Goal: Task Accomplishment & Management: Use online tool/utility

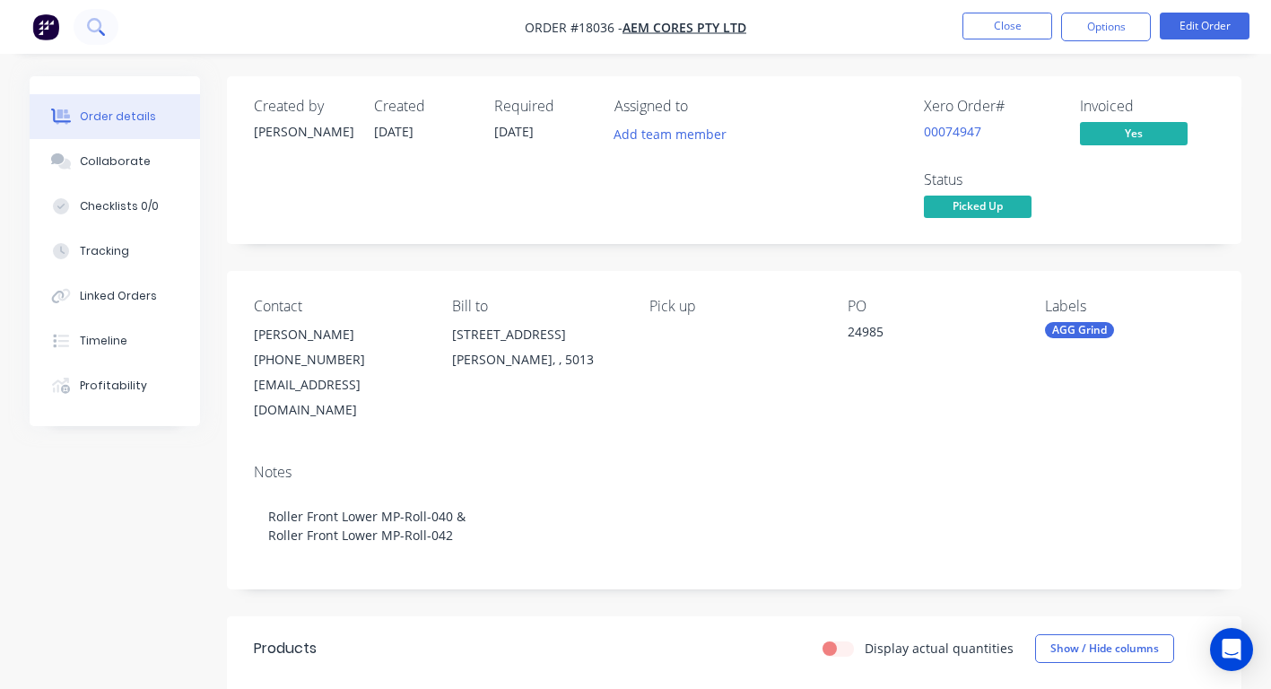
click at [84, 28] on button at bounding box center [96, 27] width 45 height 36
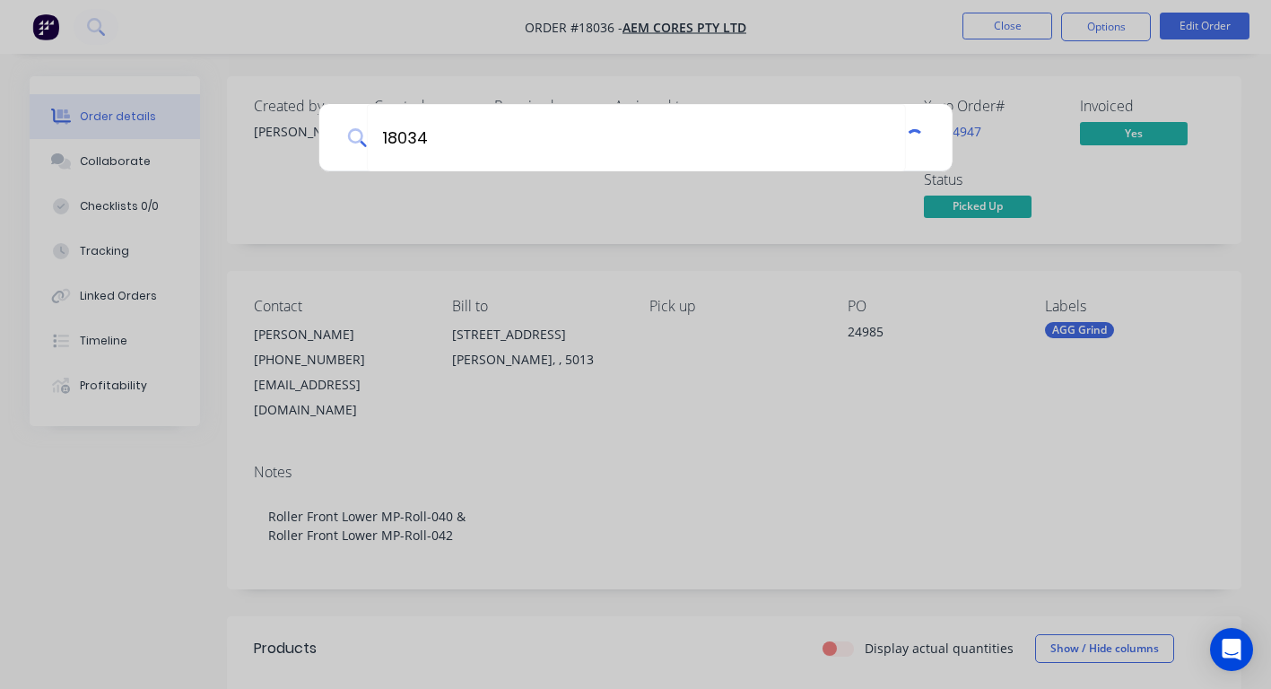
type input "18034"
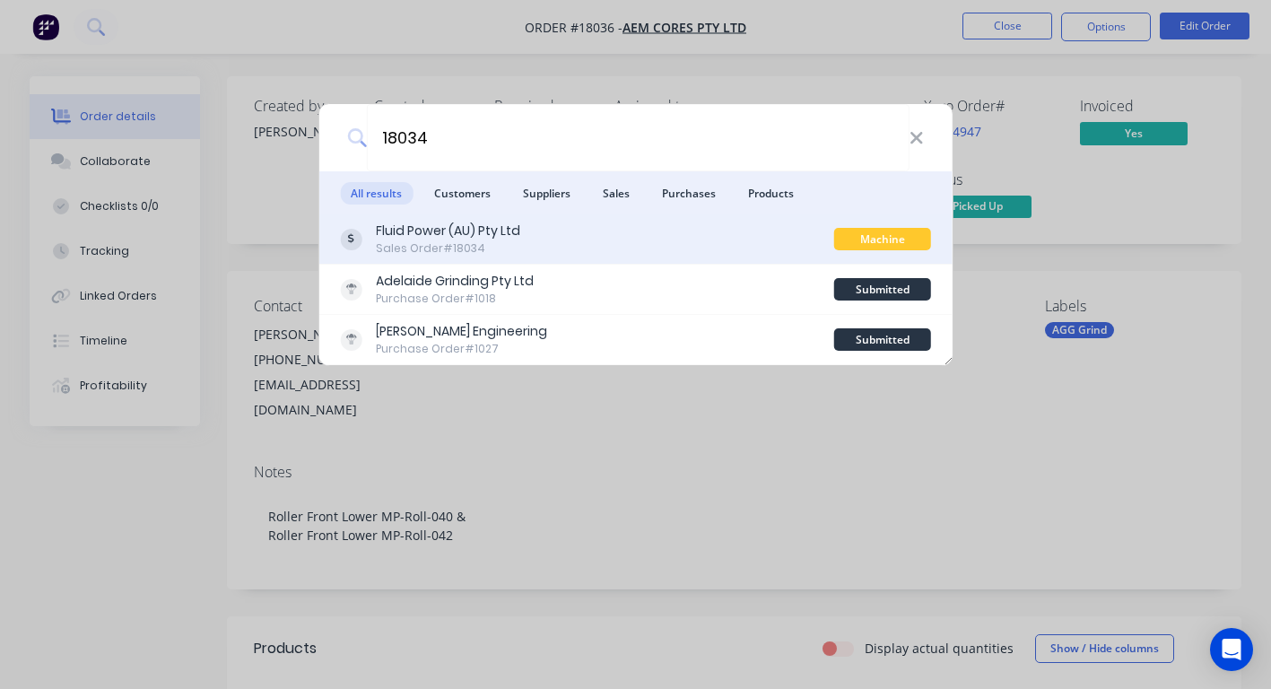
click at [422, 256] on div "Sales Order #18034" at bounding box center [448, 248] width 144 height 16
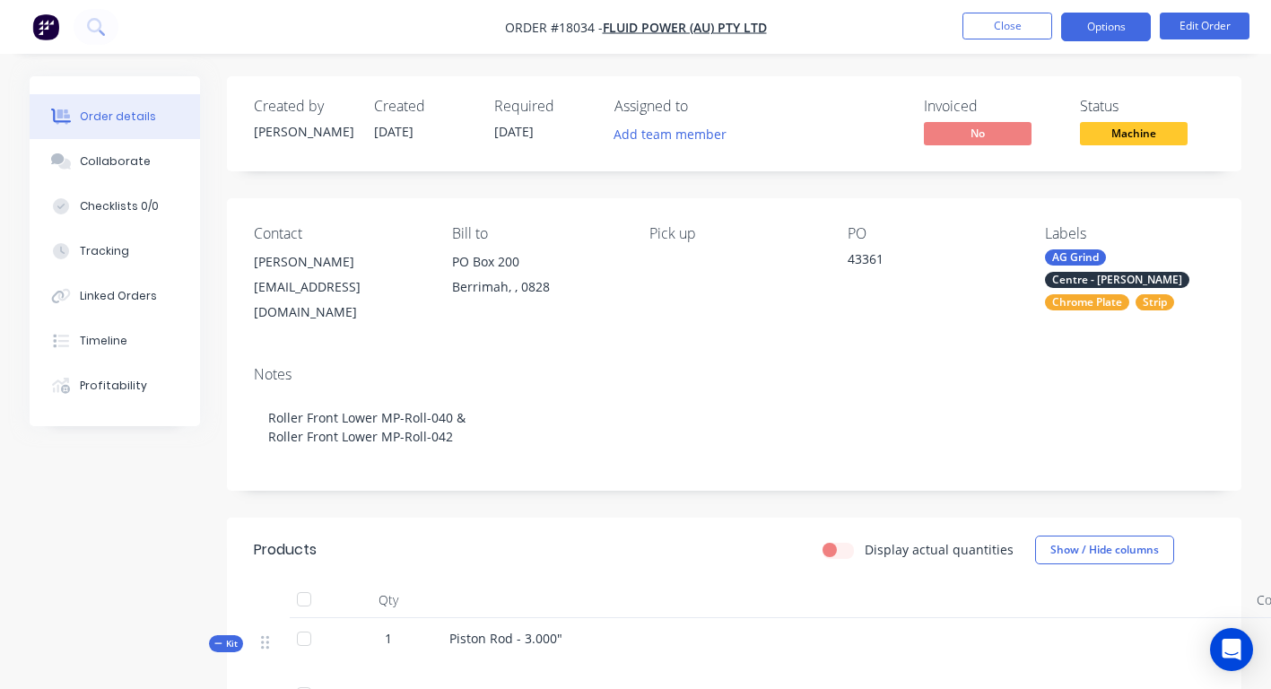
click at [1125, 30] on button "Options" at bounding box center [1106, 27] width 90 height 29
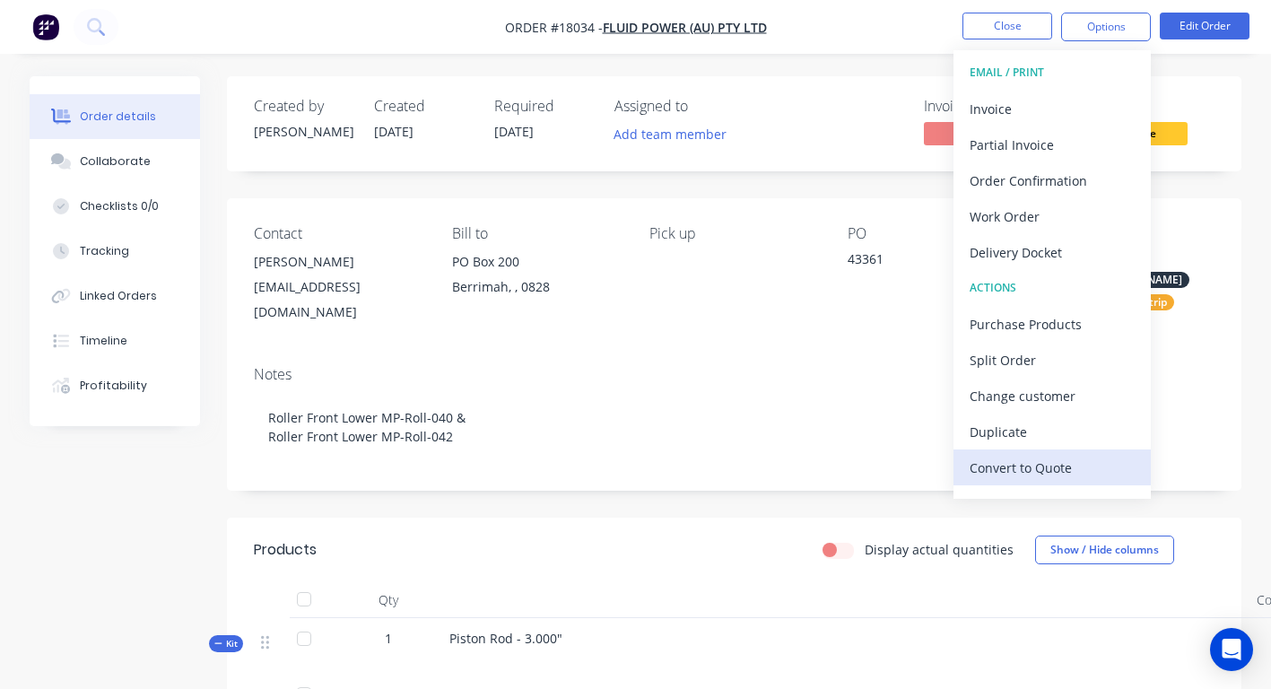
click at [987, 464] on div "Convert to Quote" at bounding box center [1052, 468] width 165 height 26
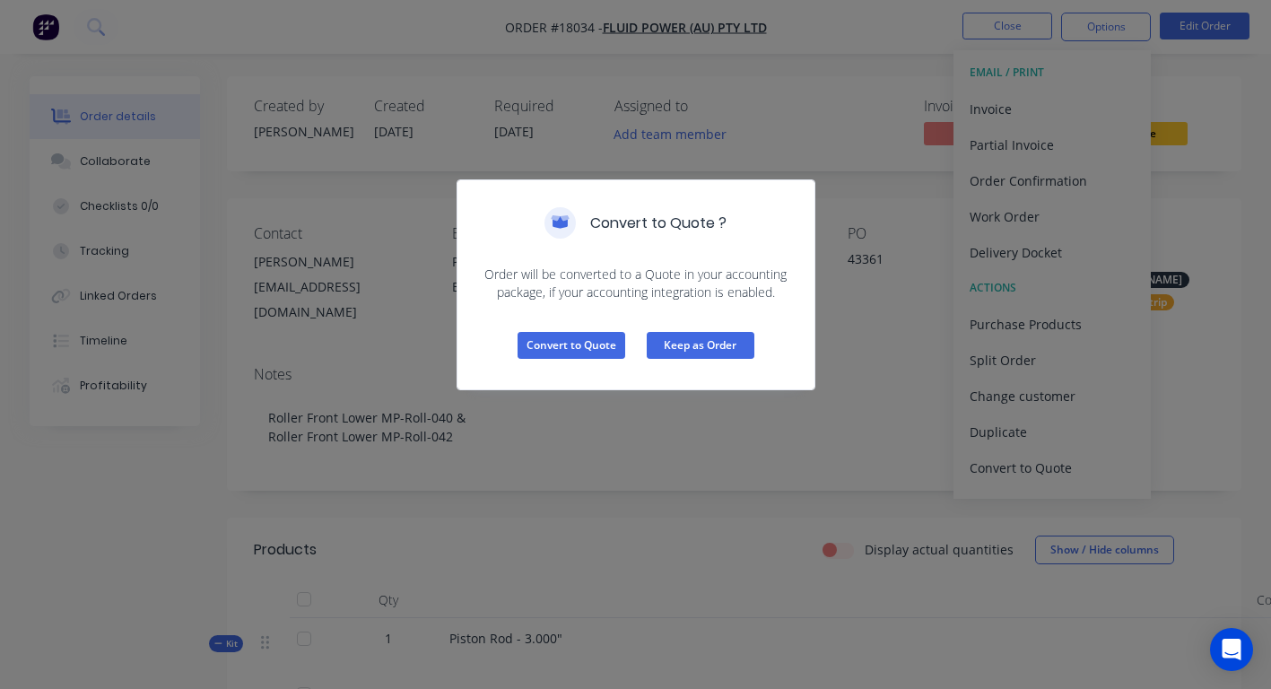
click at [692, 351] on button "Keep as Order" at bounding box center [701, 345] width 108 height 27
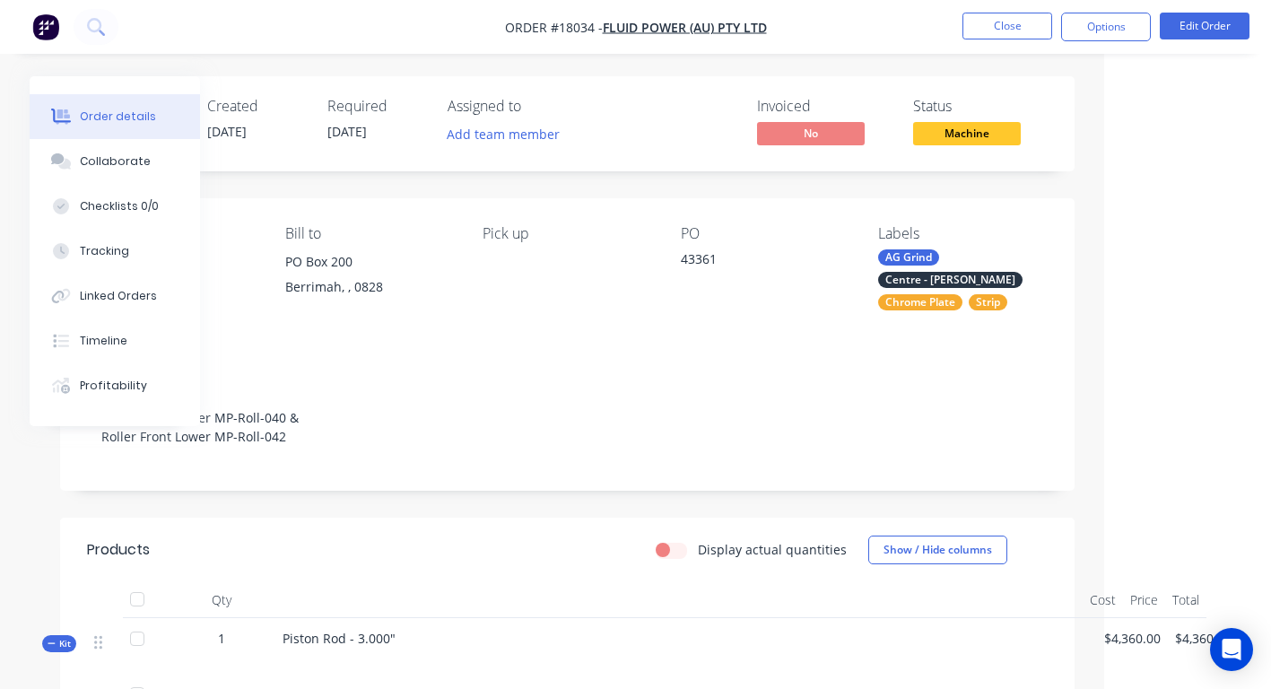
scroll to position [0, 167]
click at [1122, 13] on button "Options" at bounding box center [1106, 27] width 90 height 29
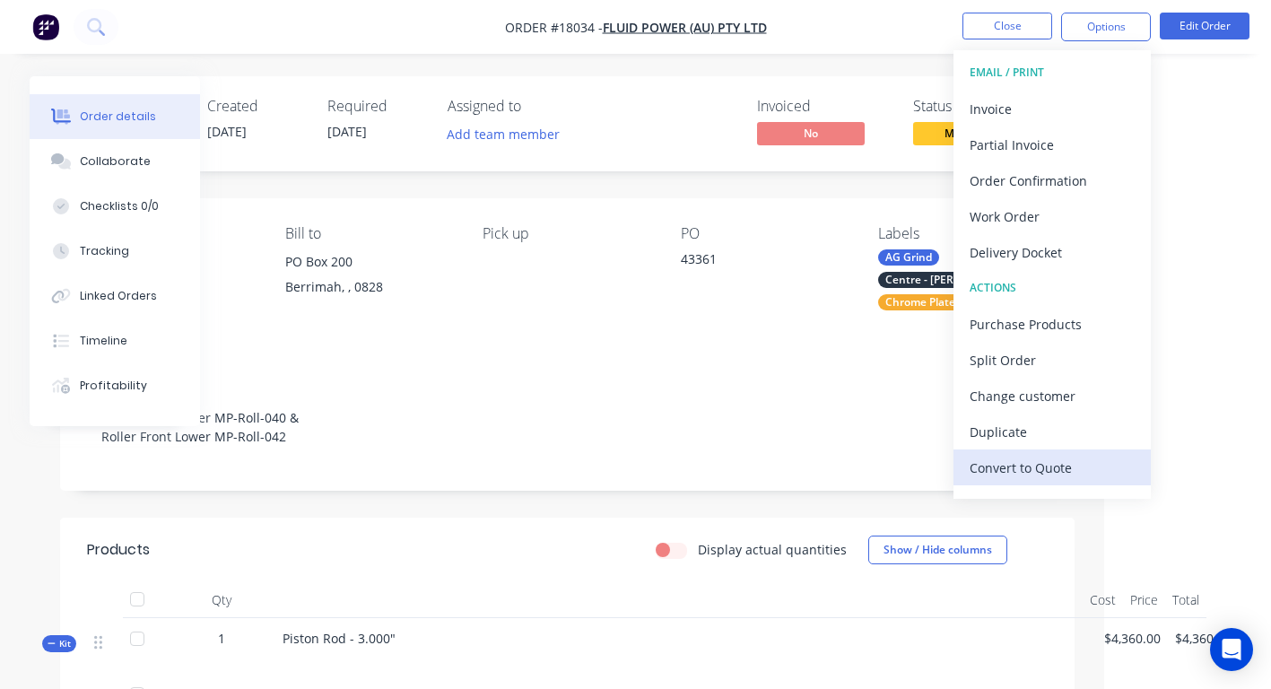
click at [1052, 463] on div "Convert to Quote" at bounding box center [1052, 468] width 165 height 26
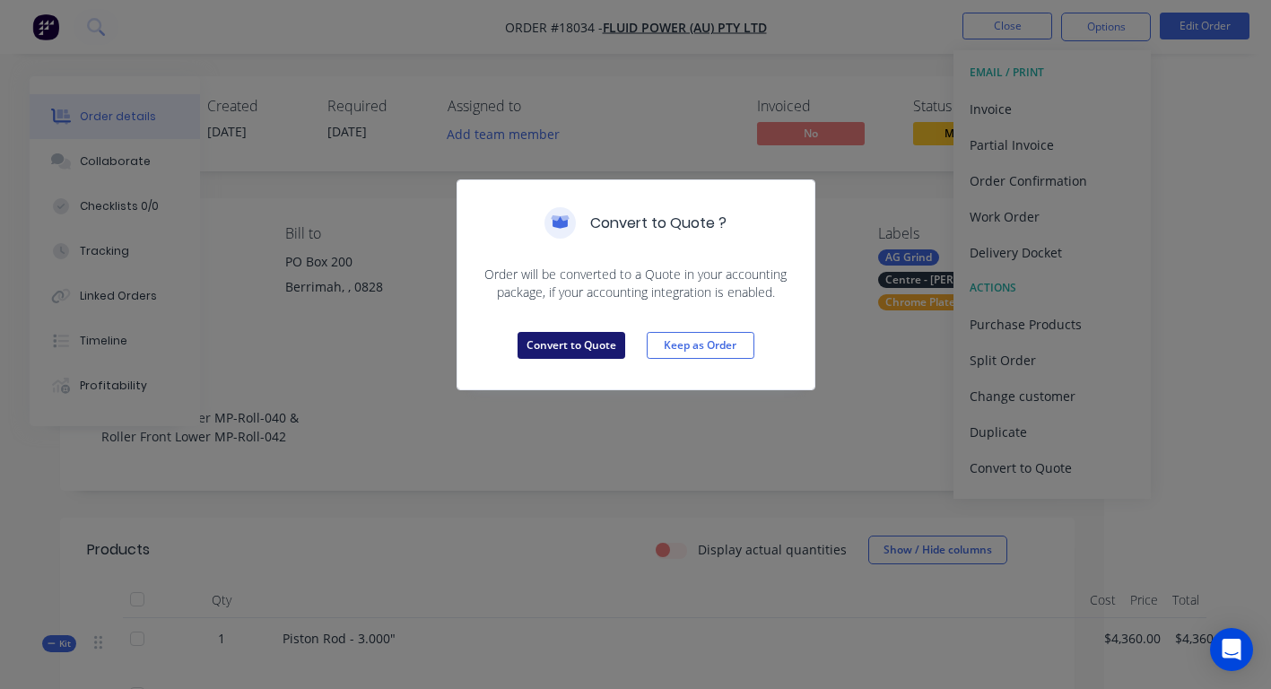
click at [609, 348] on button "Convert to Quote" at bounding box center [572, 345] width 108 height 27
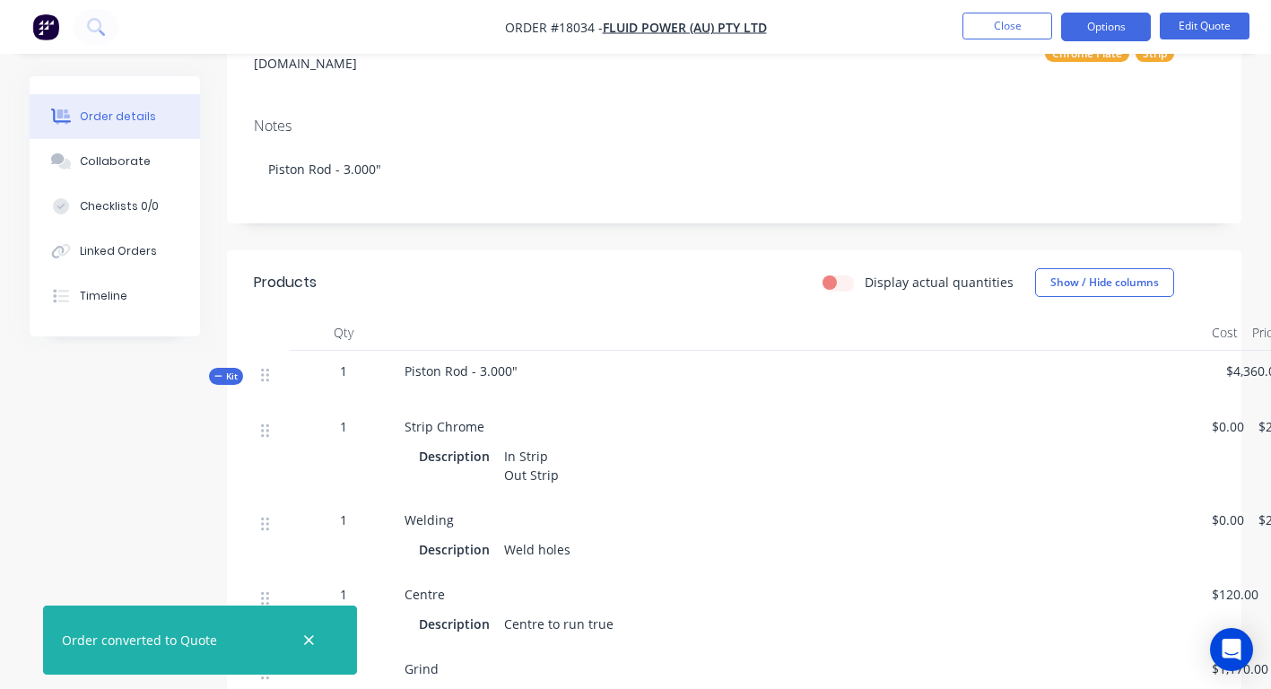
scroll to position [270, 0]
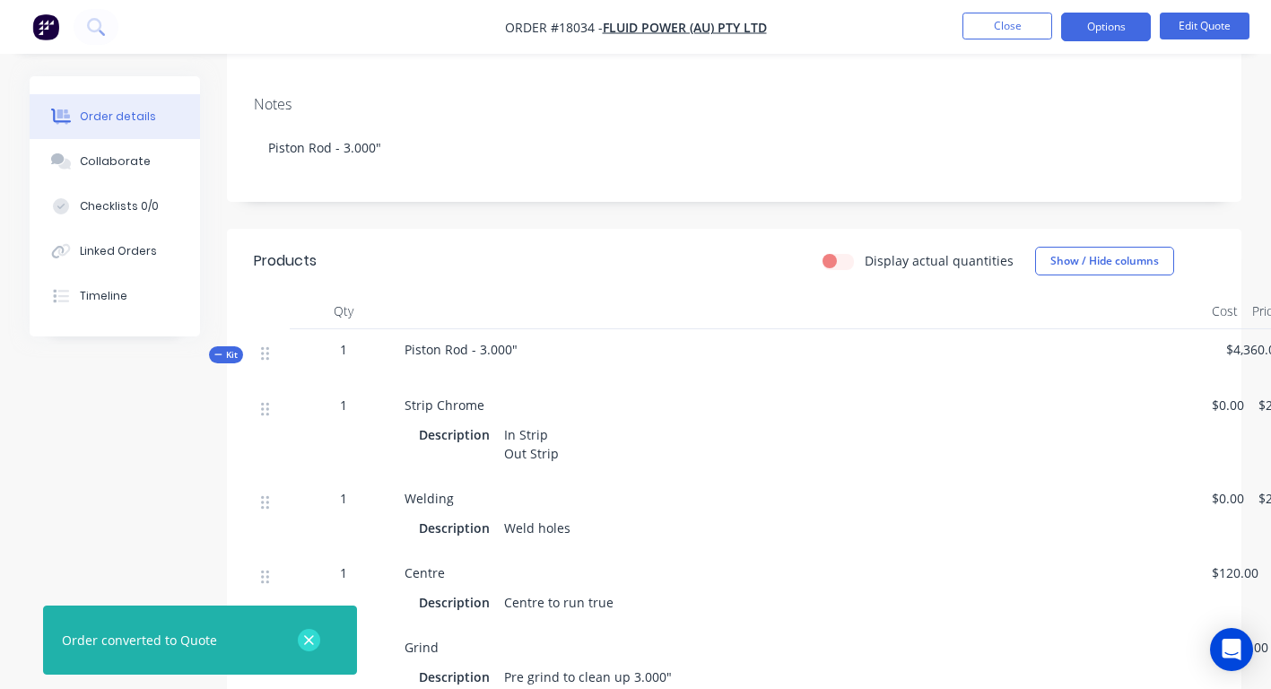
click at [306, 649] on button "button" at bounding box center [309, 640] width 22 height 22
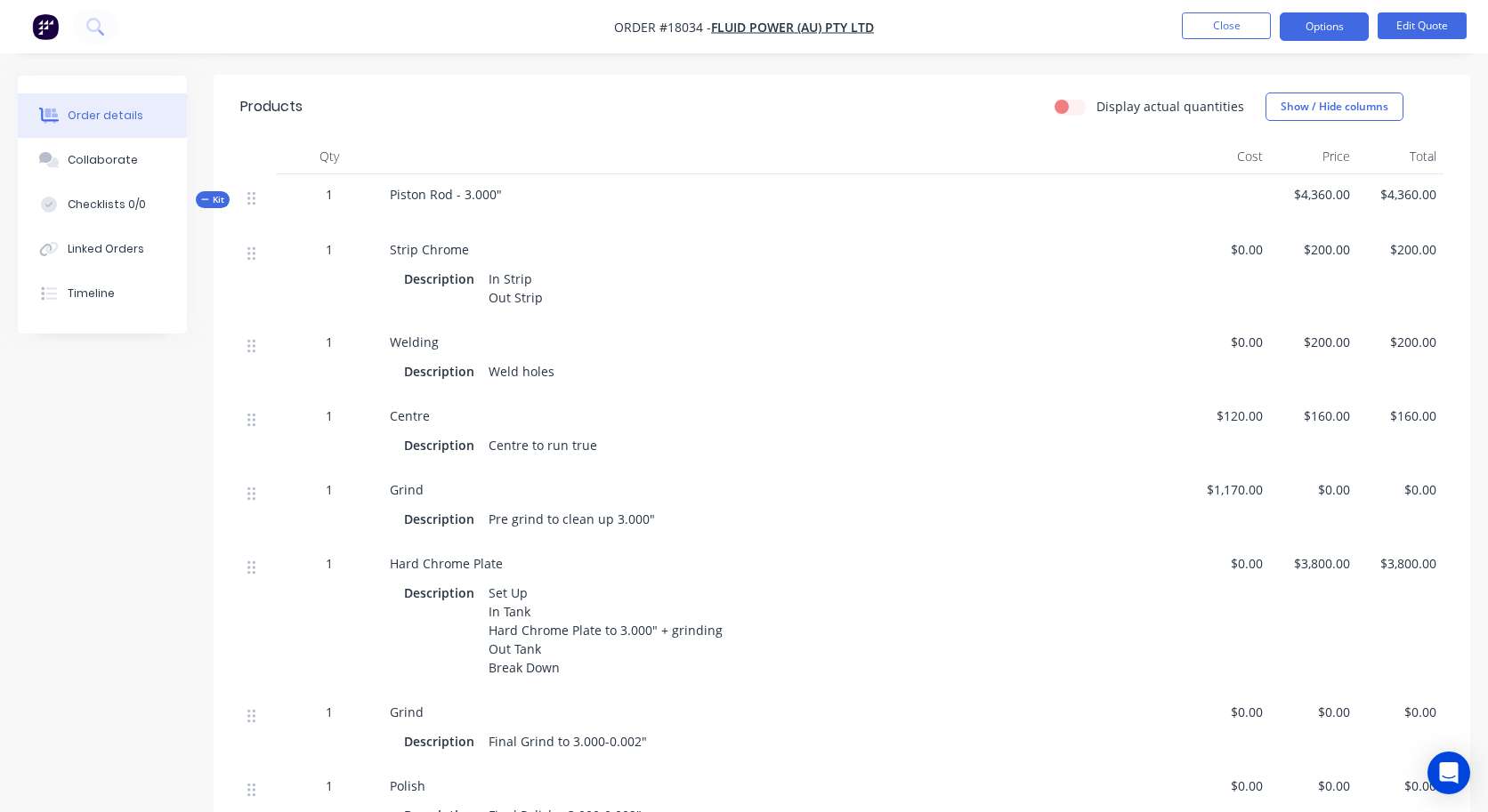
scroll to position [482, 0]
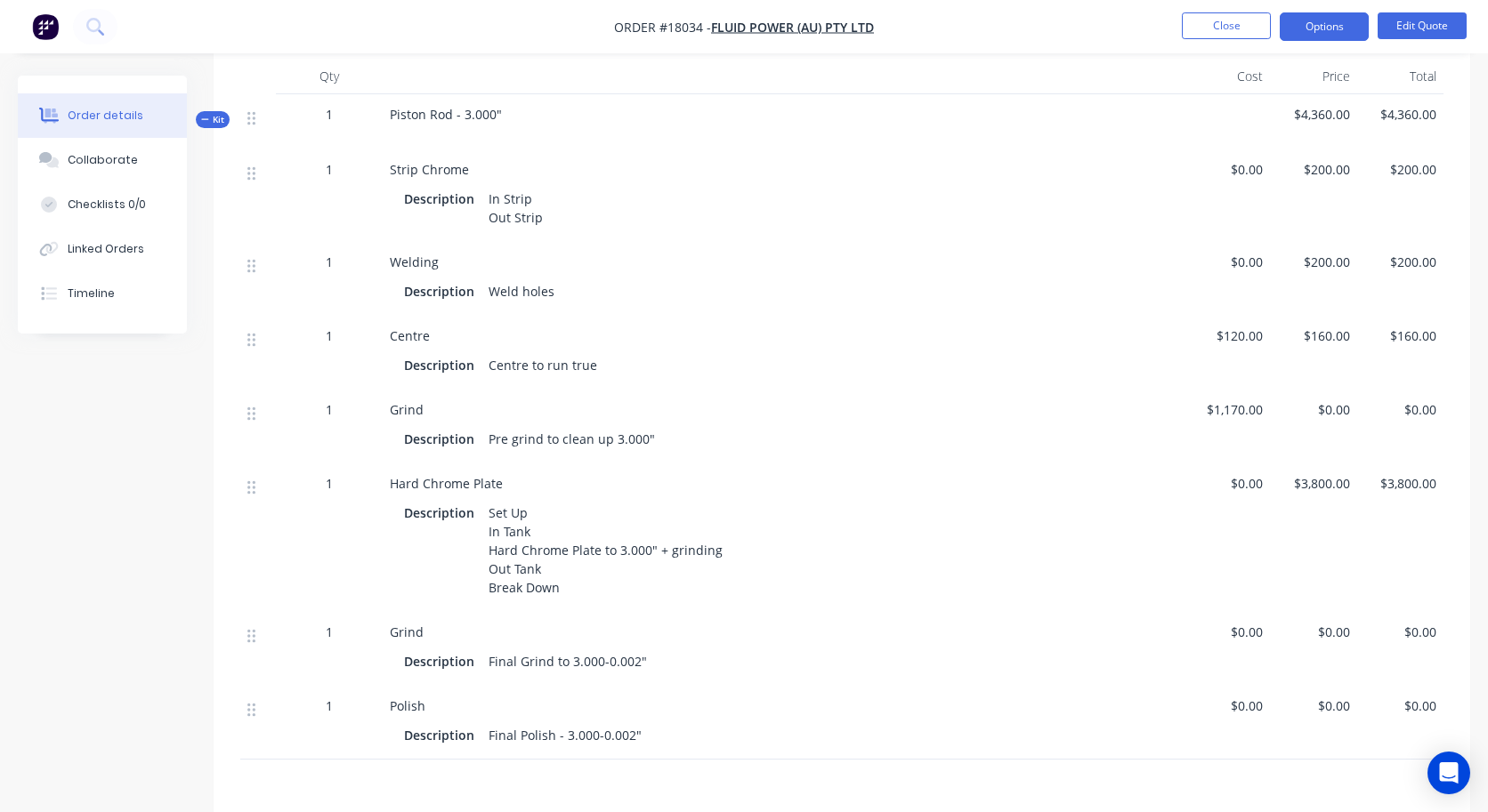
click at [606, 368] on div "Description Centre to run true" at bounding box center [783, 365] width 758 height 26
click at [590, 367] on div "Centre to run true" at bounding box center [543, 365] width 123 height 26
click at [591, 366] on div "Centre to run true" at bounding box center [543, 365] width 123 height 26
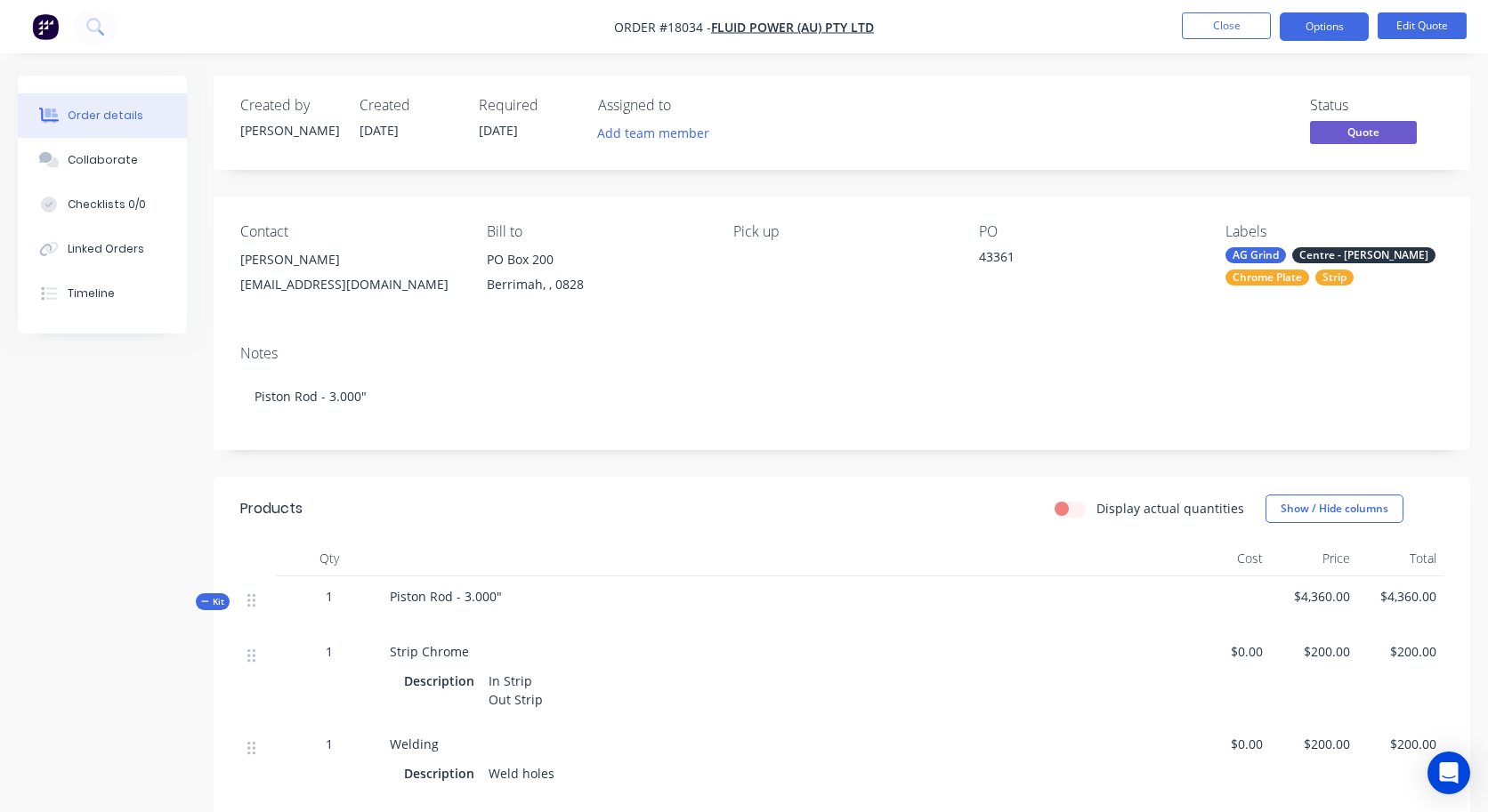
scroll to position [0, 0]
click at [1260, 22] on button "Edit Quote" at bounding box center [1422, 26] width 89 height 27
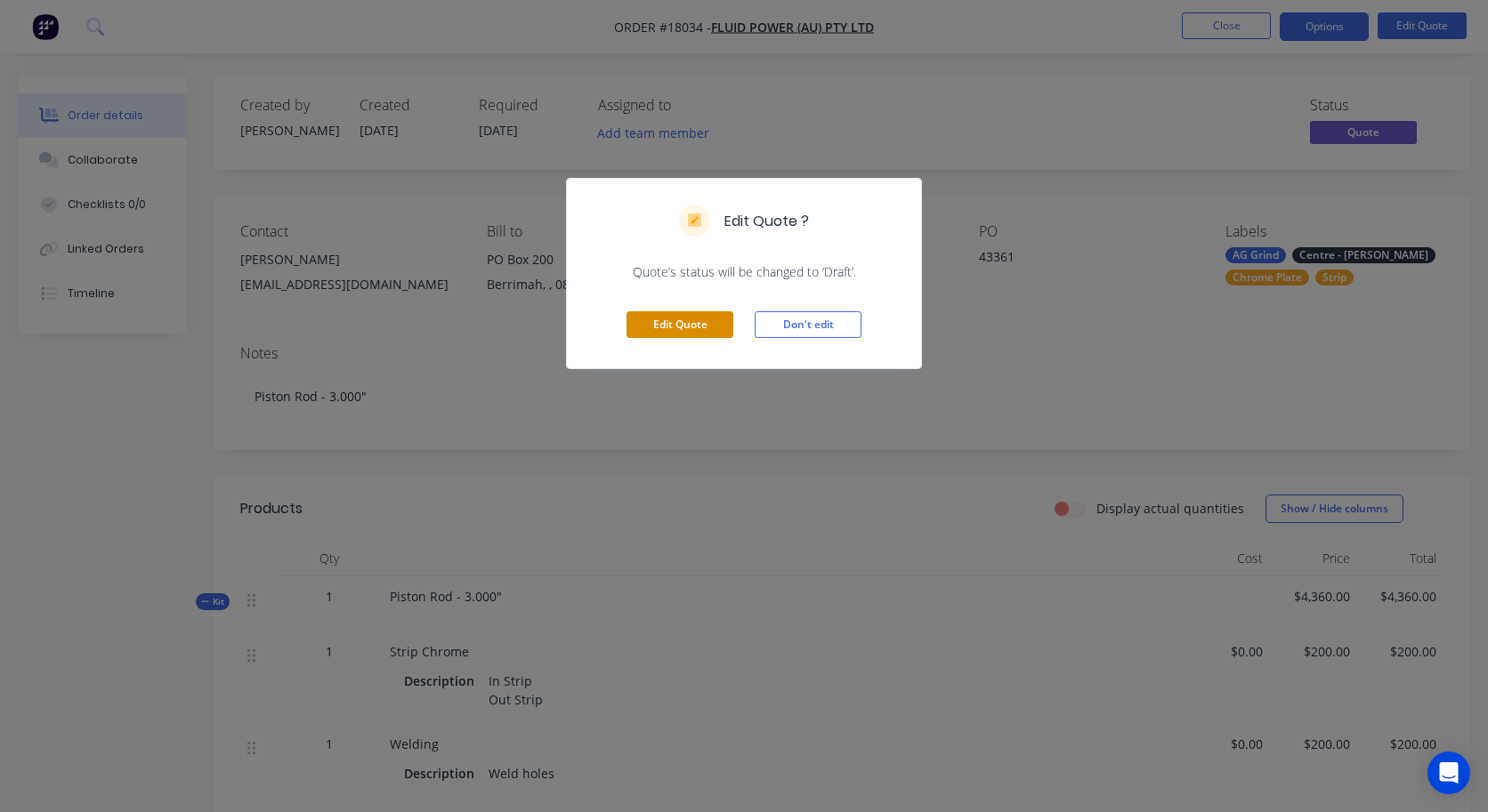
click at [666, 333] on button "Edit Quote" at bounding box center [680, 324] width 107 height 27
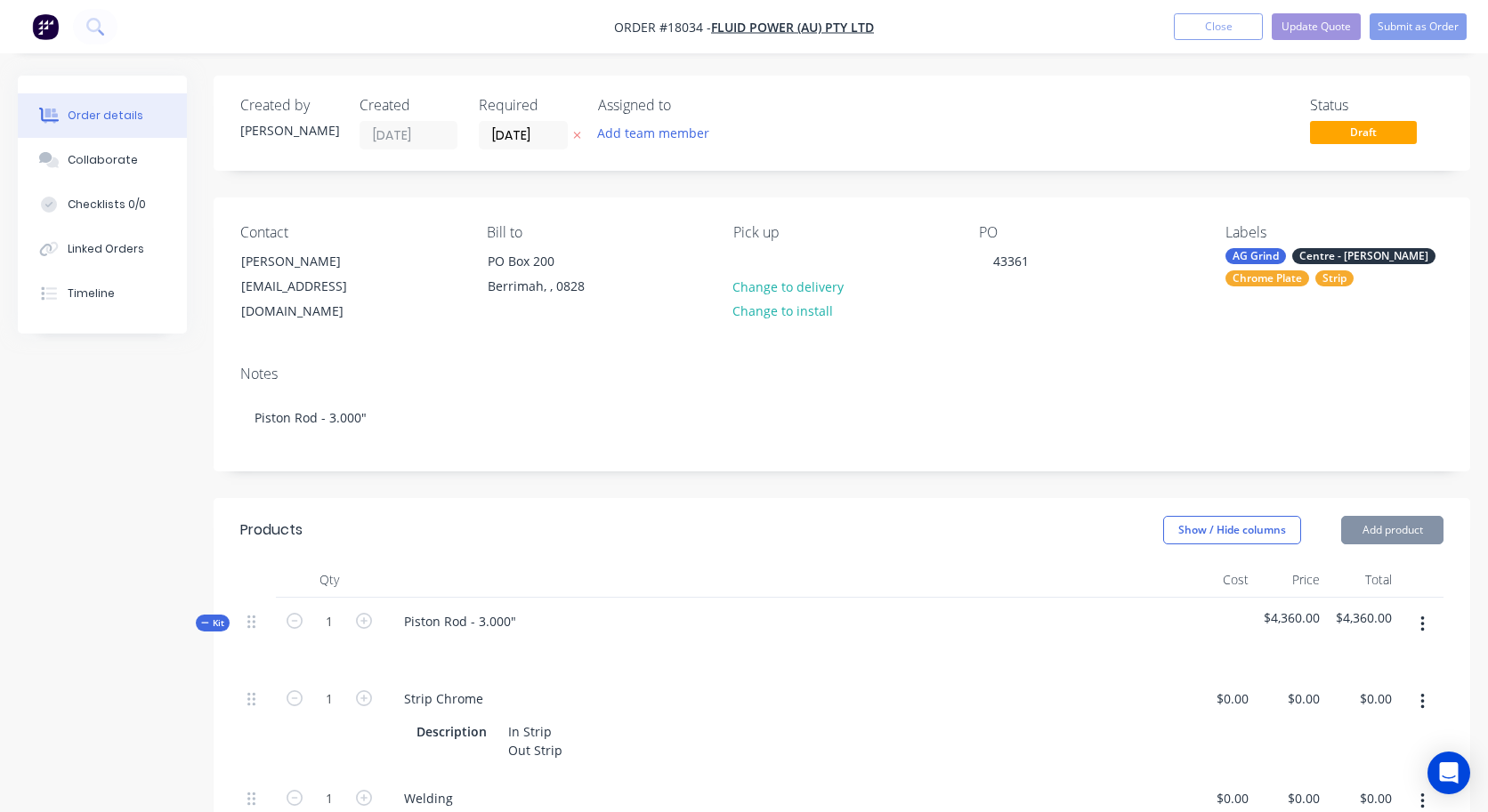
type input "$200.00"
type input "$120.00"
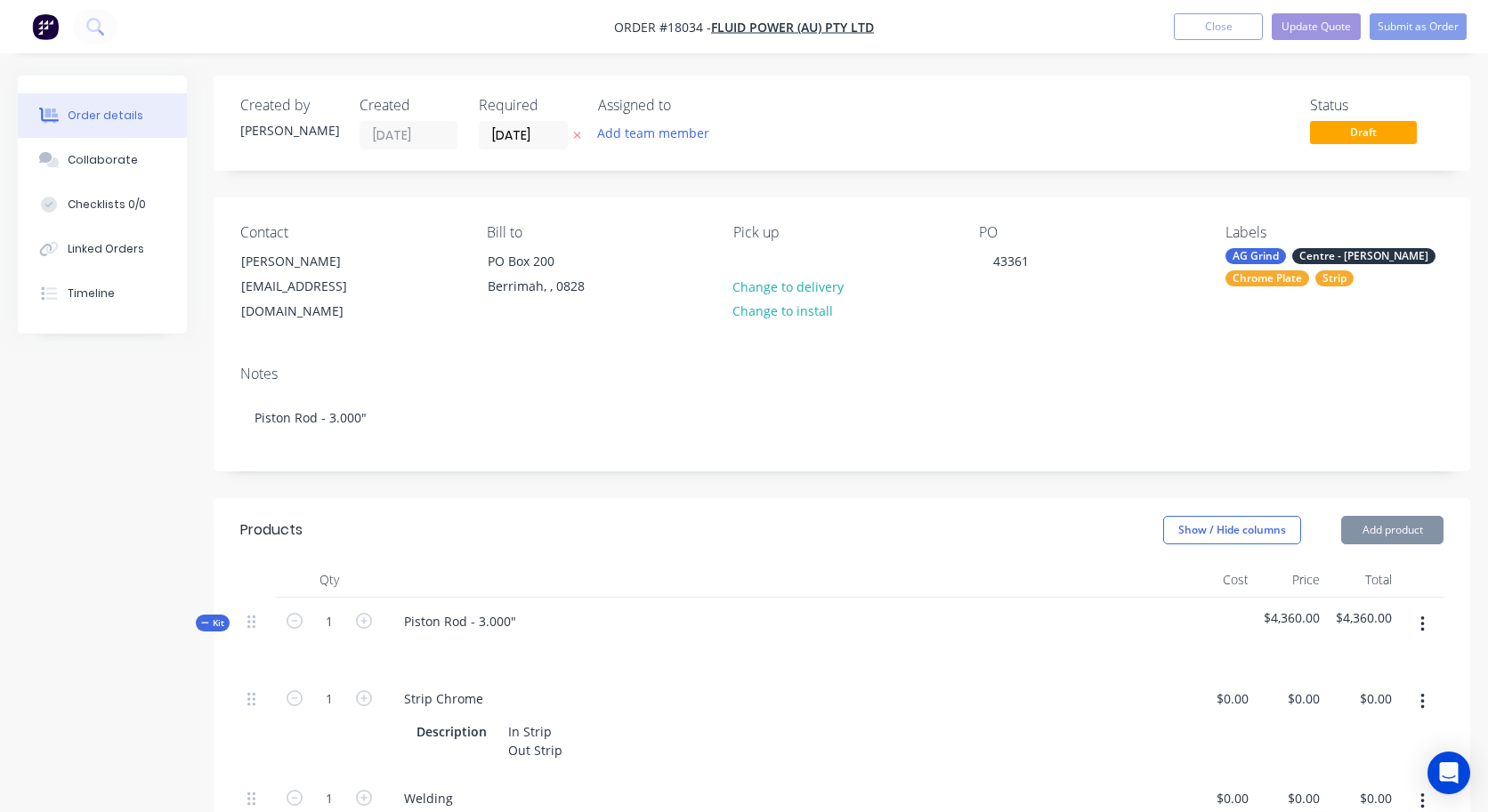
type input "$160.00"
type input "$1,170.00"
type input "$3,800.00"
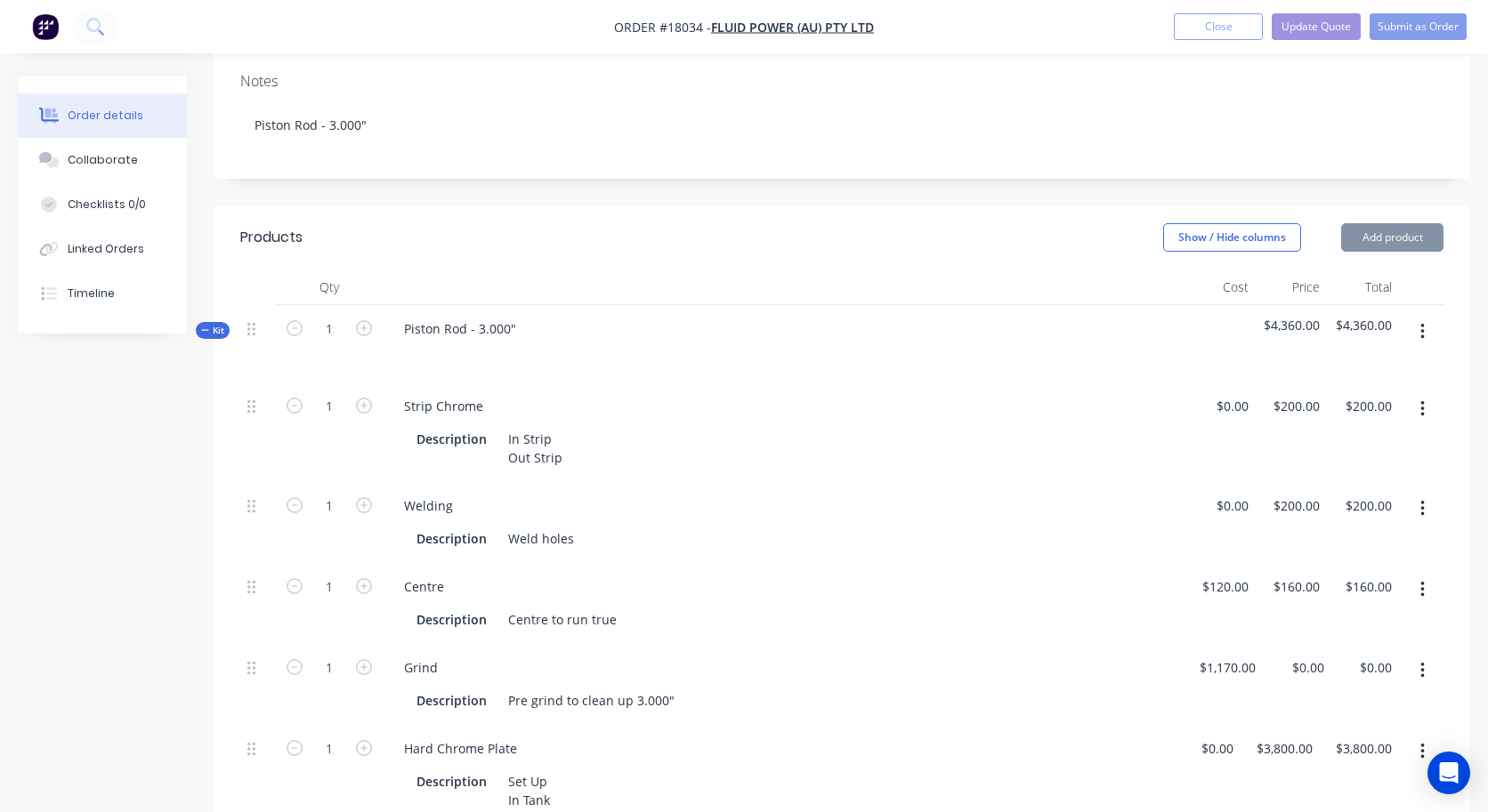
scroll to position [436, 0]
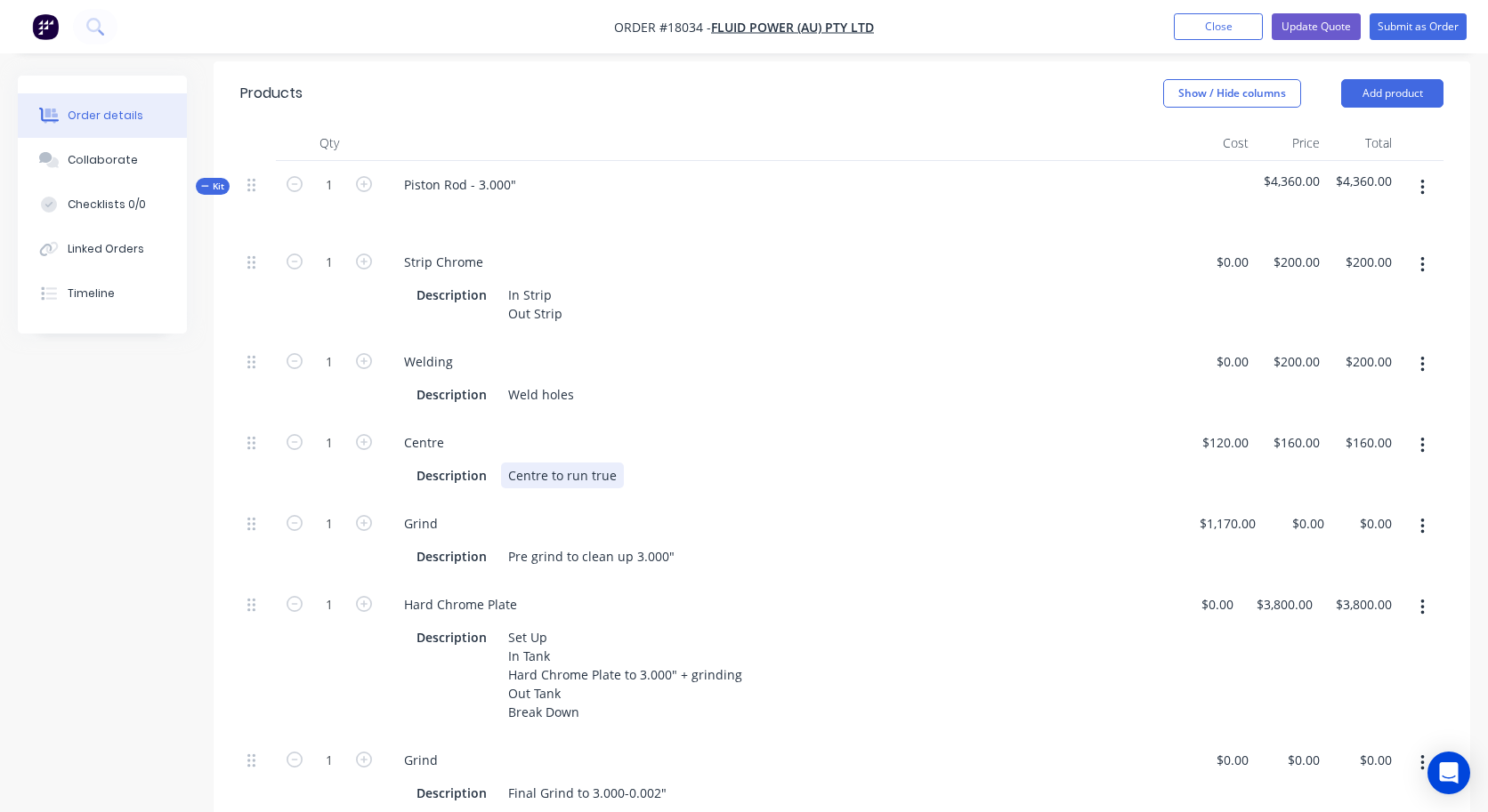
click at [617, 462] on div "Centre to run true" at bounding box center [562, 475] width 123 height 26
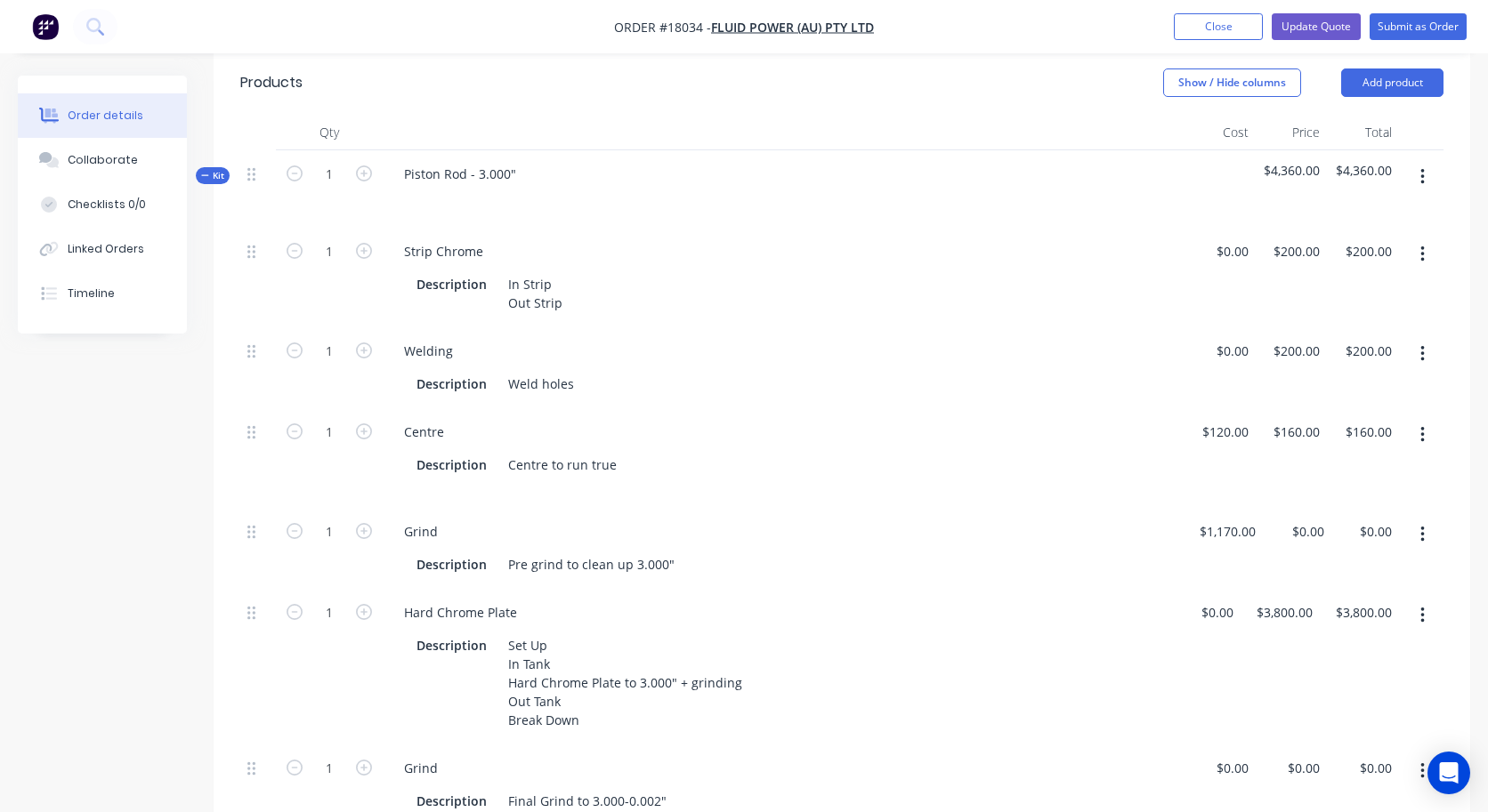
scroll to position [445, 0]
click at [1260, 240] on button "button" at bounding box center [1423, 256] width 42 height 32
click at [1260, 290] on div "Duplicate" at bounding box center [1359, 302] width 137 height 26
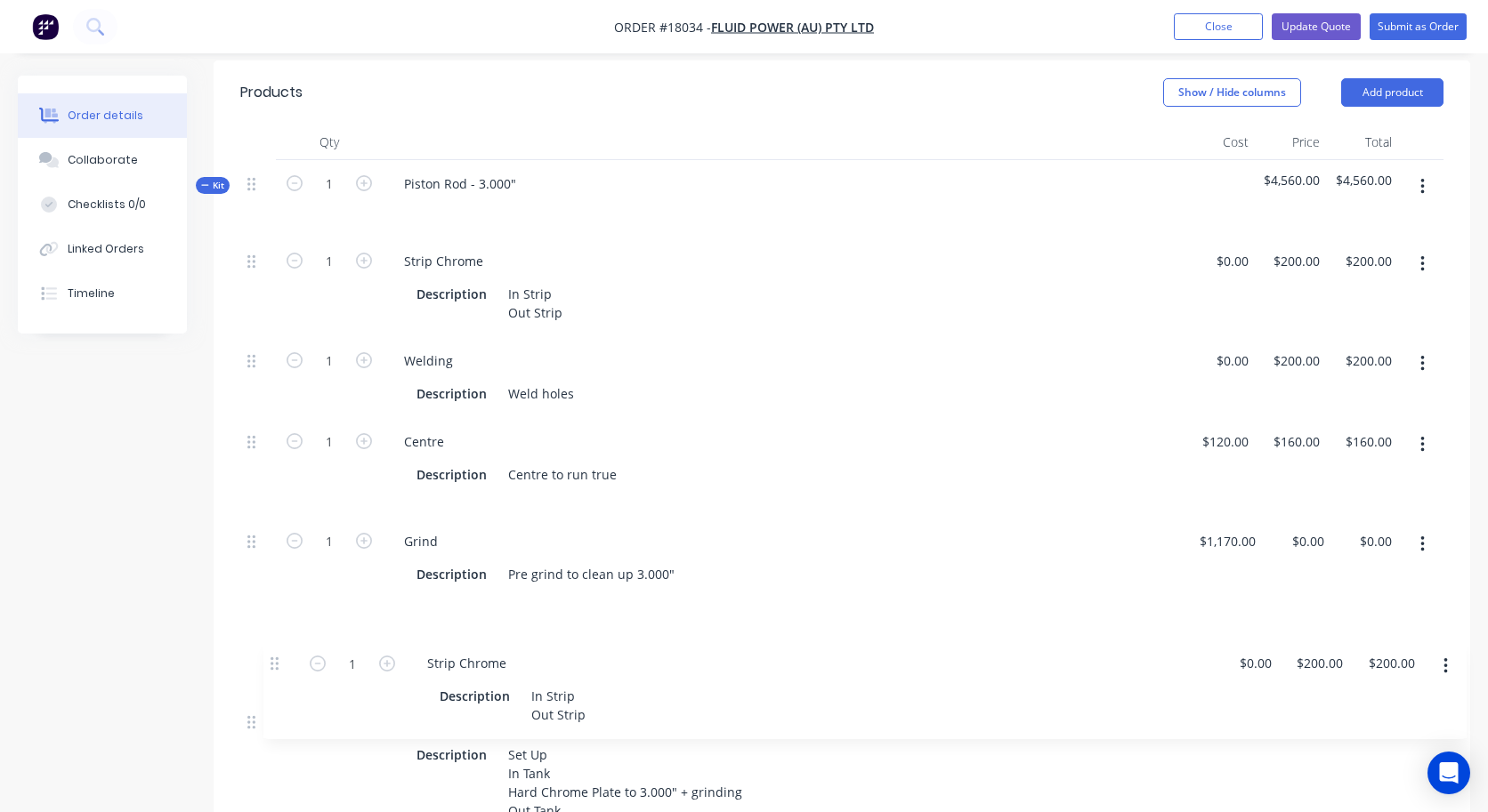
scroll to position [446, 0]
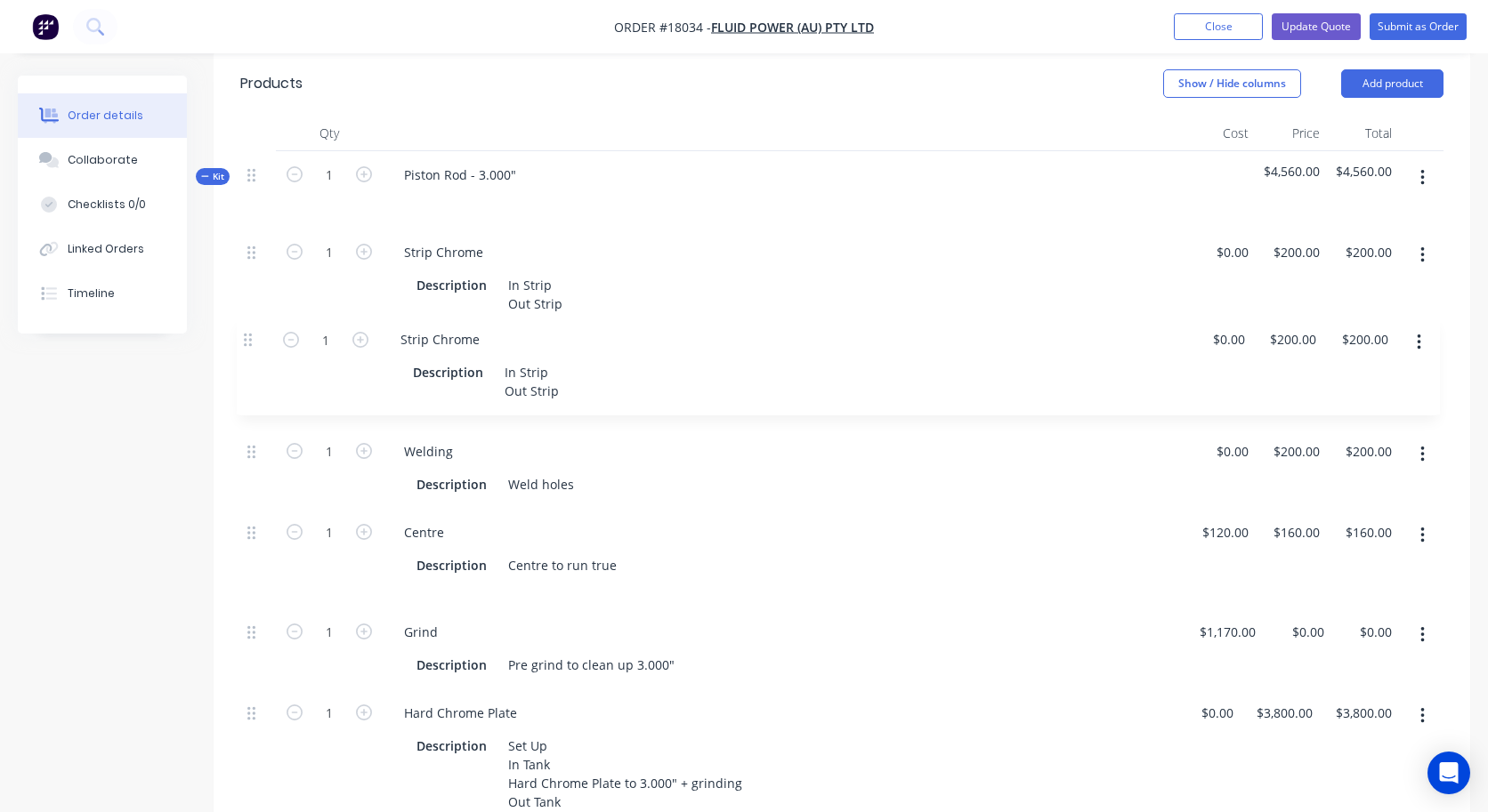
drag, startPoint x: 253, startPoint y: 467, endPoint x: 249, endPoint y: 340, distance: 127.1
click at [249, 340] on div "1 Strip Chrome Description In Strip Out Strip $0.00 $0.00 $200.00 $200.00 $200.…" at bounding box center [841, 618] width 1203 height 778
click at [442, 339] on div "Strip Chrome" at bounding box center [443, 352] width 108 height 26
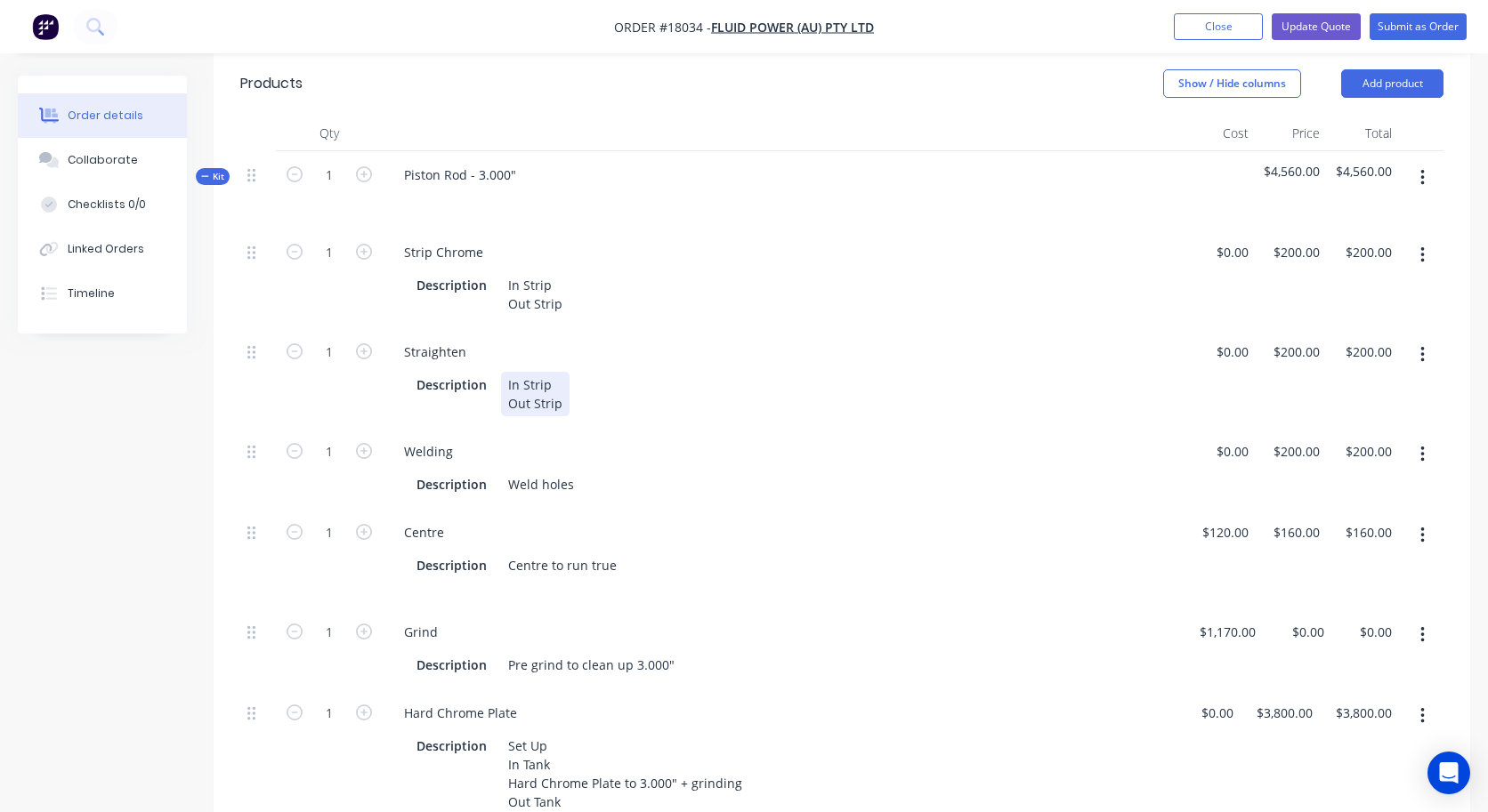
click at [546, 391] on div "In Strip Out Strip" at bounding box center [535, 394] width 68 height 45
drag, startPoint x: 504, startPoint y: 365, endPoint x: 579, endPoint y: 386, distance: 77.9
click at [579, 386] on div "Description In Strip Out Strip" at bounding box center [780, 394] width 740 height 45
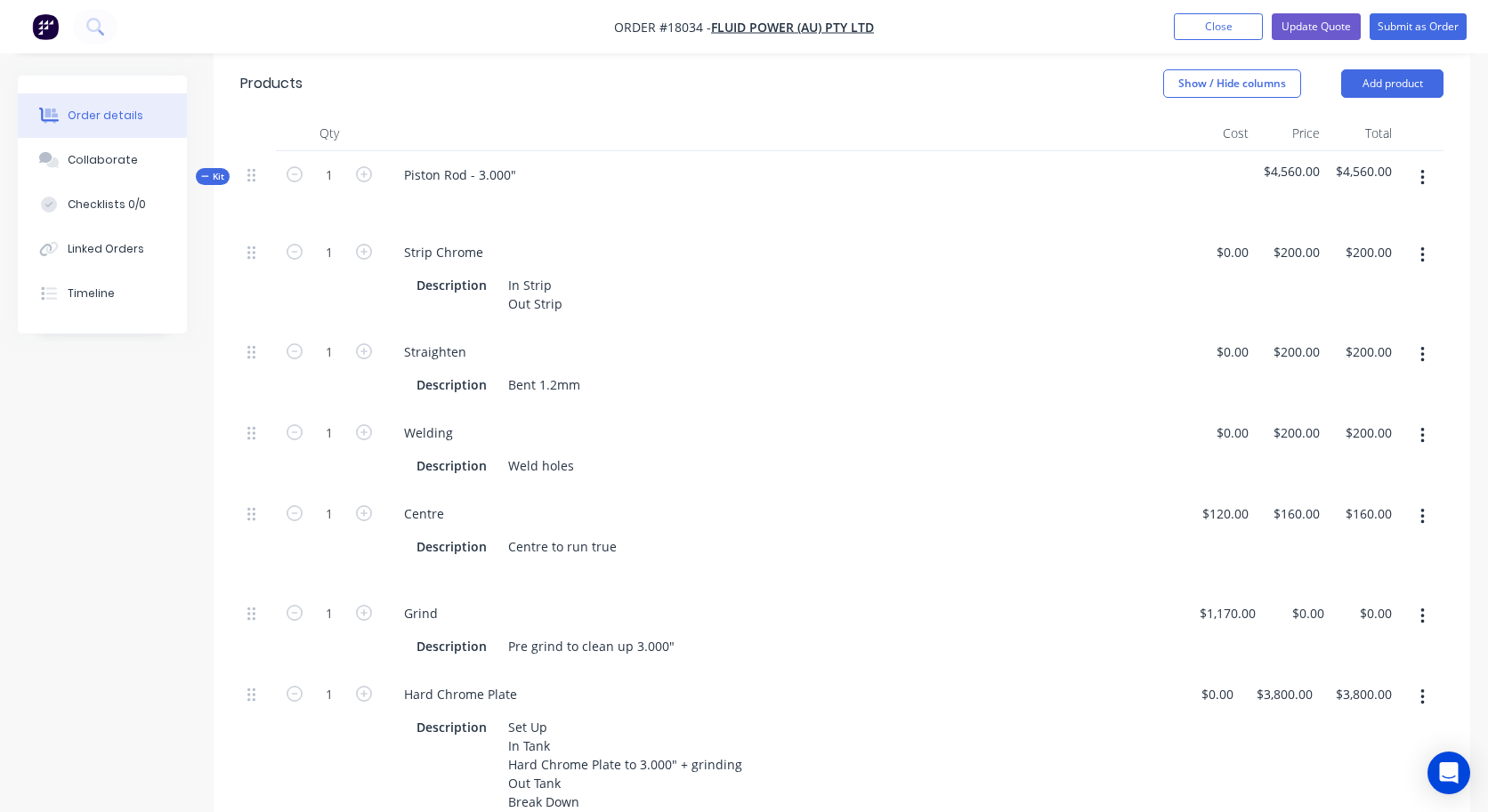
click at [774, 419] on div "Welding" at bounding box center [783, 432] width 787 height 26
click at [1223, 332] on div "0 $0.00" at bounding box center [1219, 369] width 72 height 81
type input "$0.00"
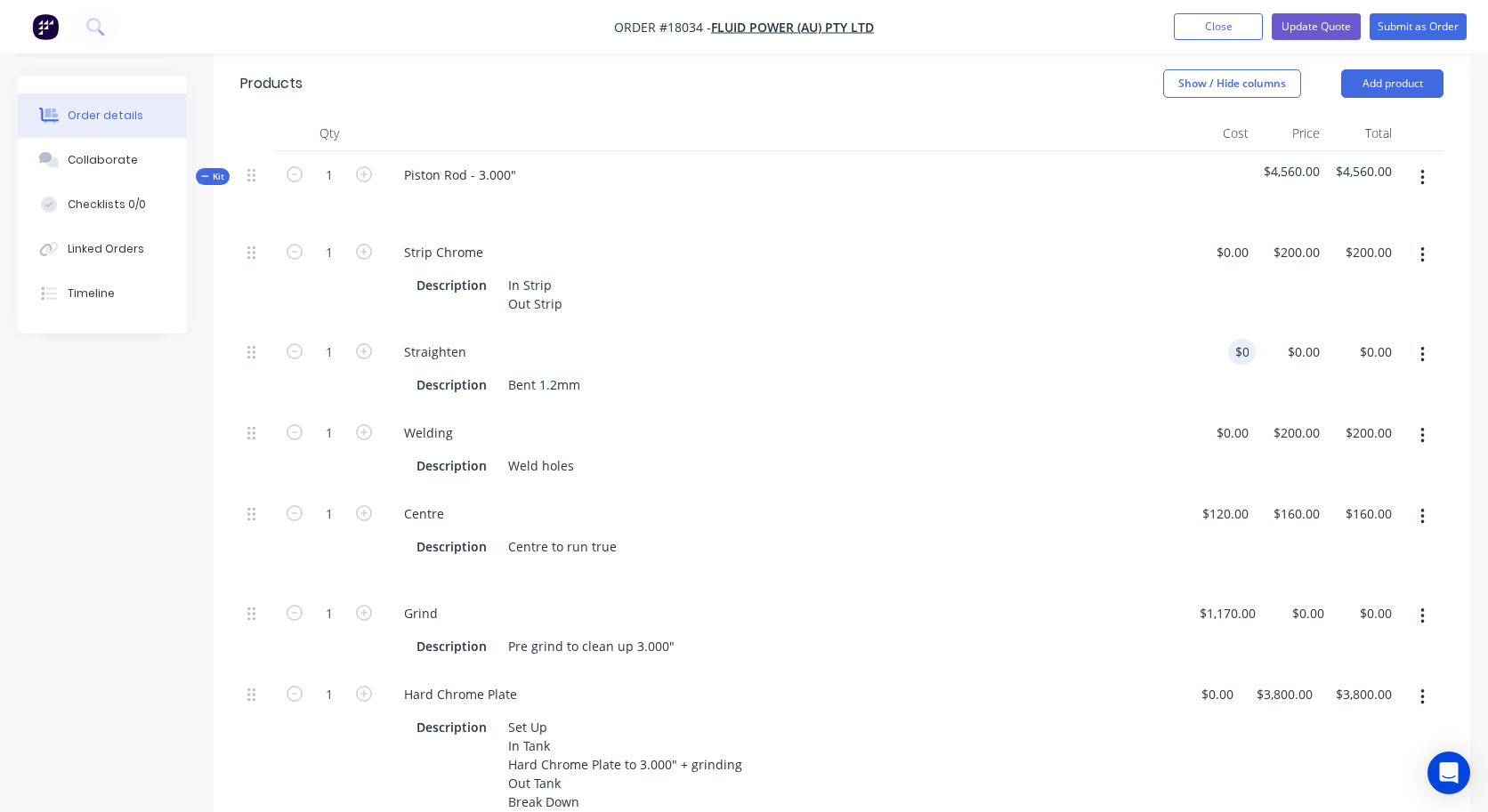
click at [1223, 332] on div "$0.00 0" at bounding box center [1219, 369] width 72 height 81
click at [1260, 341] on div "0 $0.00" at bounding box center [1292, 369] width 72 height 81
click at [1260, 341] on div "$0.00 $0.00" at bounding box center [1292, 369] width 72 height 81
click at [1162, 419] on div "Welding" at bounding box center [783, 432] width 787 height 26
click at [1260, 328] on div "0 0" at bounding box center [1292, 369] width 72 height 81
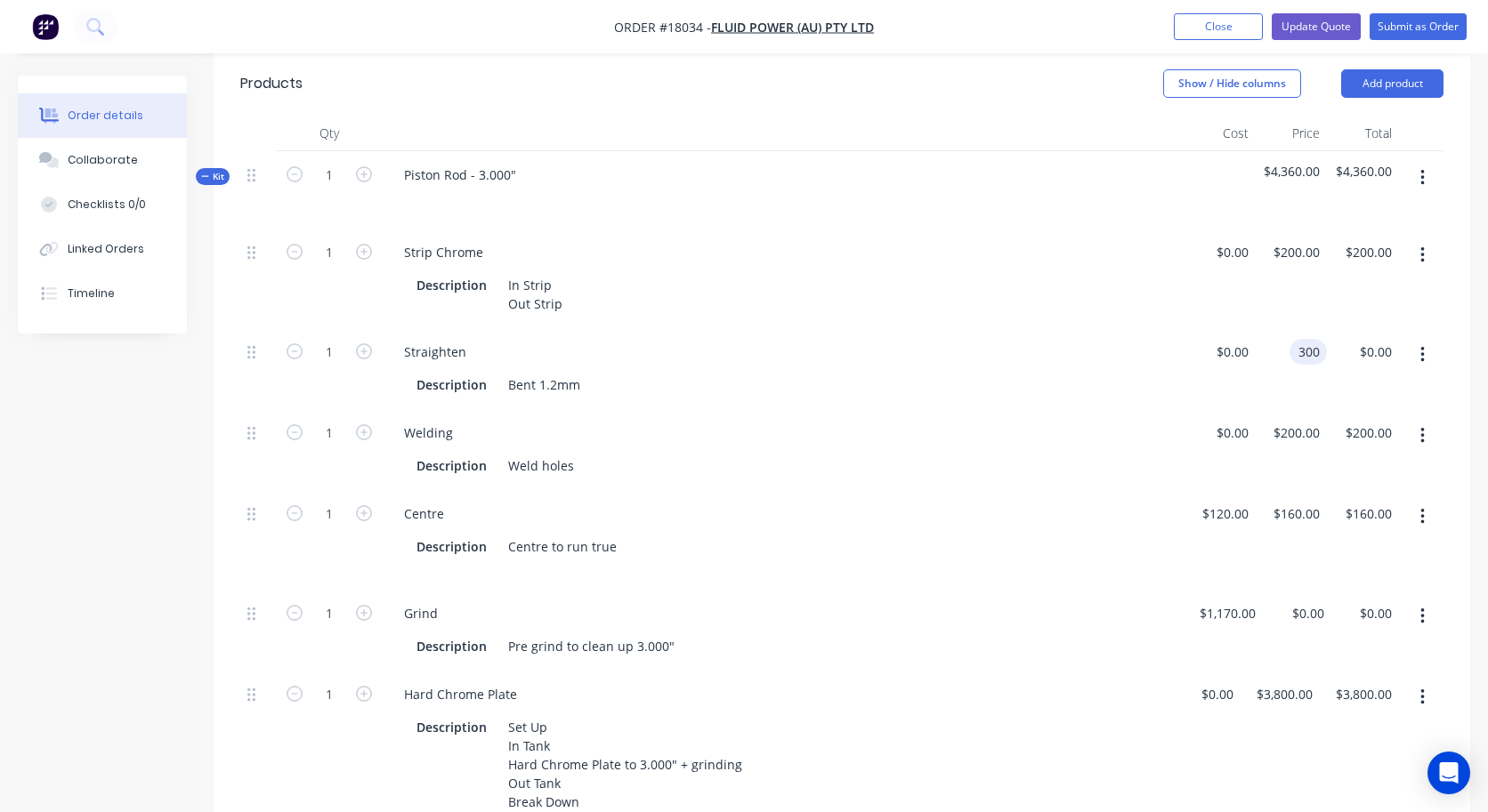
type input "$300.00"
click at [1038, 419] on div "Welding" at bounding box center [783, 432] width 787 height 26
click at [1204, 494] on div "120 120" at bounding box center [1219, 539] width 72 height 99
click at [1204, 494] on div "$120.00 120" at bounding box center [1219, 539] width 72 height 99
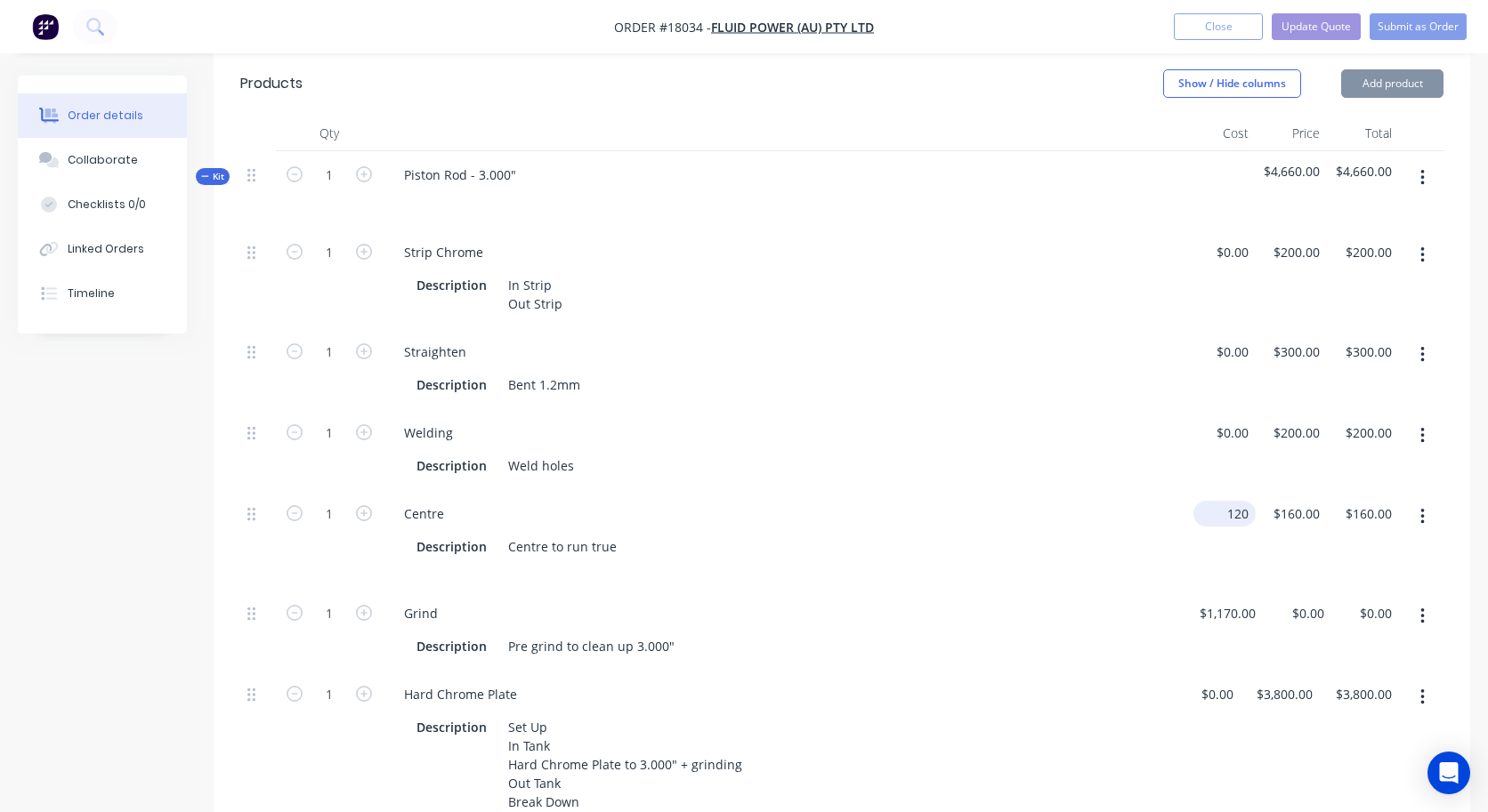
click at [1204, 494] on div "120 $120.00" at bounding box center [1219, 539] width 72 height 99
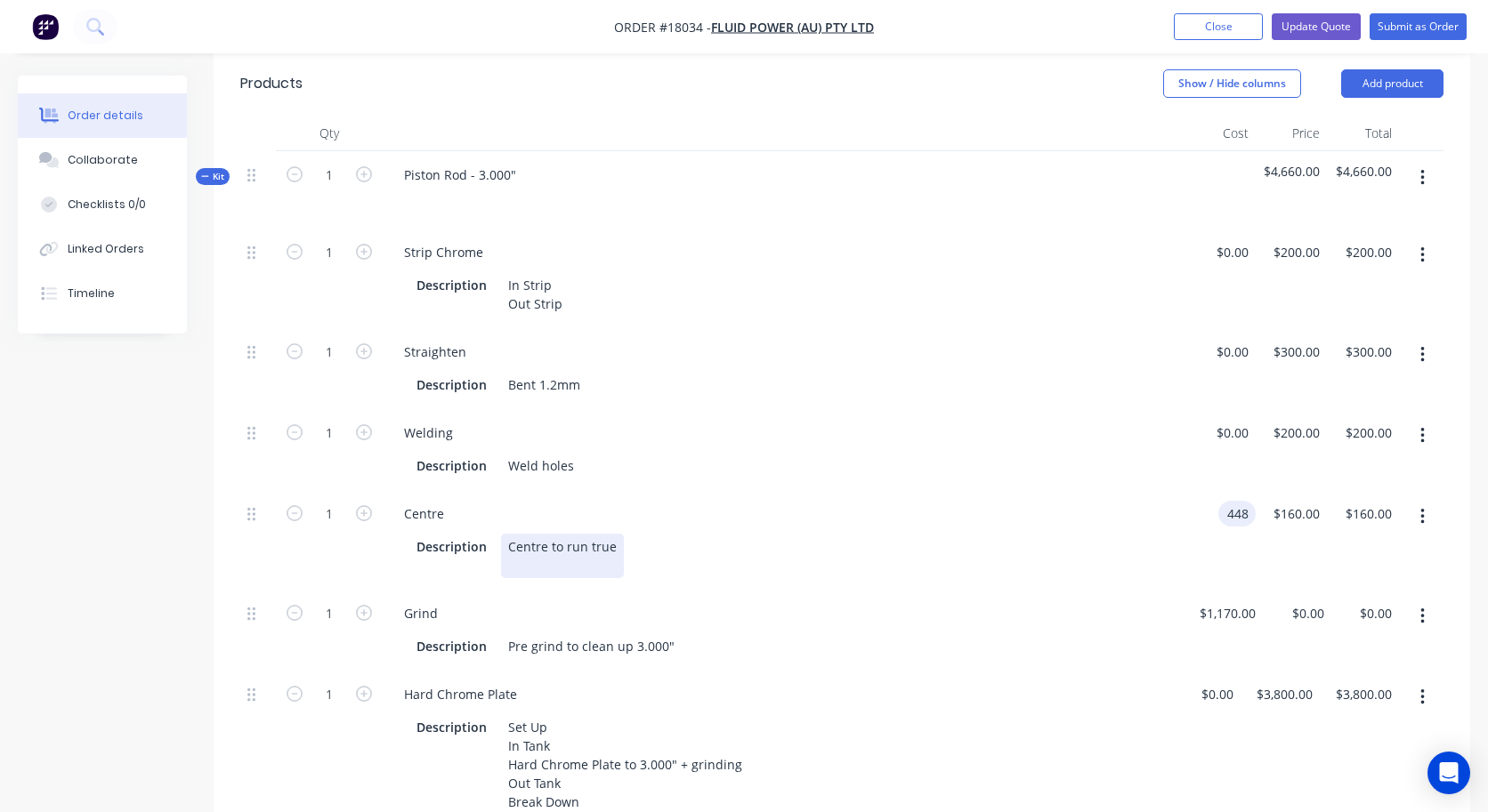
type input "$448.00"
type input "$597.3333"
type input "$597.33"
click at [1155, 534] on div "Description Centre to run true" at bounding box center [783, 554] width 787 height 48
click at [1260, 501] on input "597.3333" at bounding box center [1298, 514] width 62 height 26
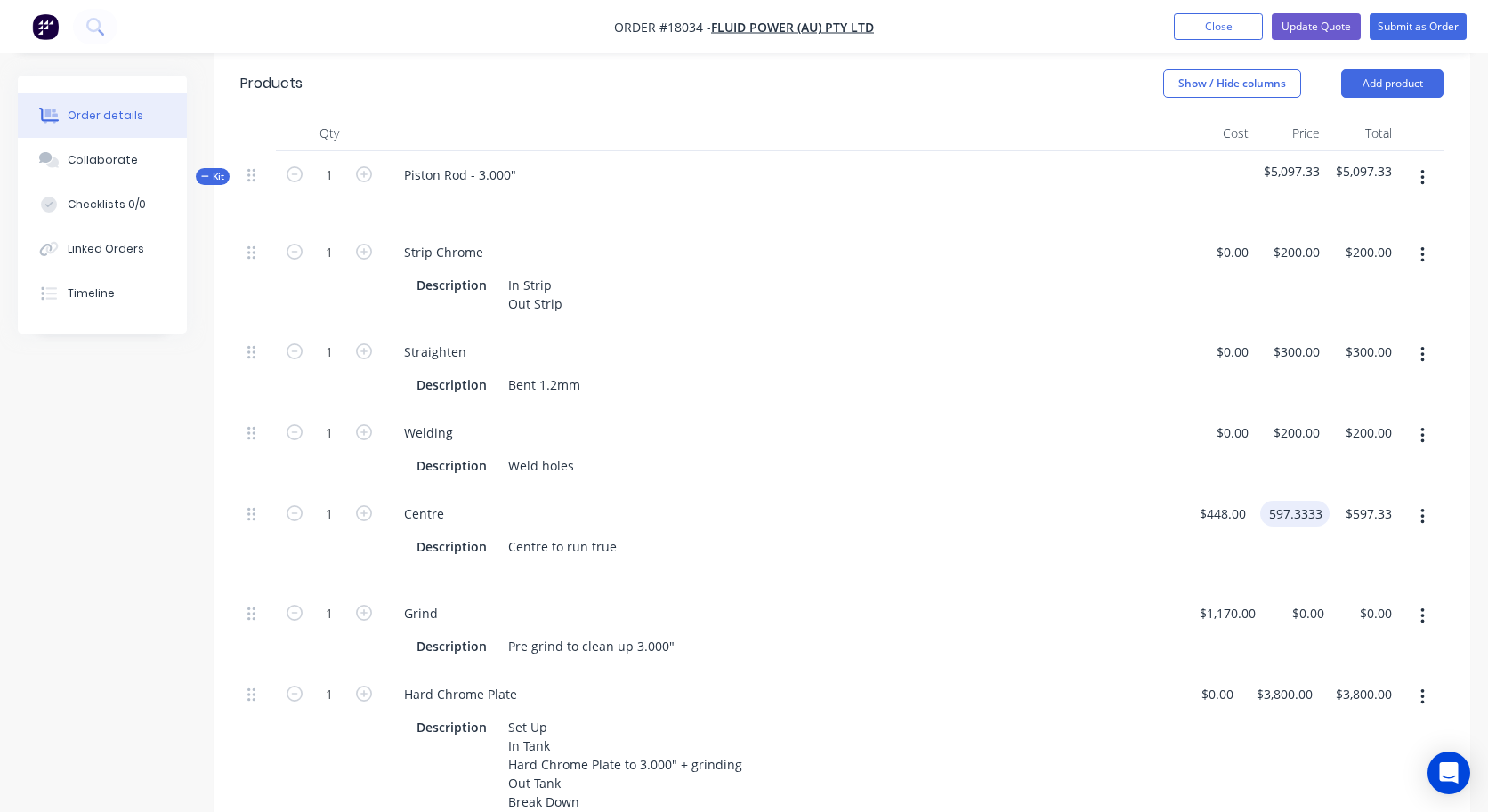
click at [1260, 501] on input "597.3333" at bounding box center [1298, 514] width 62 height 26
type input "$585.00"
click at [1039, 600] on div "Grind" at bounding box center [783, 613] width 787 height 26
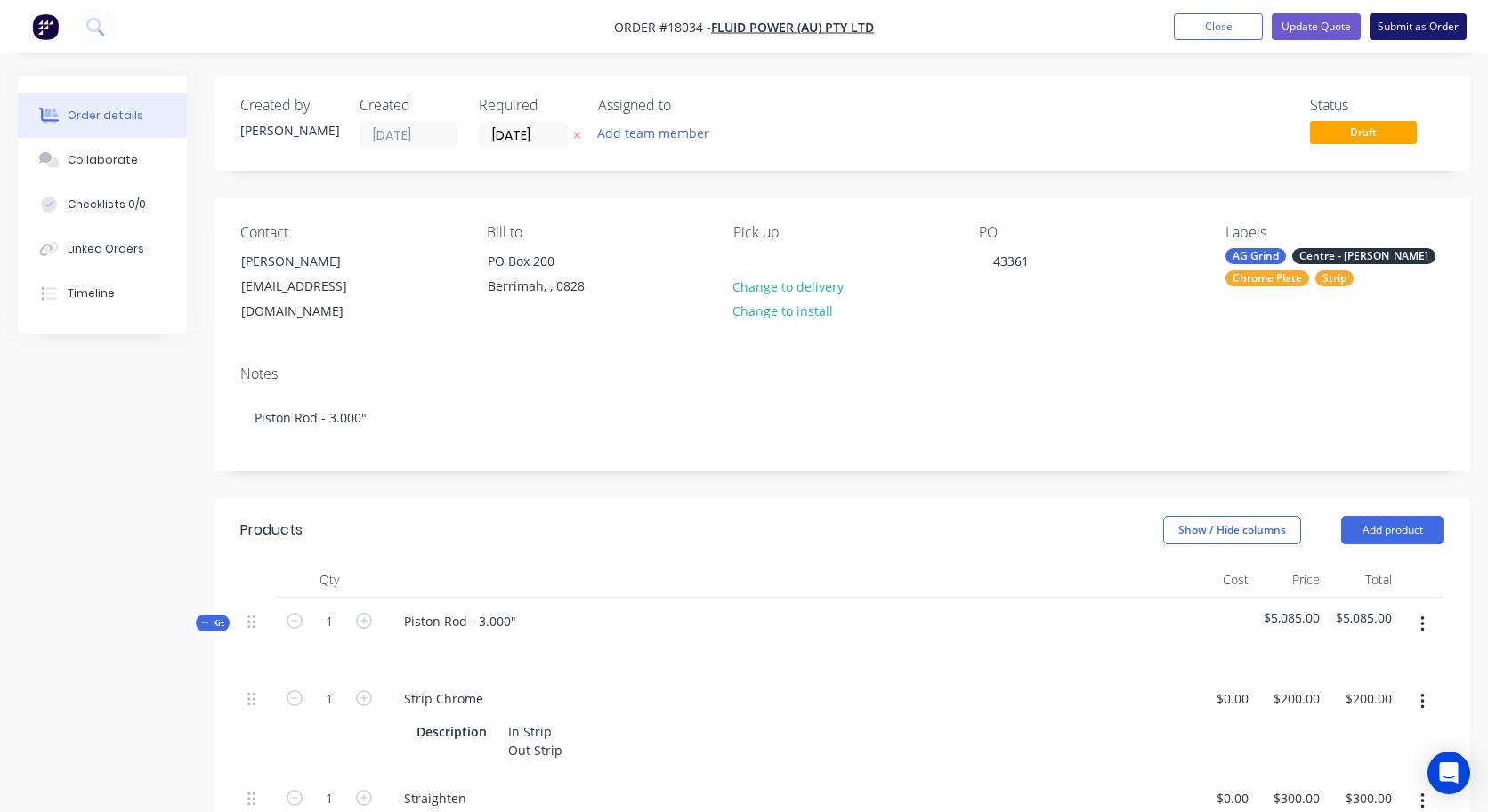
scroll to position [0, 0]
click at [1260, 26] on button "Update Quote" at bounding box center [1316, 26] width 89 height 27
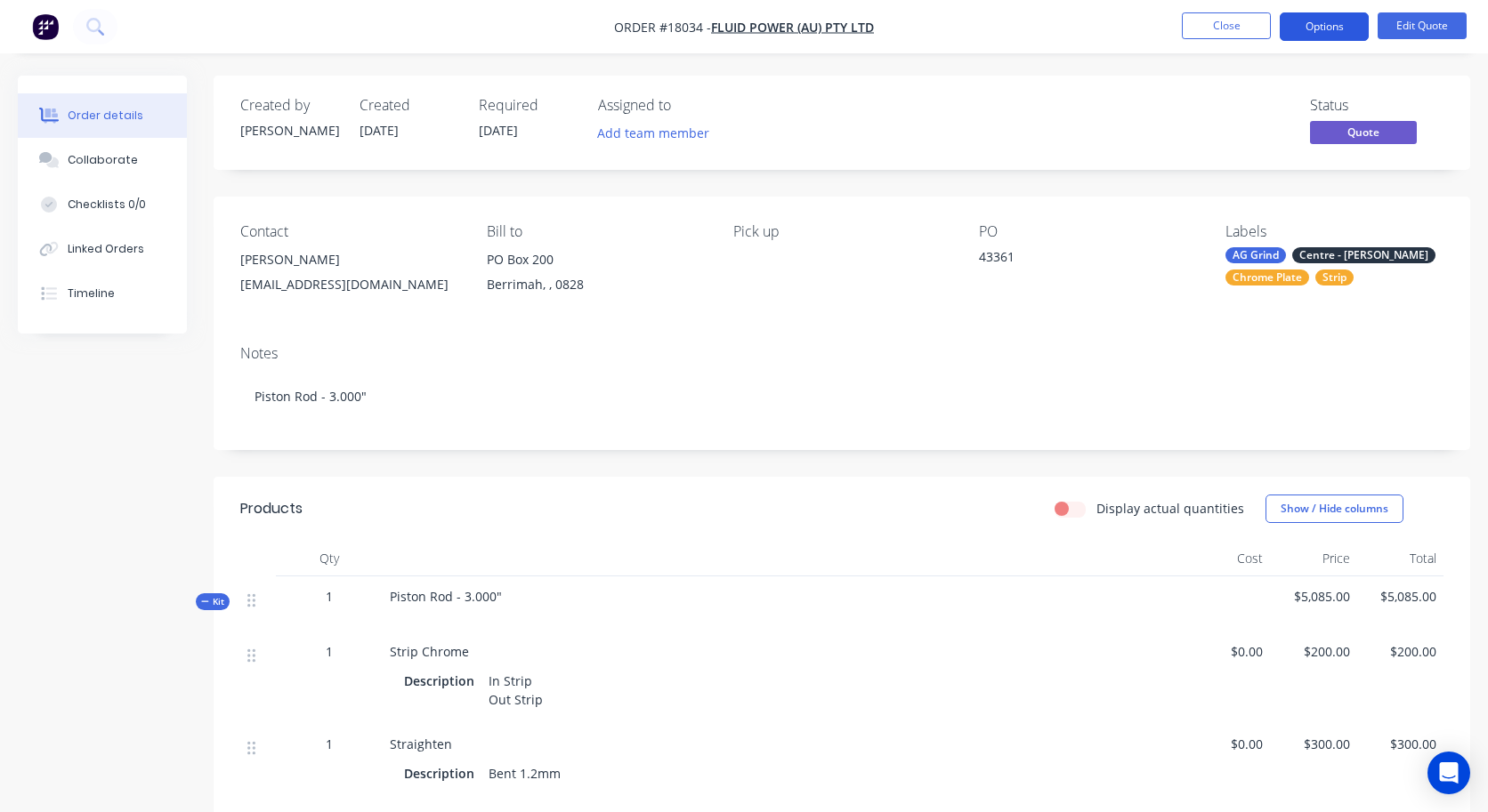
click at [1260, 30] on button "Options" at bounding box center [1324, 27] width 89 height 29
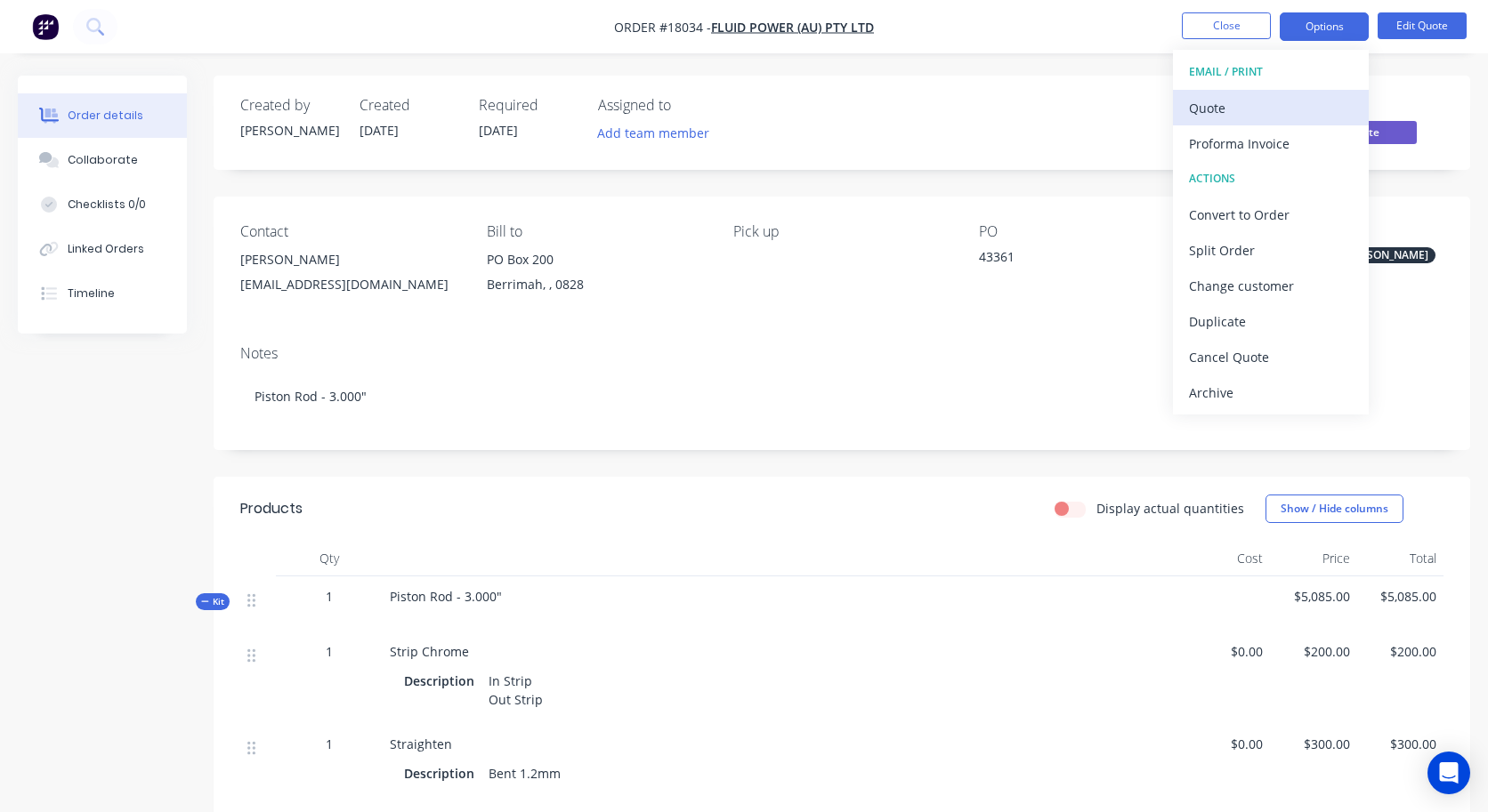
click at [1226, 116] on div "Quote" at bounding box center [1270, 108] width 164 height 26
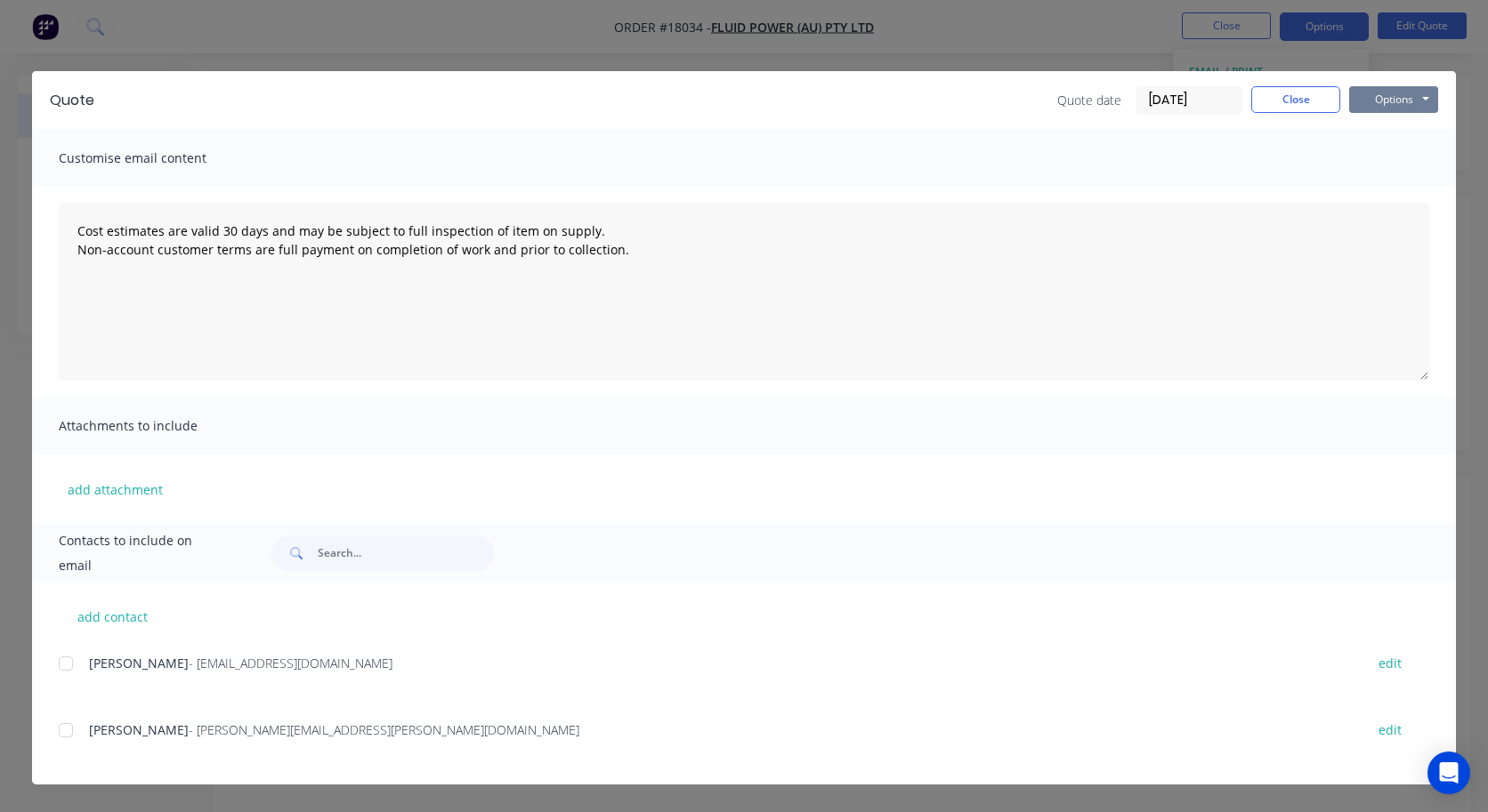
click at [1260, 98] on button "Options" at bounding box center [1394, 99] width 89 height 27
click at [1260, 132] on button "Preview" at bounding box center [1406, 131] width 114 height 30
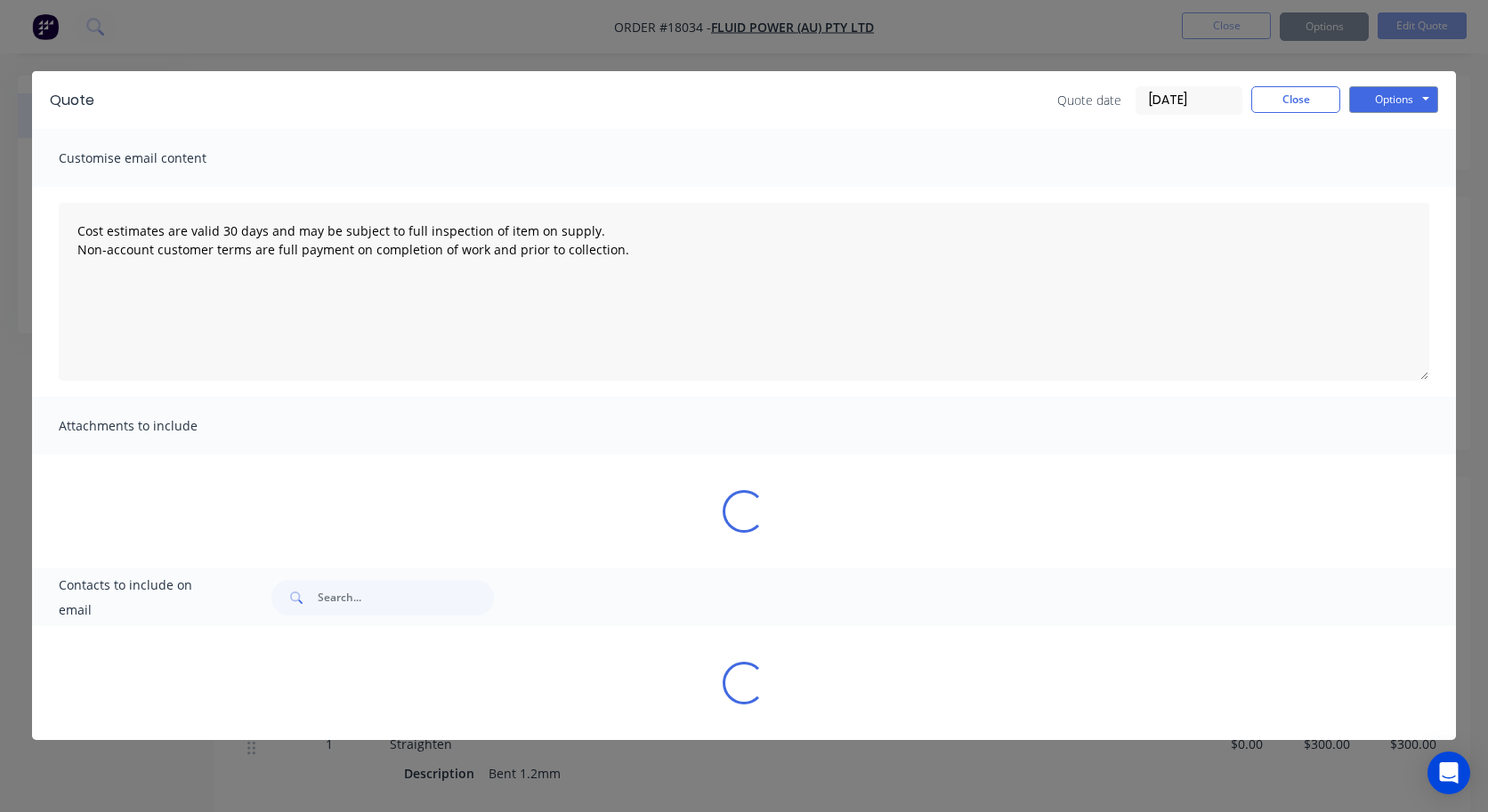
type textarea "Cost estimates are valid 30 days and may be subject to full inspection of item …"
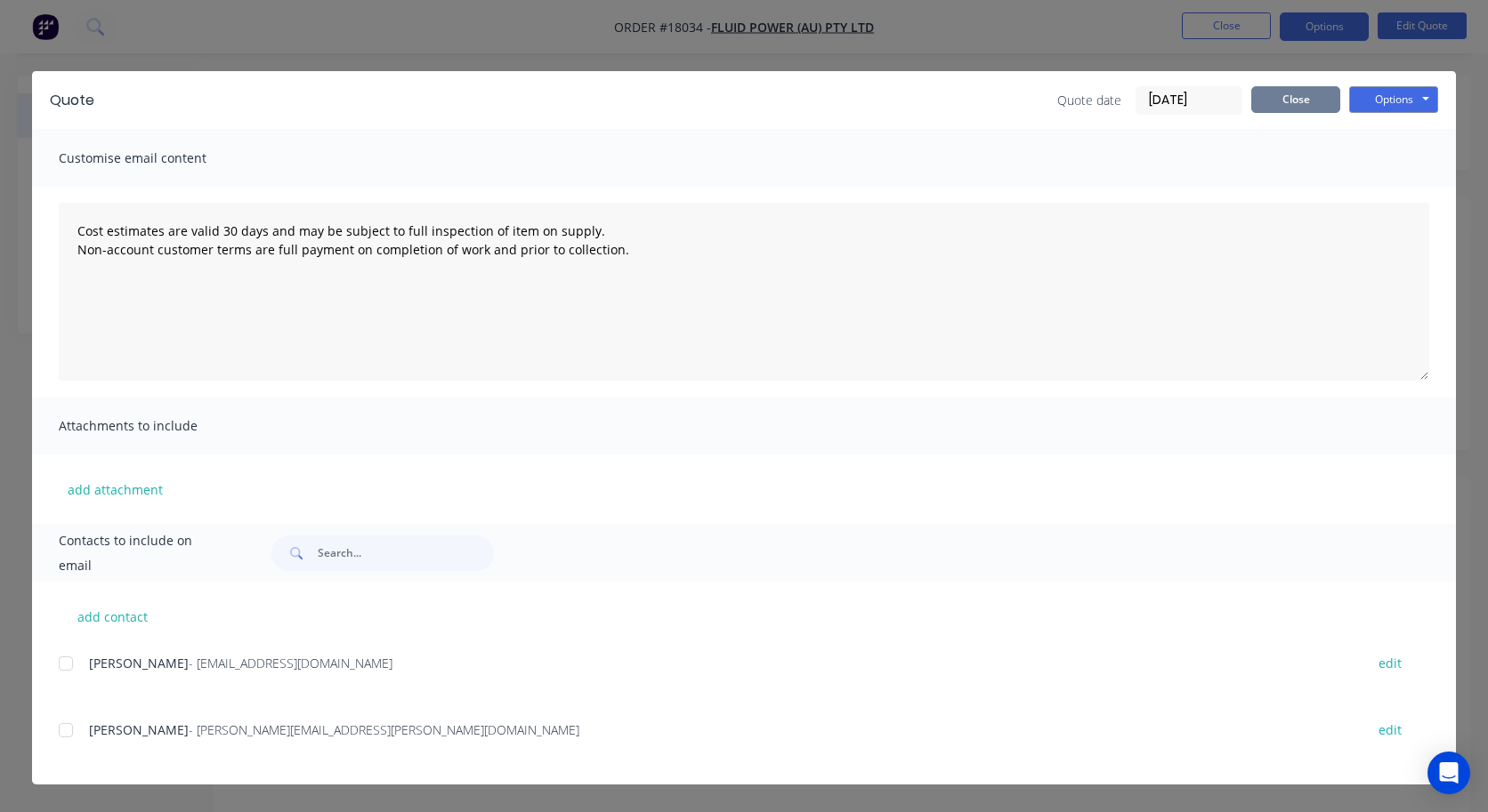
click at [1260, 90] on button "Close" at bounding box center [1296, 99] width 89 height 27
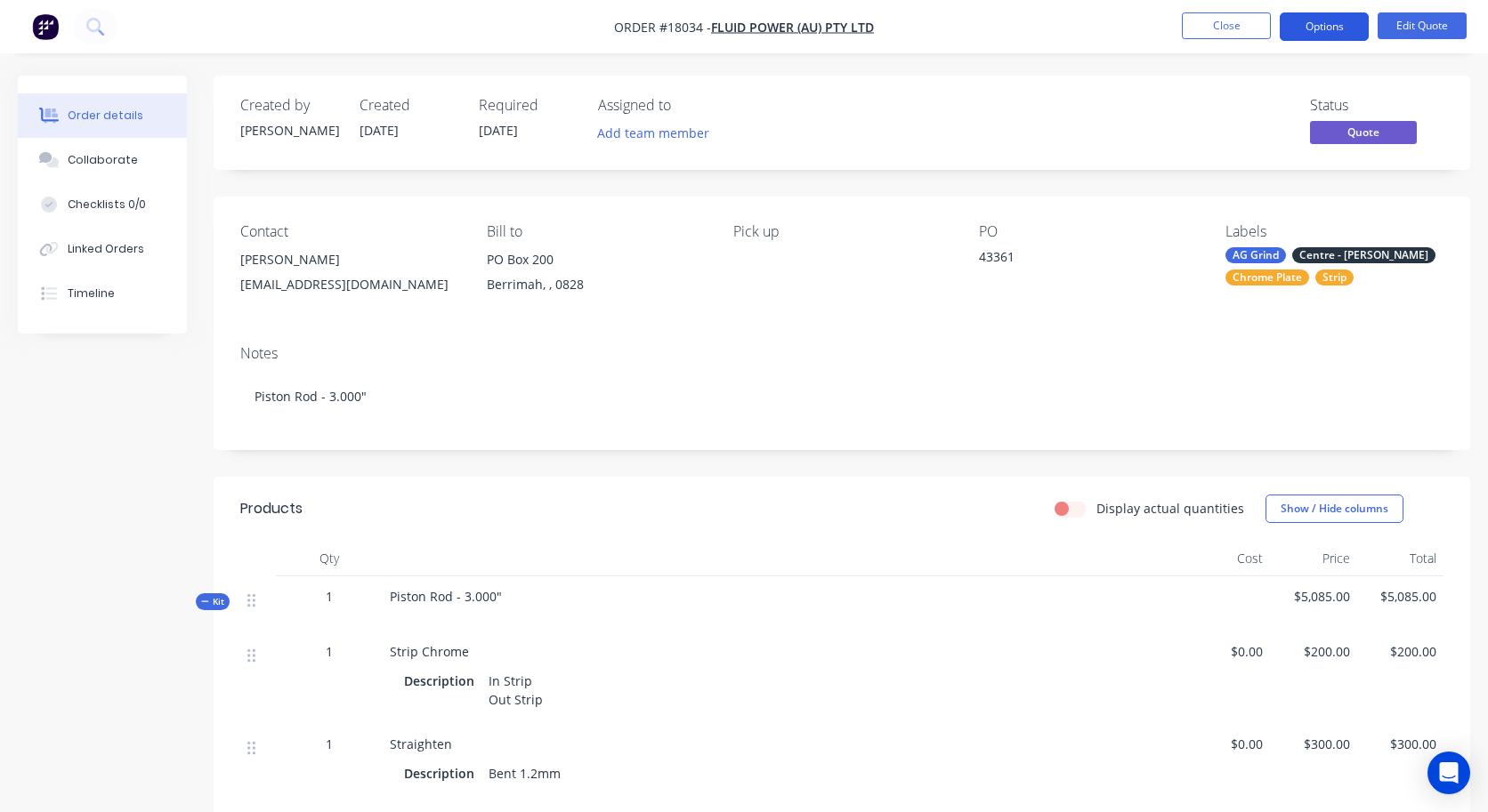
click at [1260, 23] on button "Options" at bounding box center [1324, 27] width 89 height 29
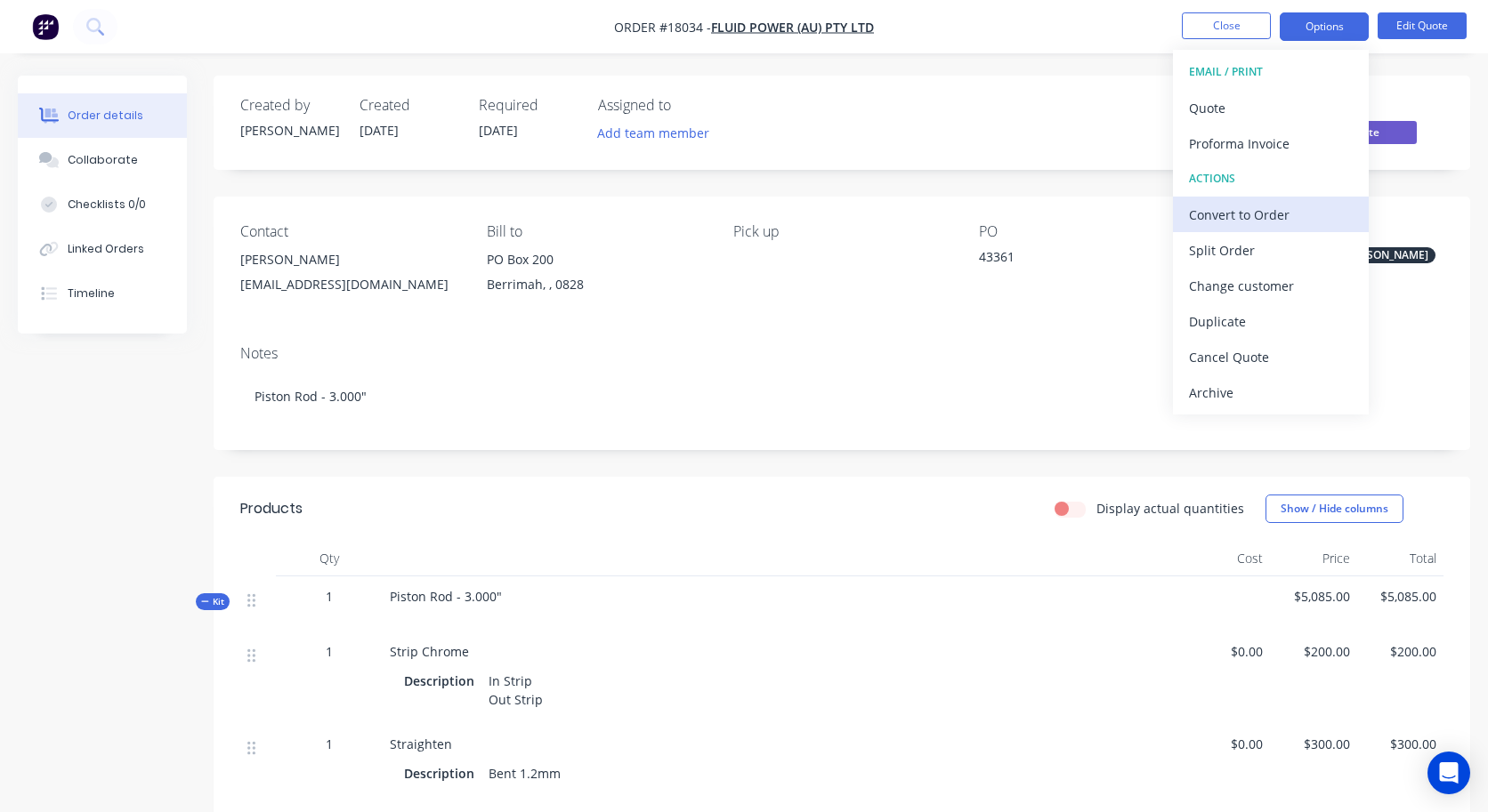
click at [1260, 207] on div "Convert to Order" at bounding box center [1270, 215] width 164 height 26
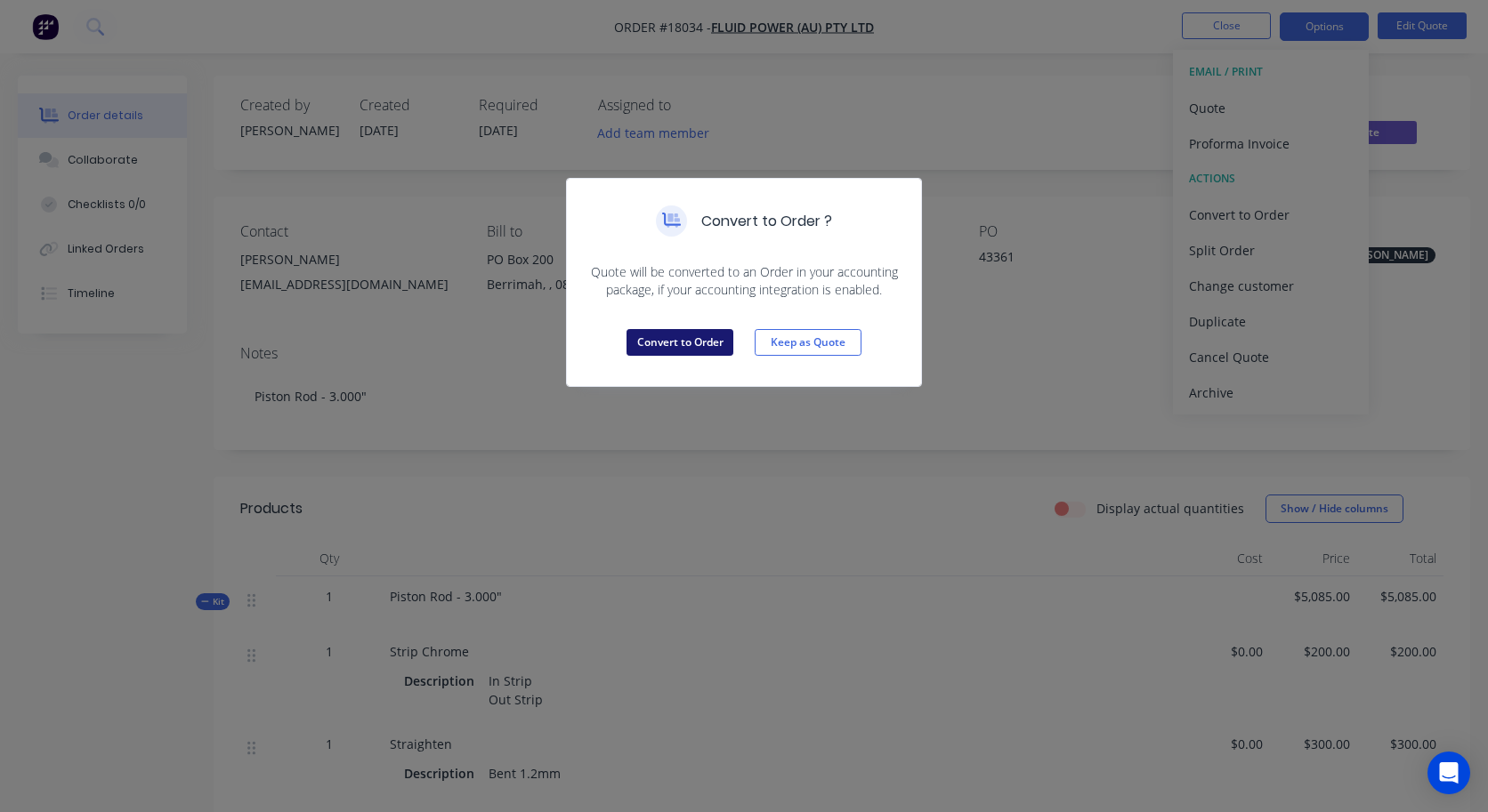
click at [684, 342] on button "Convert to Order" at bounding box center [680, 342] width 107 height 27
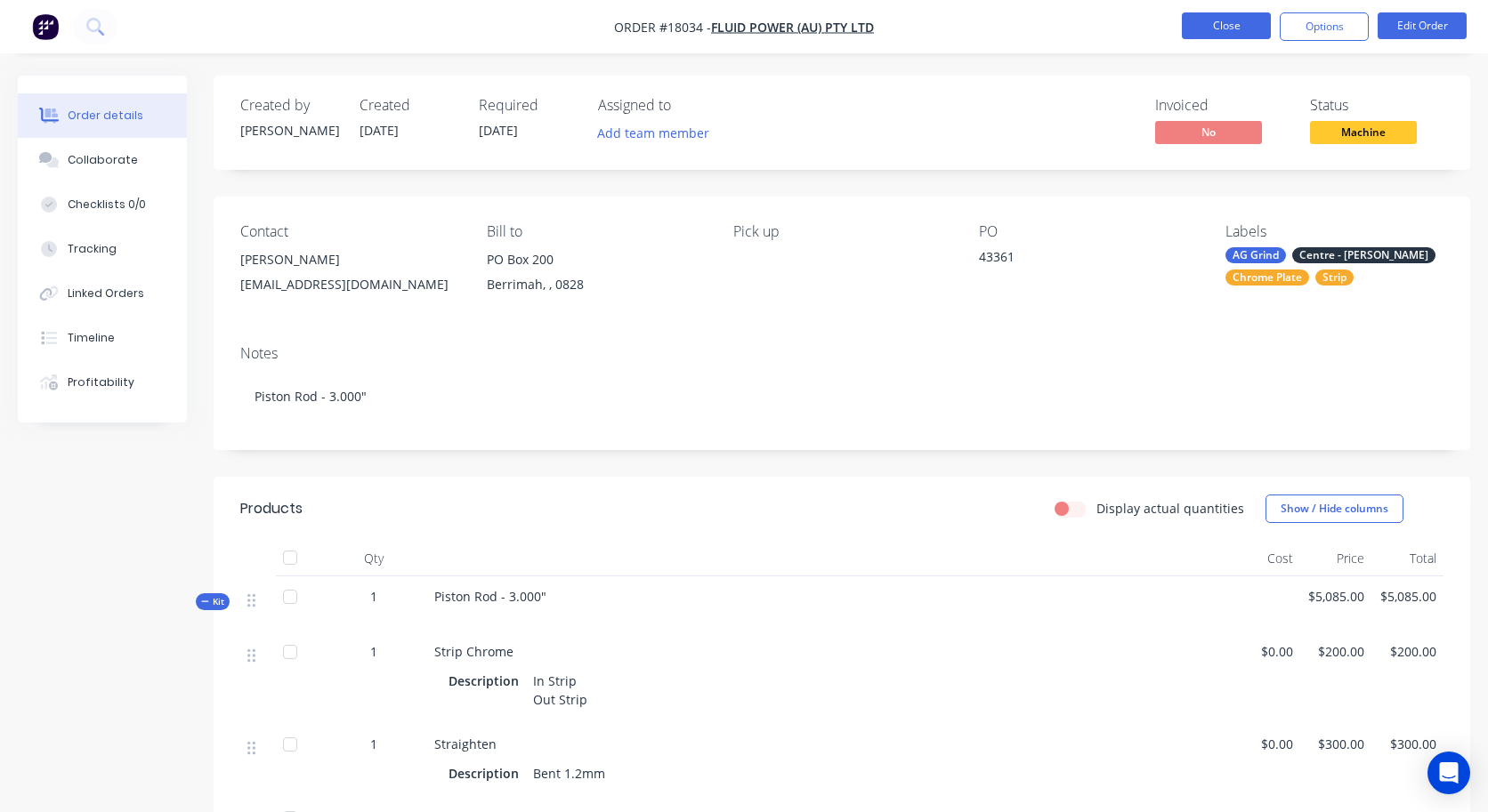
click at [1225, 27] on button "Close" at bounding box center [1226, 26] width 89 height 27
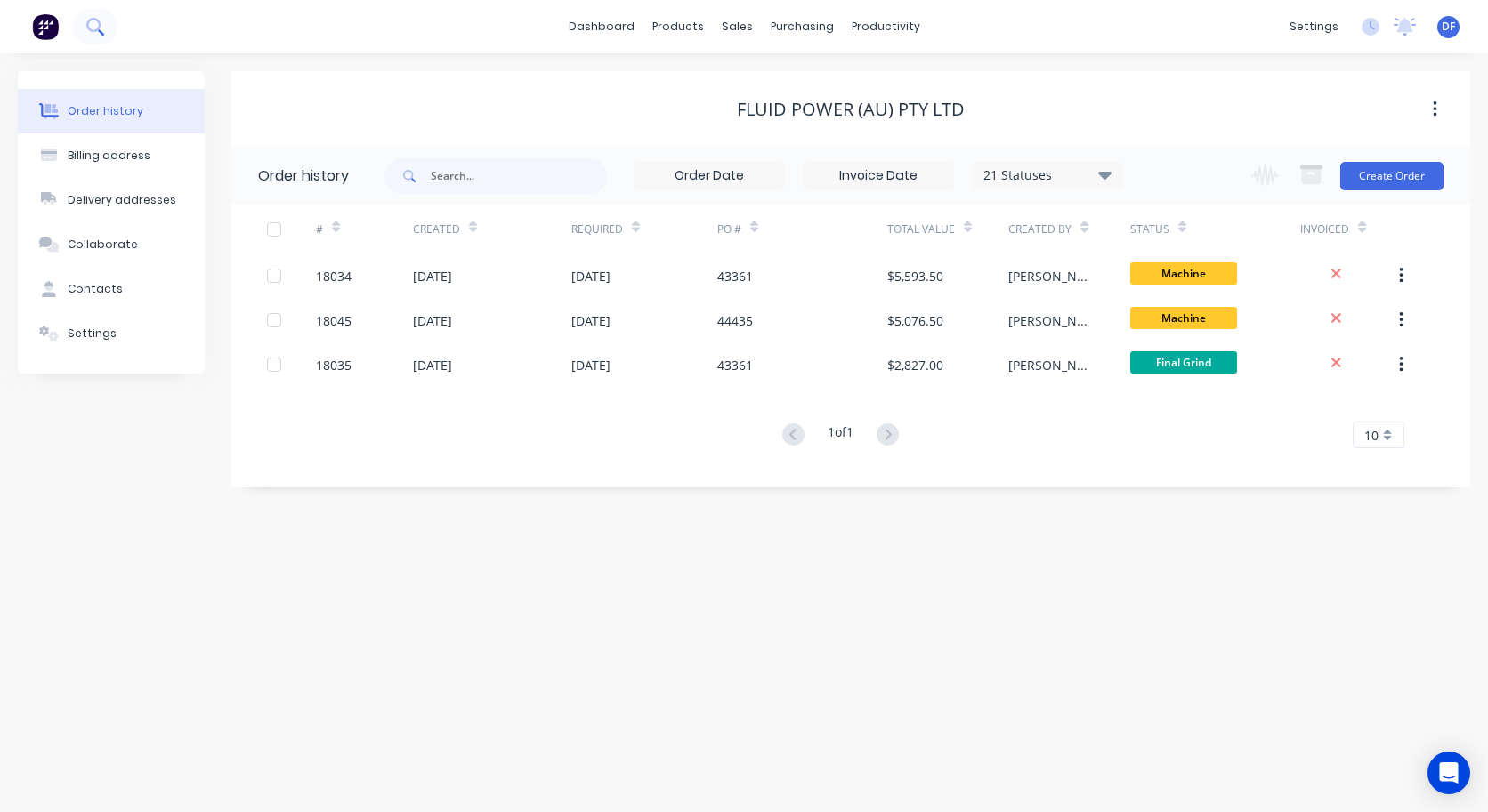
click at [98, 33] on icon at bounding box center [94, 26] width 17 height 17
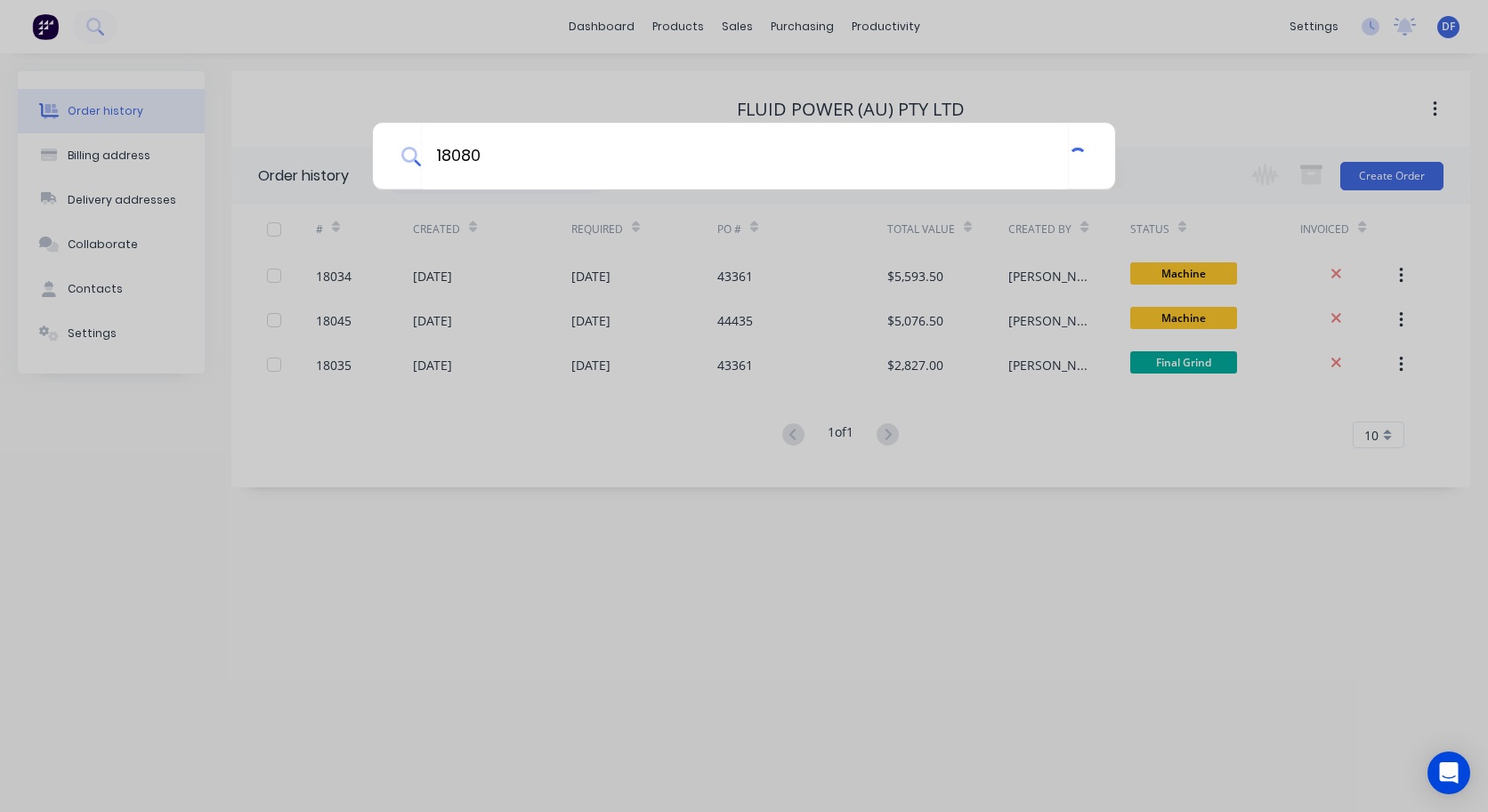
type input "18080"
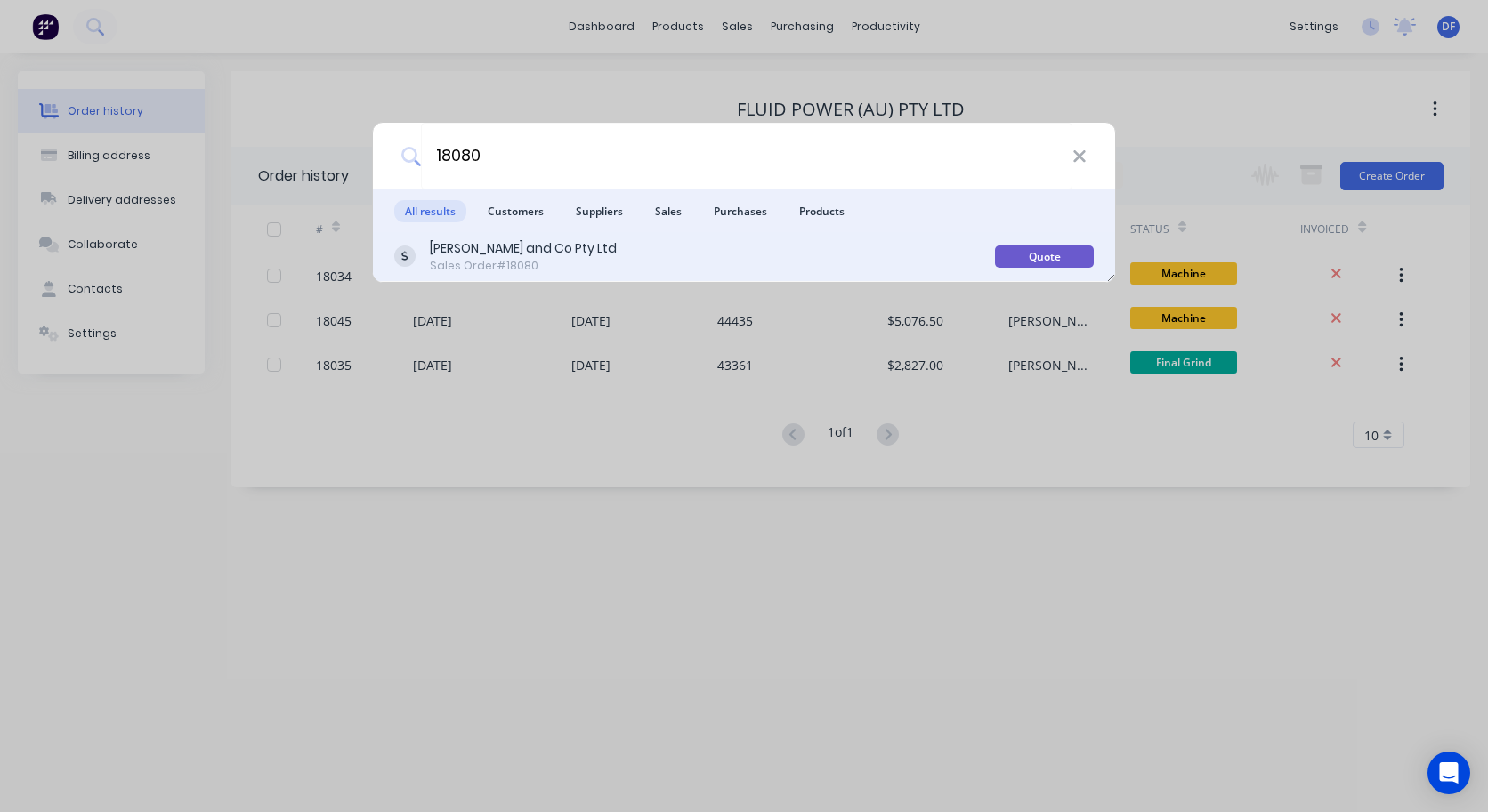
click at [479, 265] on div "Sales Order #18080" at bounding box center [523, 266] width 186 height 16
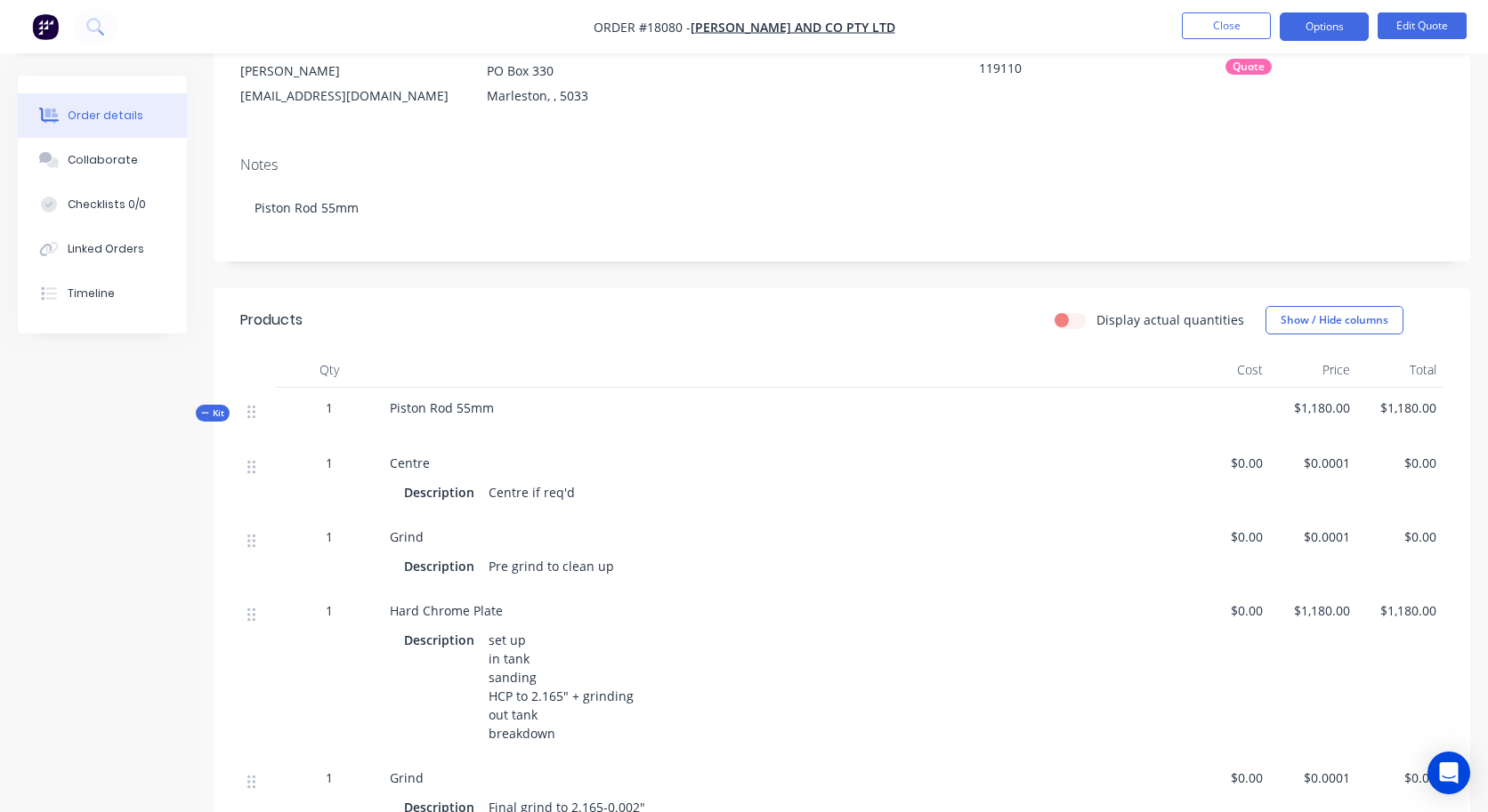
scroll to position [194, 0]
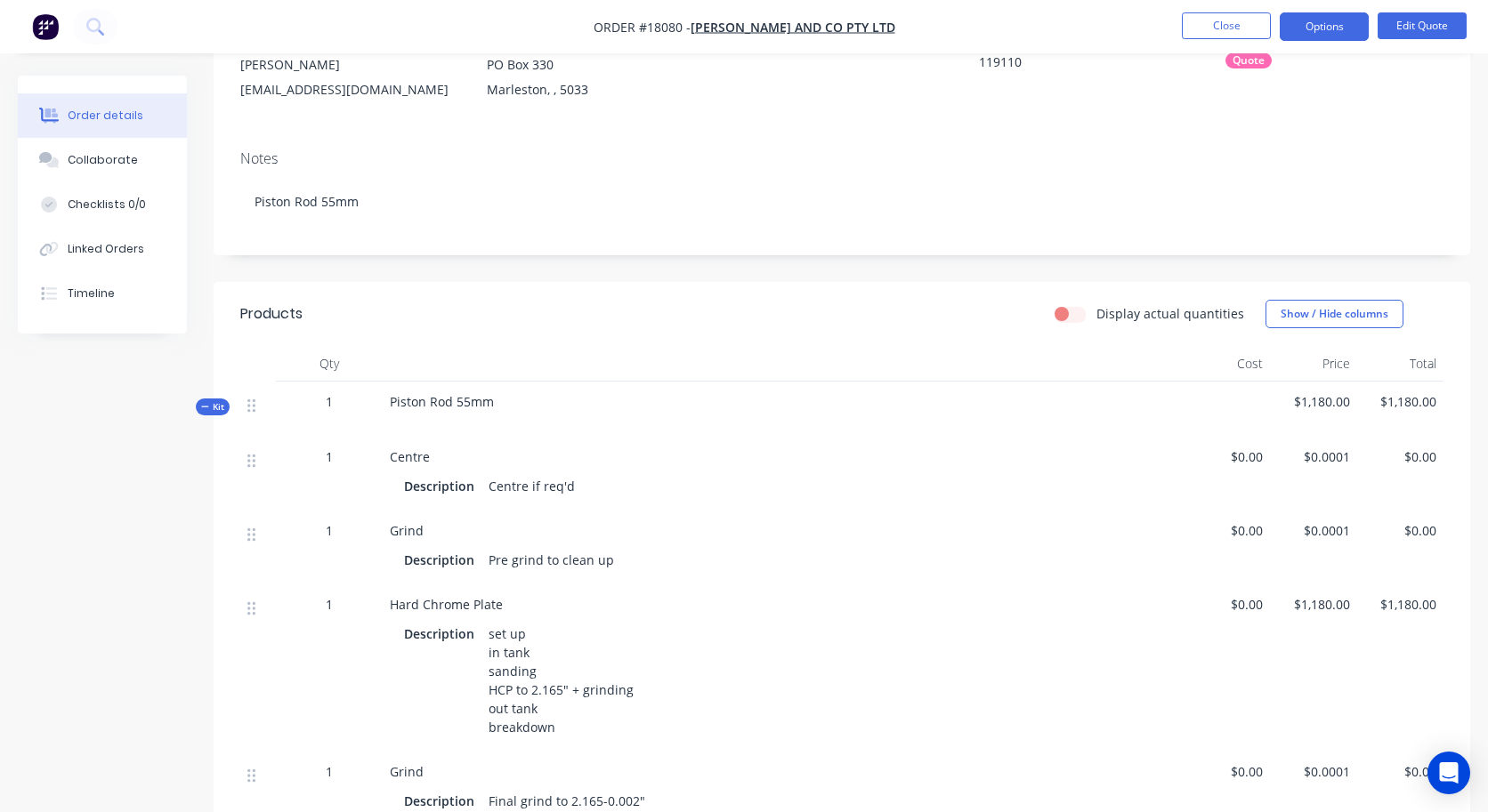
click at [1242, 458] on span "$0.00" at bounding box center [1226, 456] width 72 height 19
click at [1260, 28] on button "Edit Quote" at bounding box center [1422, 26] width 89 height 27
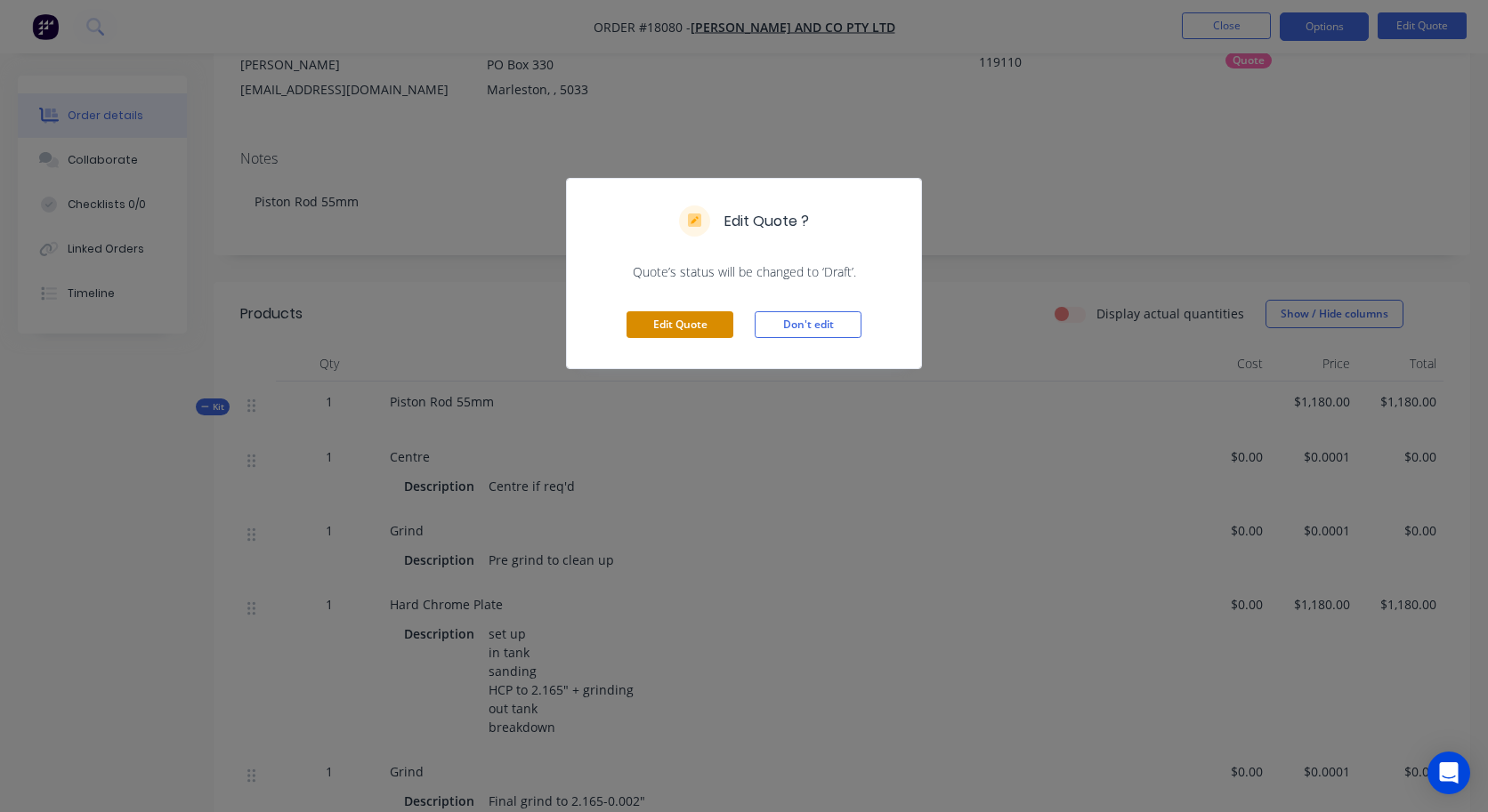
click at [655, 322] on button "Edit Quote" at bounding box center [680, 324] width 107 height 27
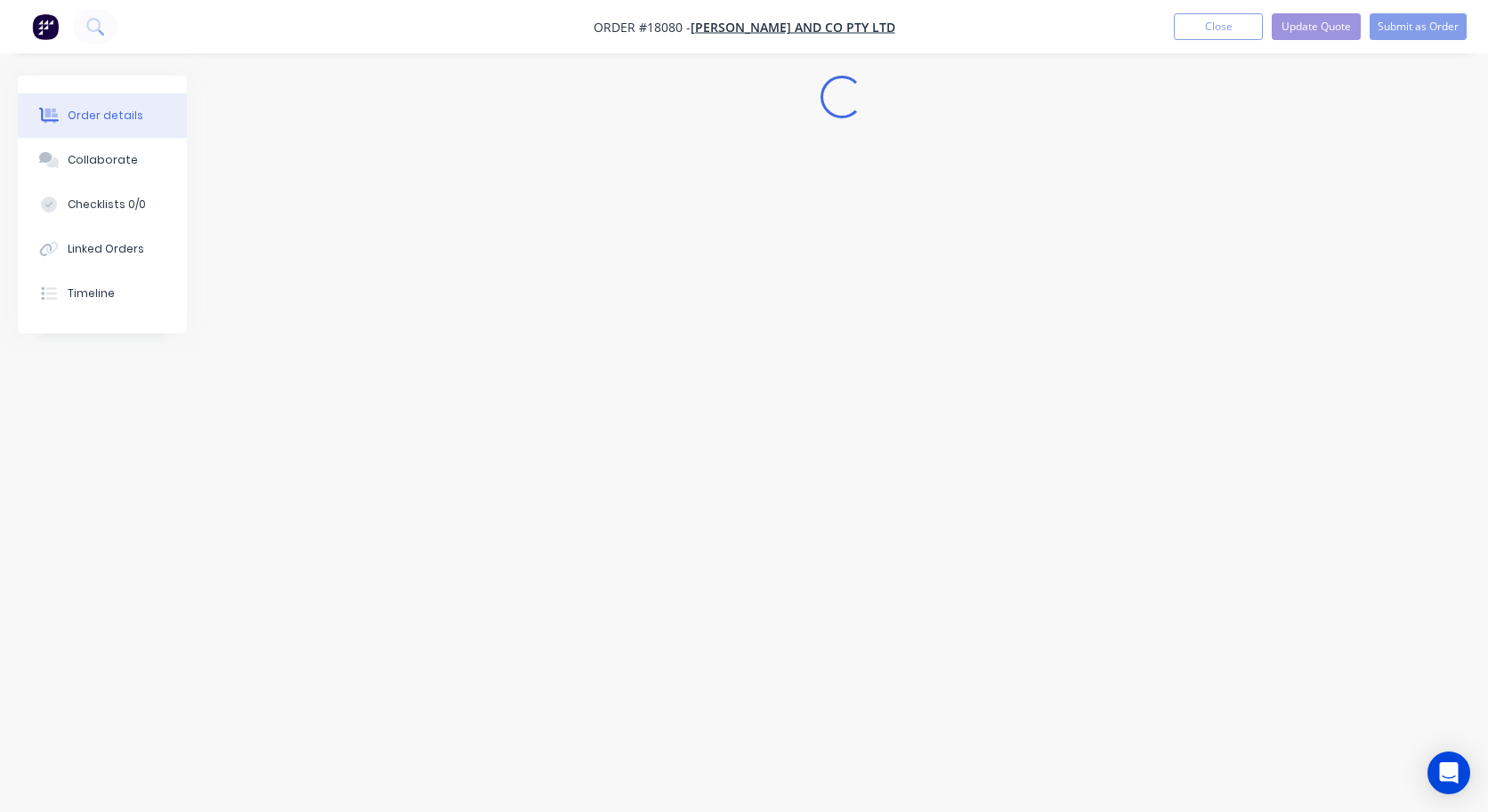
scroll to position [0, 0]
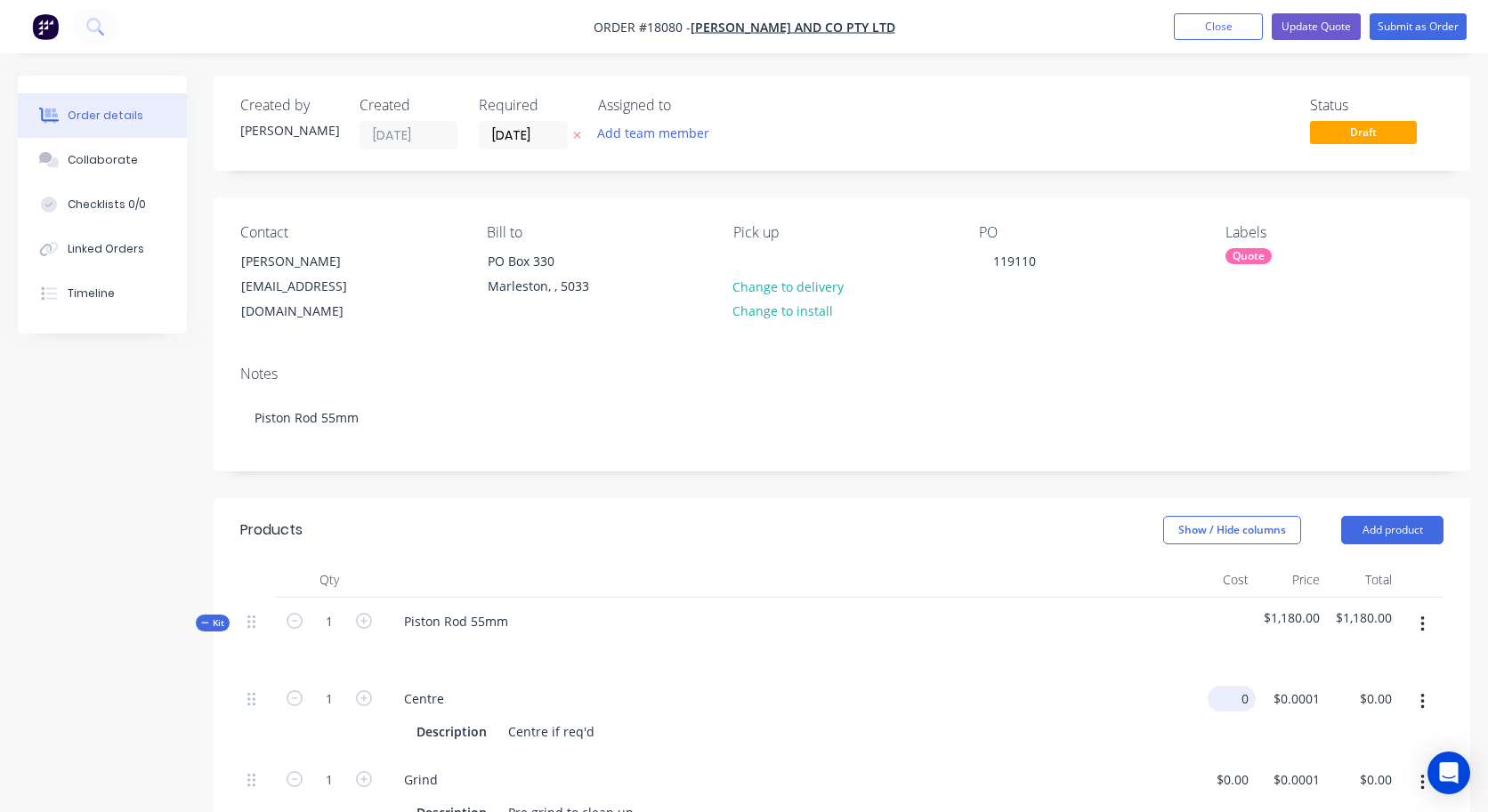
click at [1230, 682] on div "0 $0.00" at bounding box center [1231, 699] width 48 height 26
type input "$70.00"
type input "70"
type input "$70.00"
click at [1260, 682] on div "70 $0.0001" at bounding box center [1296, 699] width 62 height 26
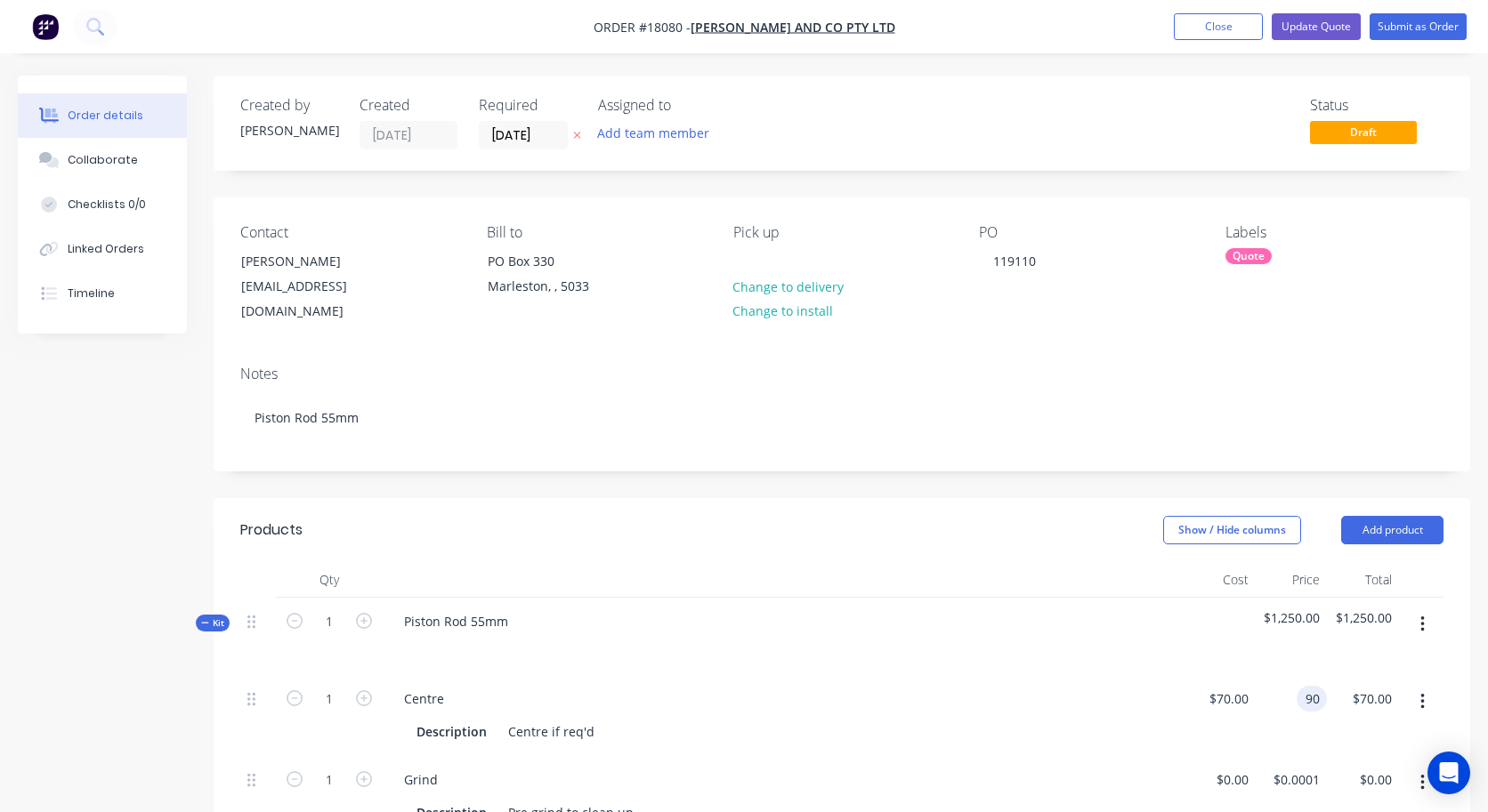
type input "$90.00"
click at [1187, 682] on div "$70.00 $70.00" at bounding box center [1219, 716] width 72 height 81
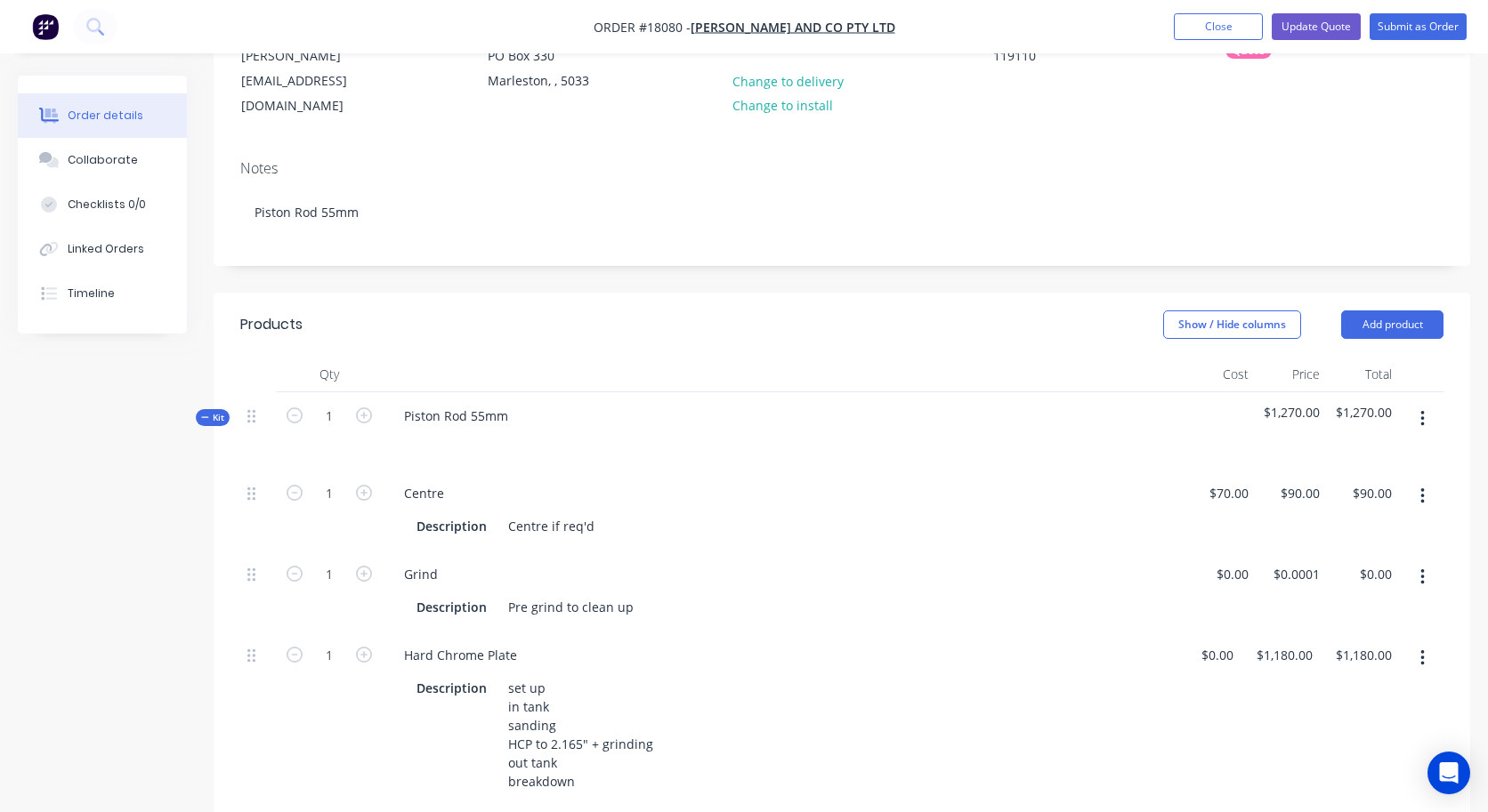
scroll to position [249, 0]
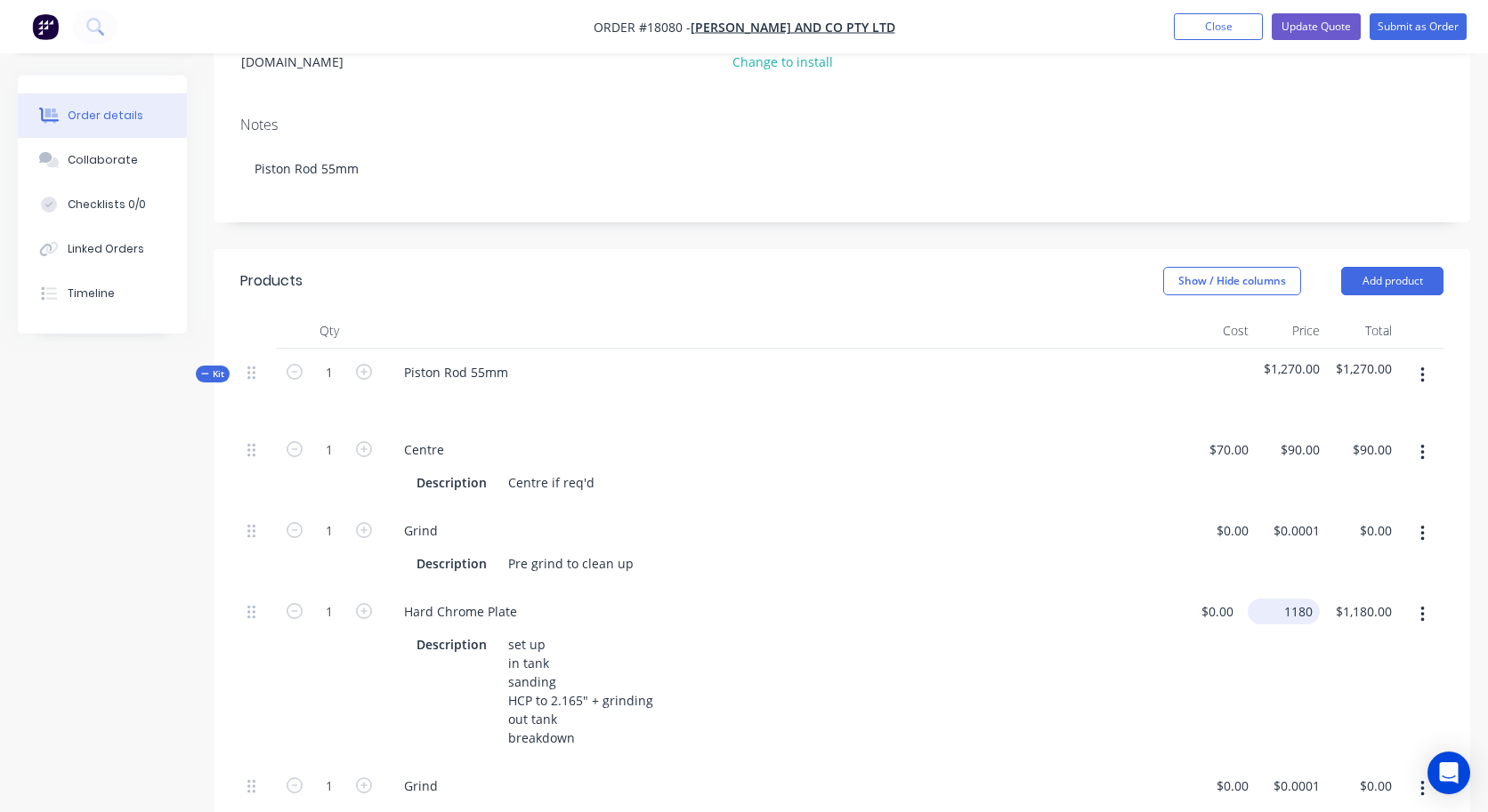
click at [1260, 599] on input "1180" at bounding box center [1287, 612] width 64 height 26
type input "$580.00"
click at [1241, 637] on div "$0.00 $0.00" at bounding box center [1217, 675] width 68 height 174
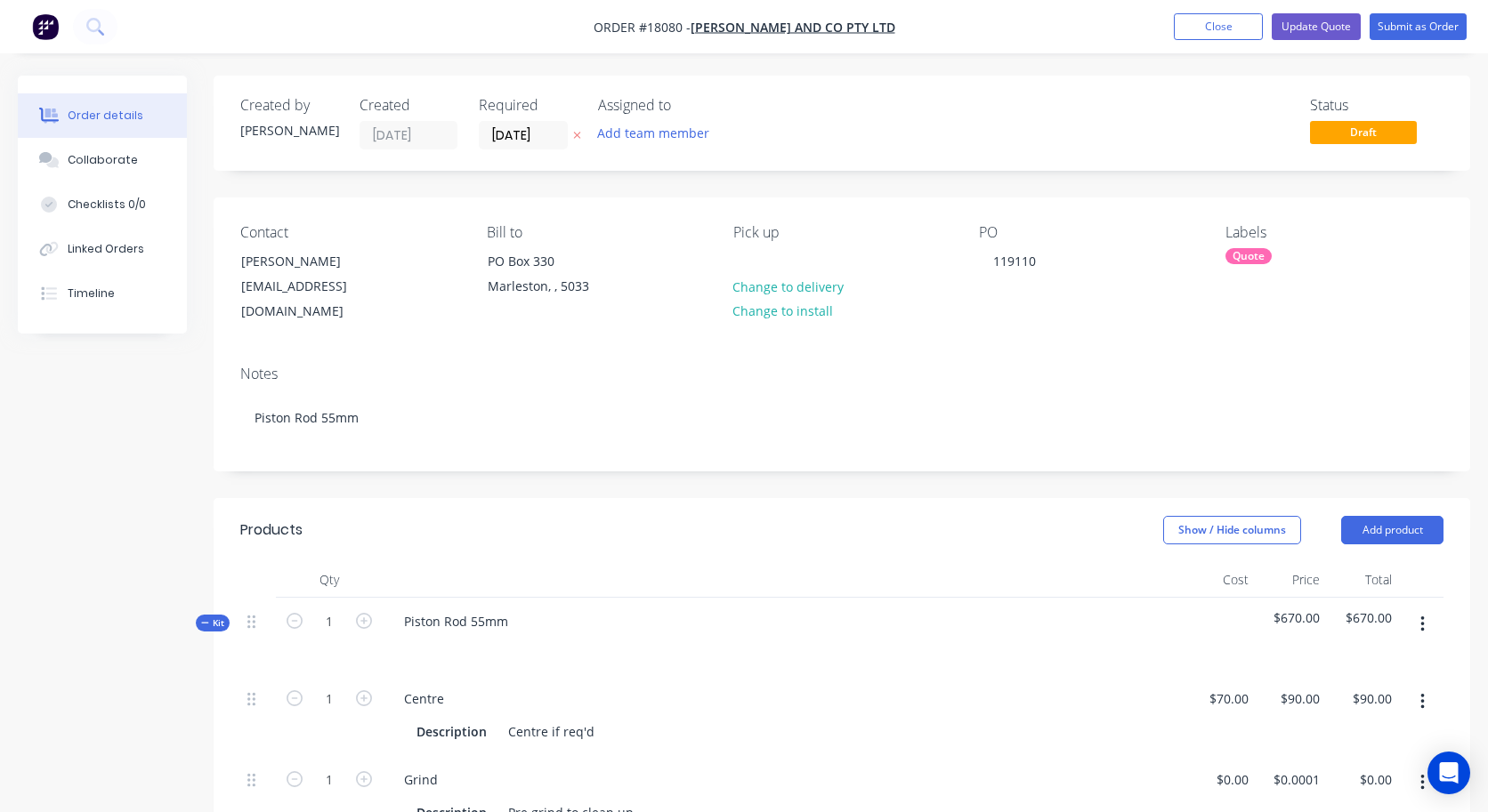
scroll to position [0, 0]
click at [1260, 27] on button "Update Quote" at bounding box center [1316, 26] width 89 height 27
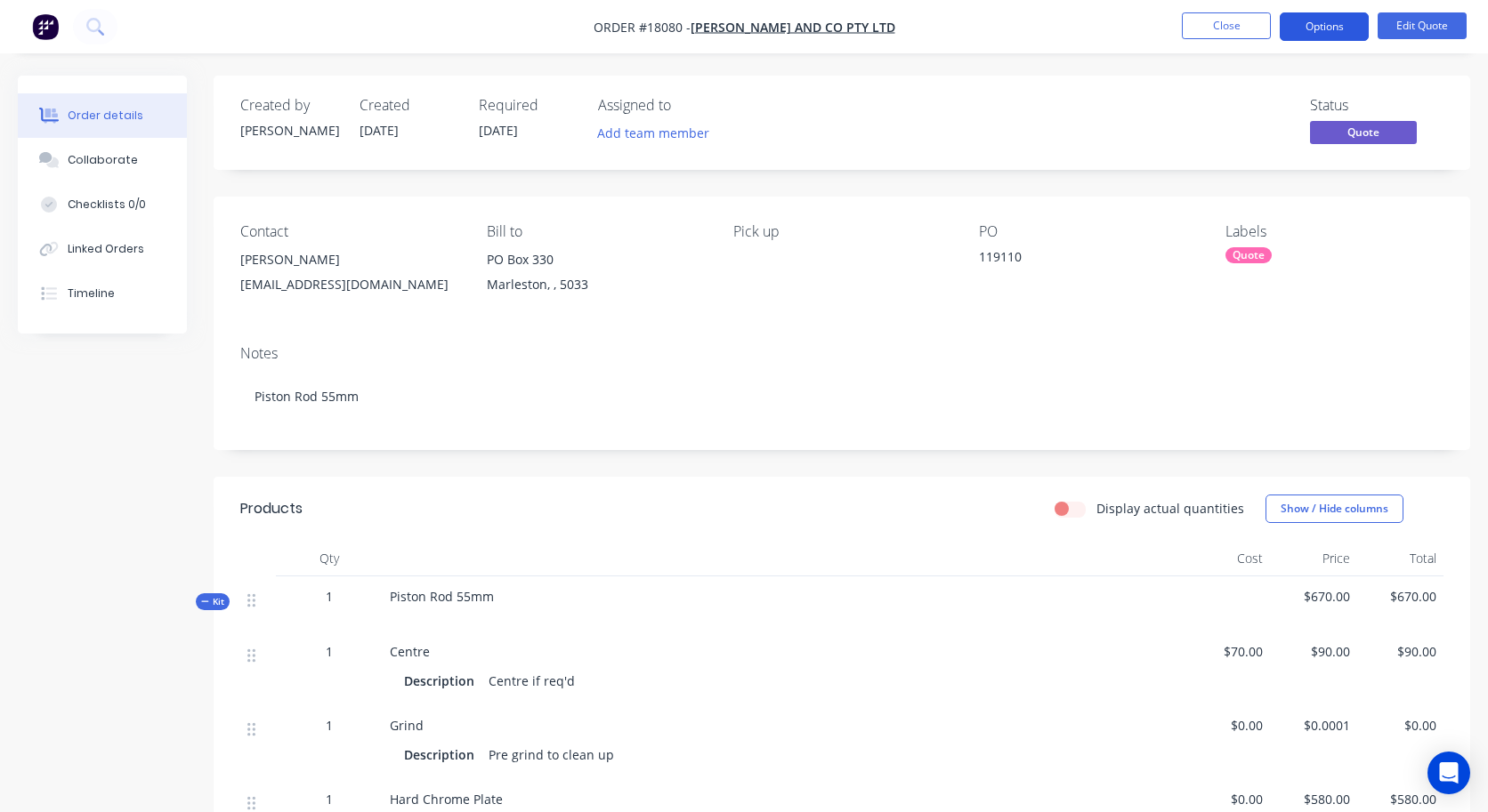
click at [1260, 18] on button "Options" at bounding box center [1324, 27] width 89 height 29
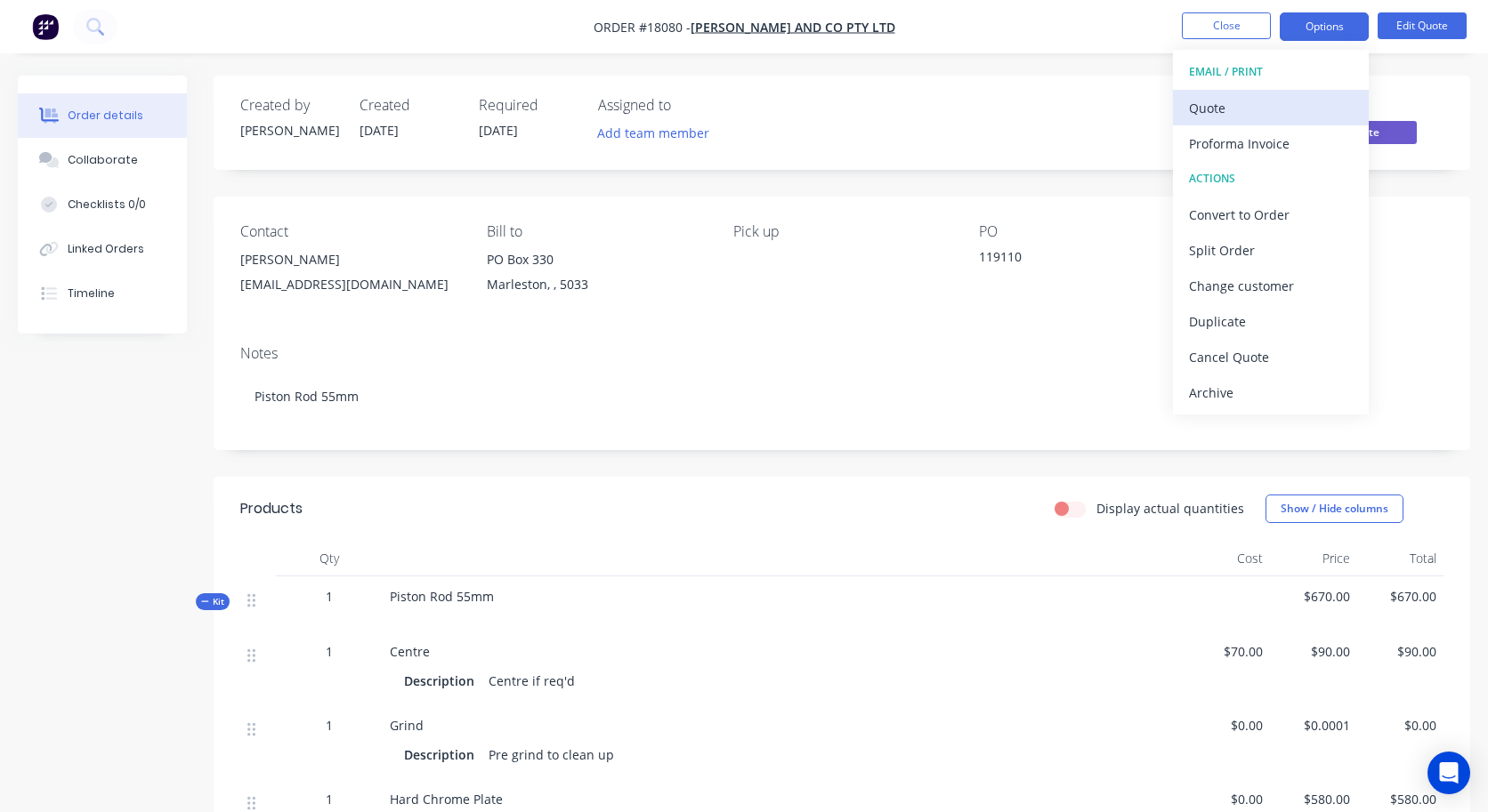
click at [1184, 118] on button "Quote" at bounding box center [1270, 108] width 195 height 36
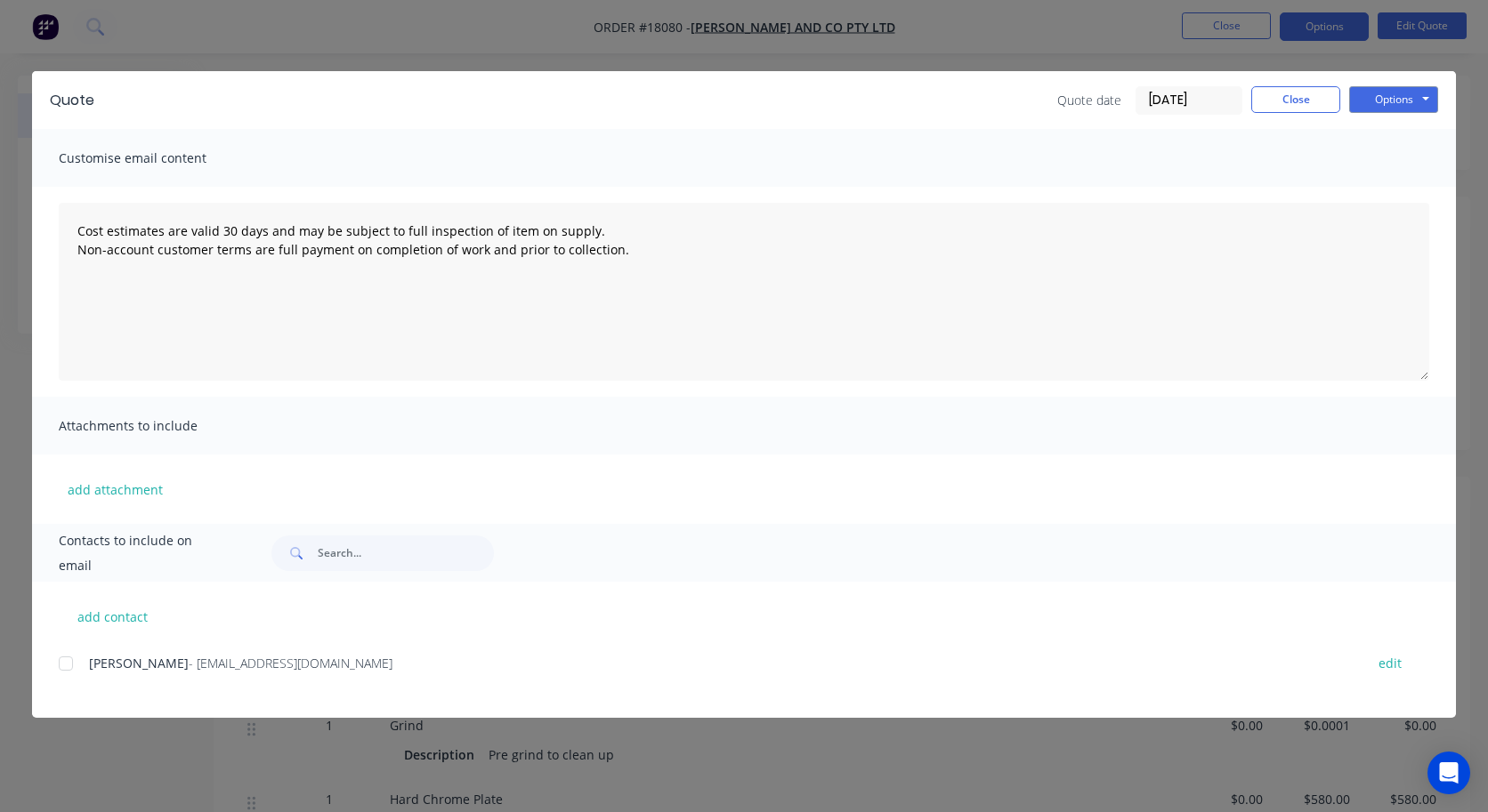
click at [62, 663] on div at bounding box center [65, 663] width 36 height 36
click at [1260, 98] on button "Options" at bounding box center [1394, 99] width 89 height 27
click at [1260, 200] on button "Email" at bounding box center [1406, 190] width 114 height 30
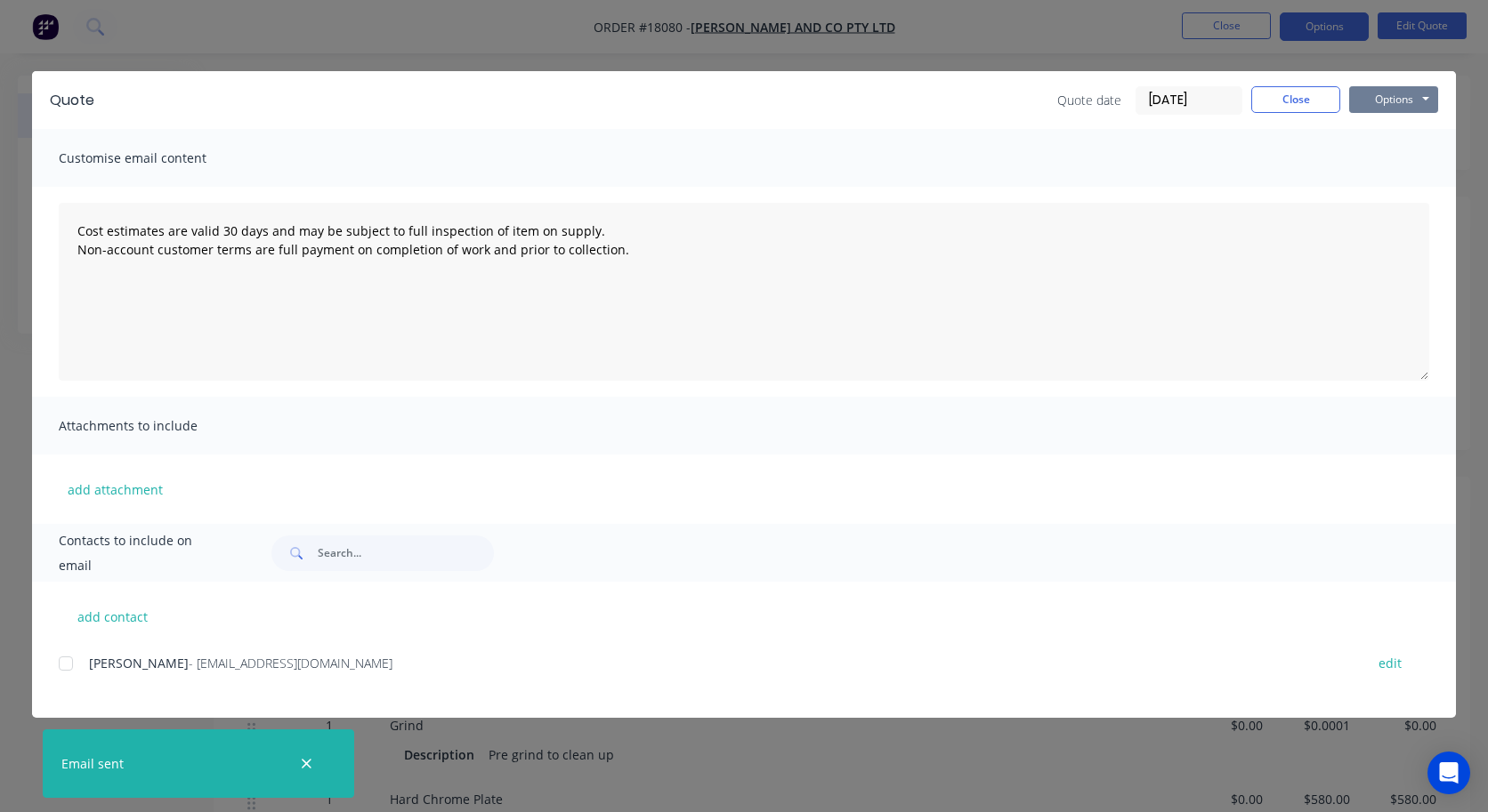
click at [1260, 105] on button "Options" at bounding box center [1394, 99] width 89 height 27
click at [1260, 129] on button "Preview" at bounding box center [1406, 131] width 114 height 30
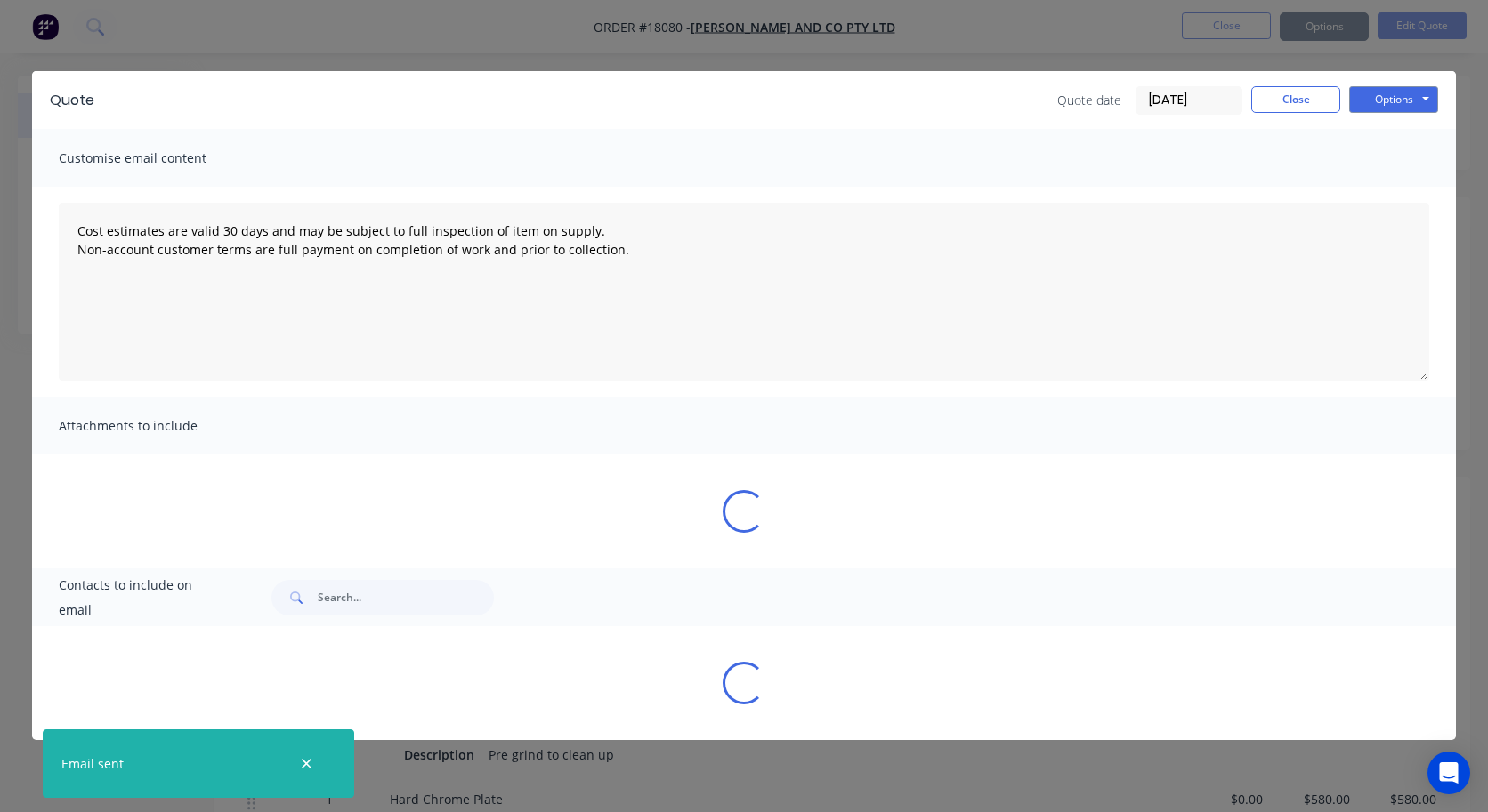
type textarea "Cost estimates are valid 30 days and may be subject to full inspection of item …"
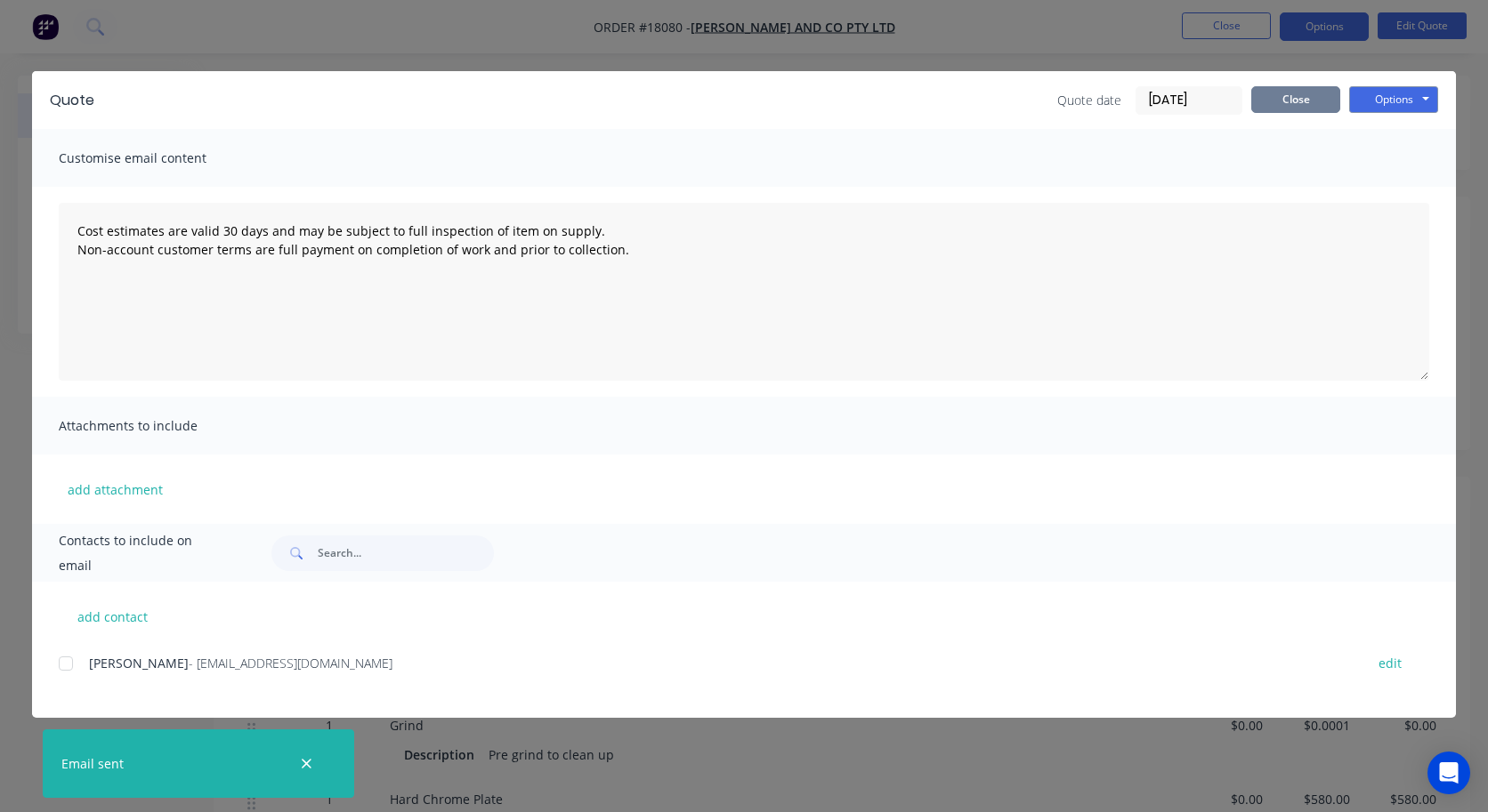
click at [1260, 99] on button "Close" at bounding box center [1296, 99] width 89 height 27
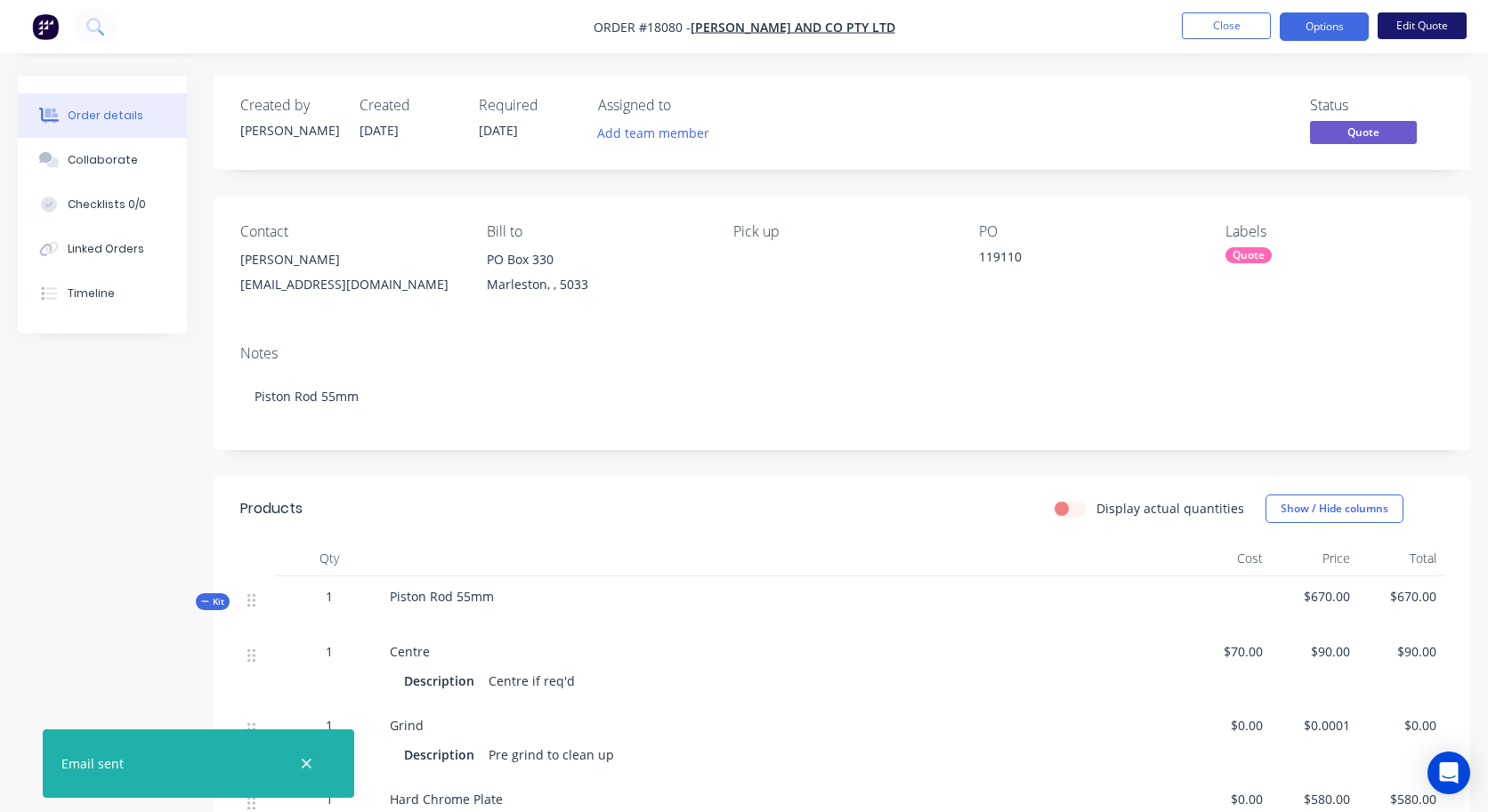
click at [1260, 22] on button "Edit Quote" at bounding box center [1422, 26] width 89 height 27
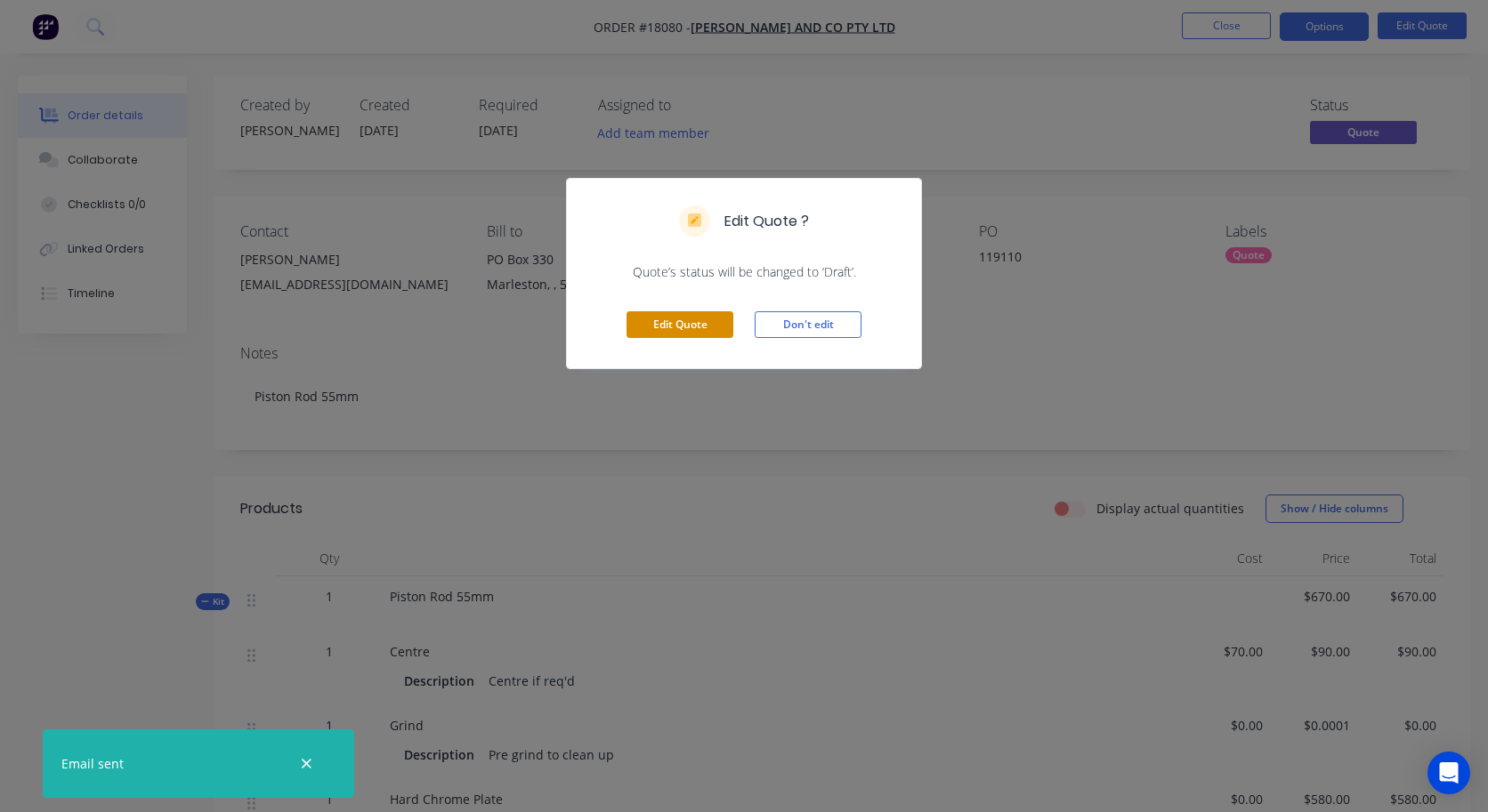
click at [655, 324] on button "Edit Quote" at bounding box center [680, 324] width 107 height 27
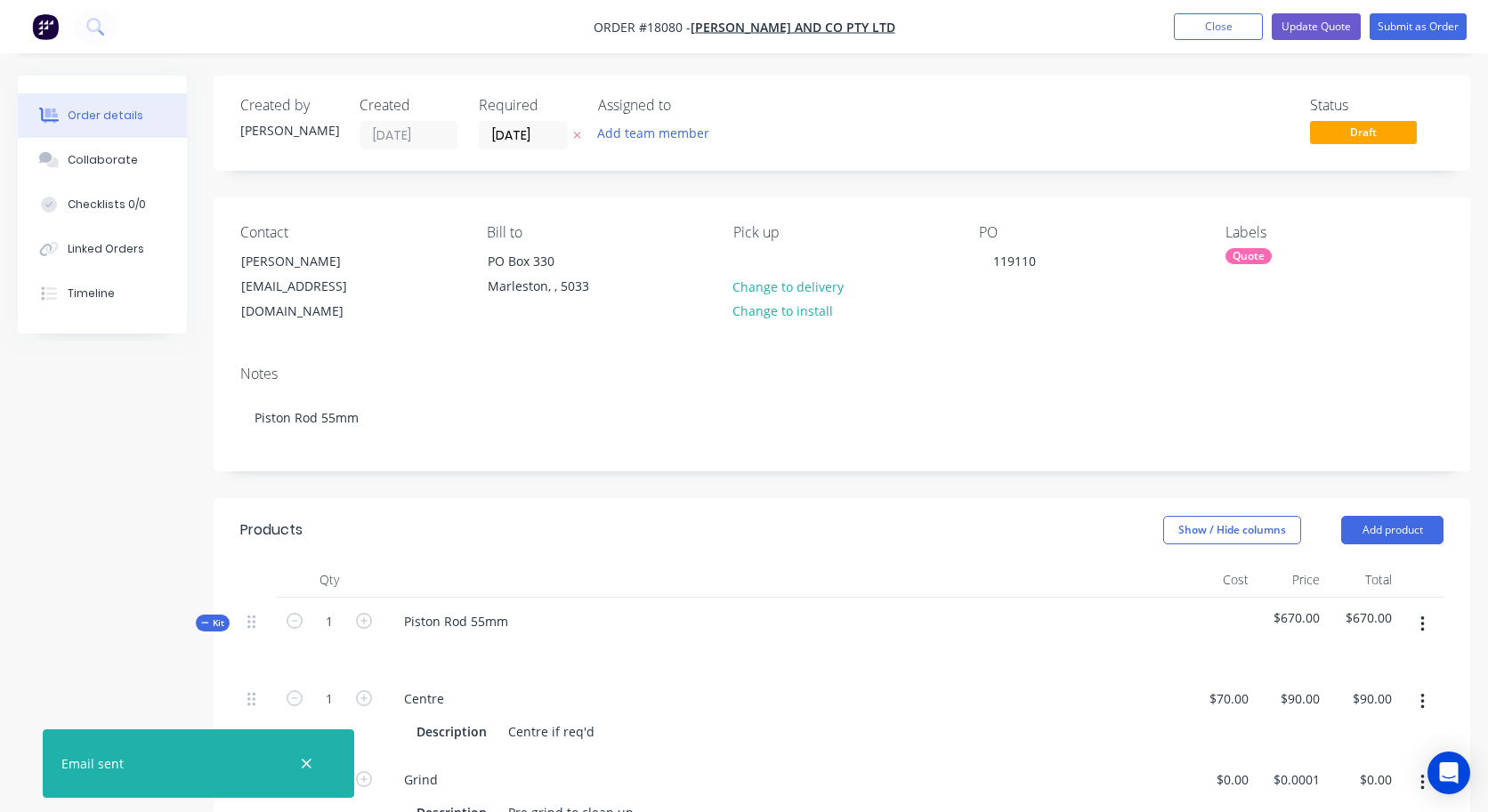
click at [522, 605] on div "Piston Rod 55mm" at bounding box center [783, 637] width 801 height 77
click at [512, 608] on div "Piston Rod 55mm" at bounding box center [456, 621] width 133 height 26
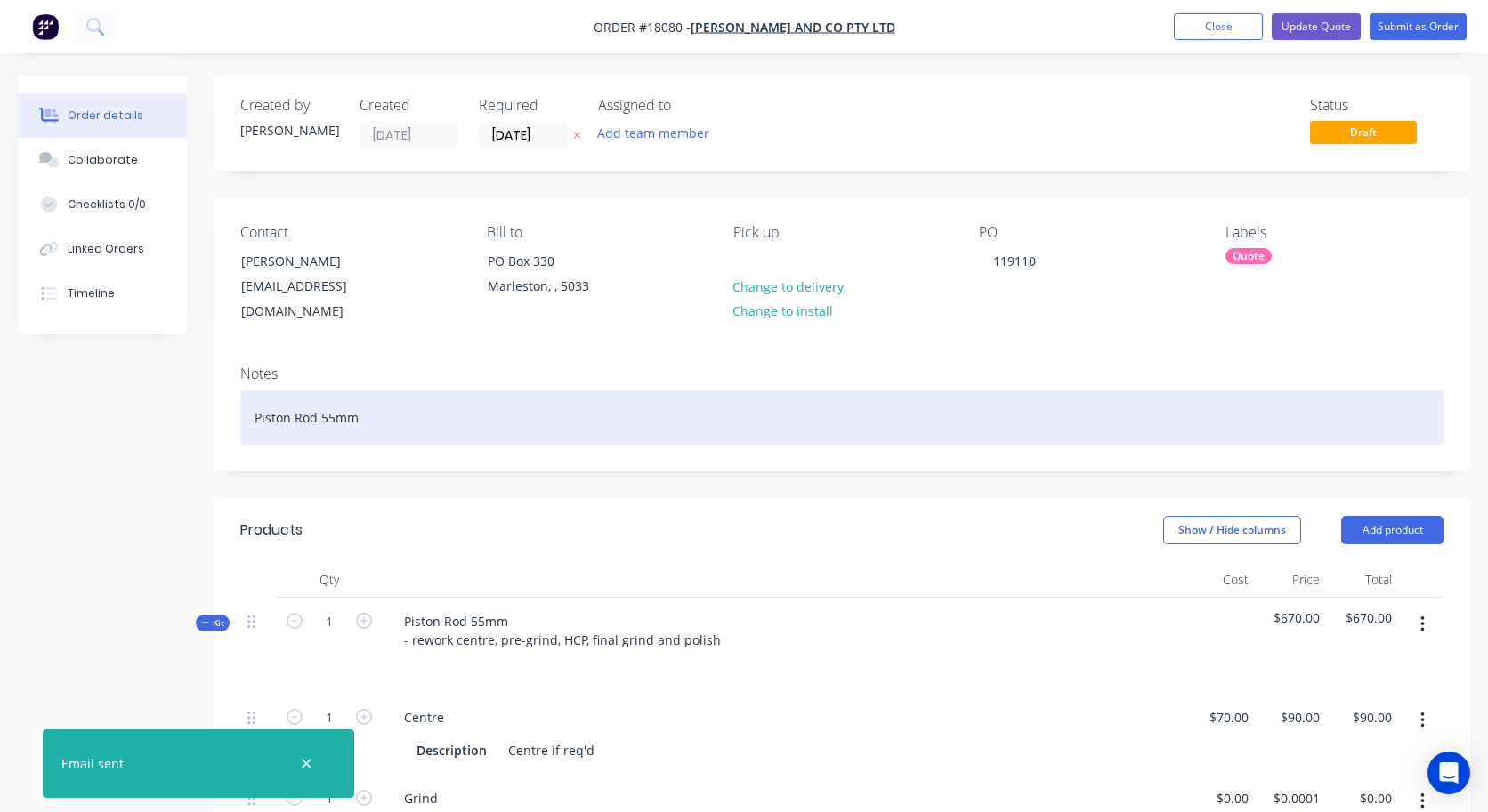
click at [434, 405] on div "Piston Rod 55mm" at bounding box center [841, 417] width 1203 height 55
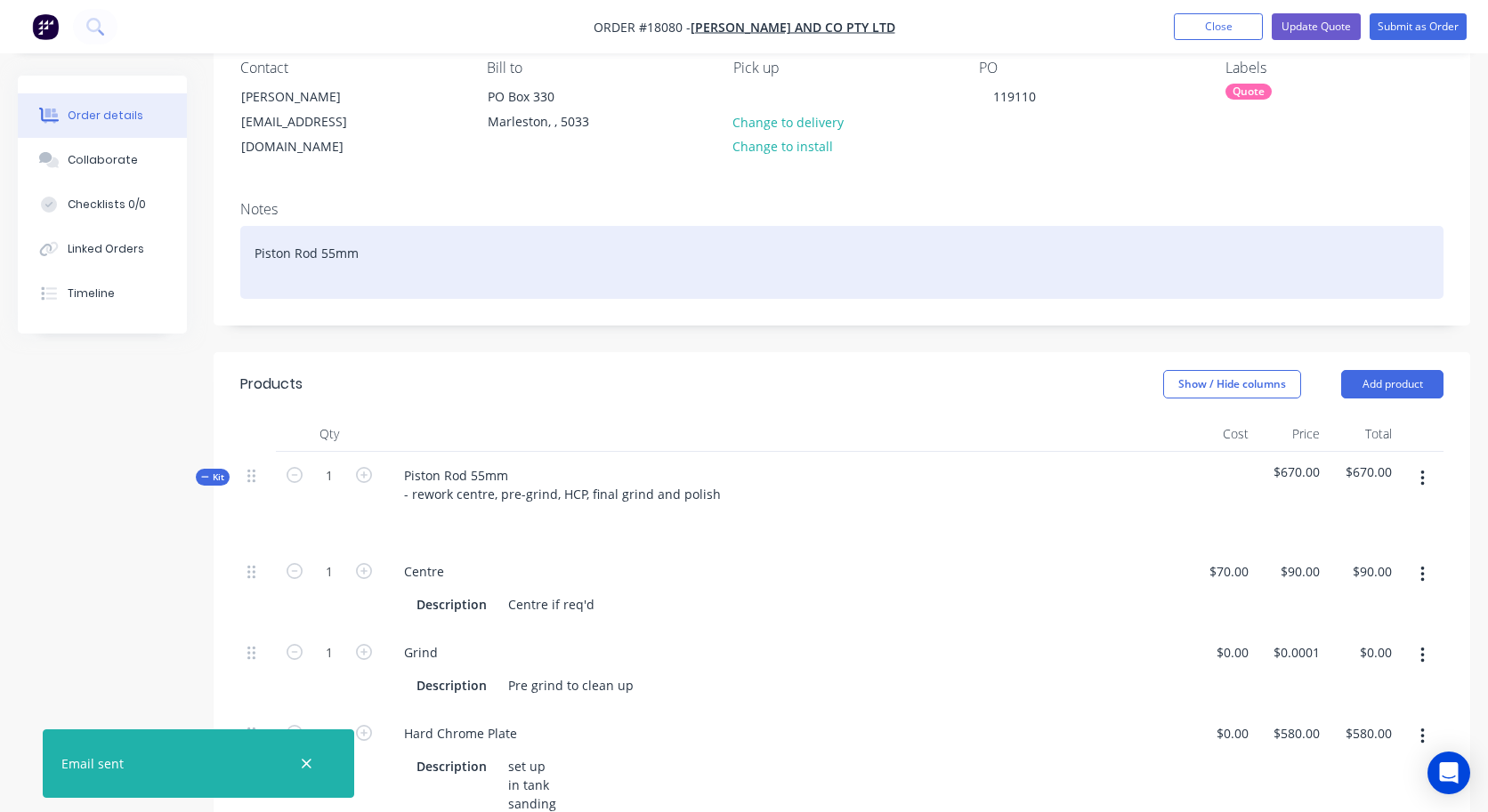
scroll to position [164, 0]
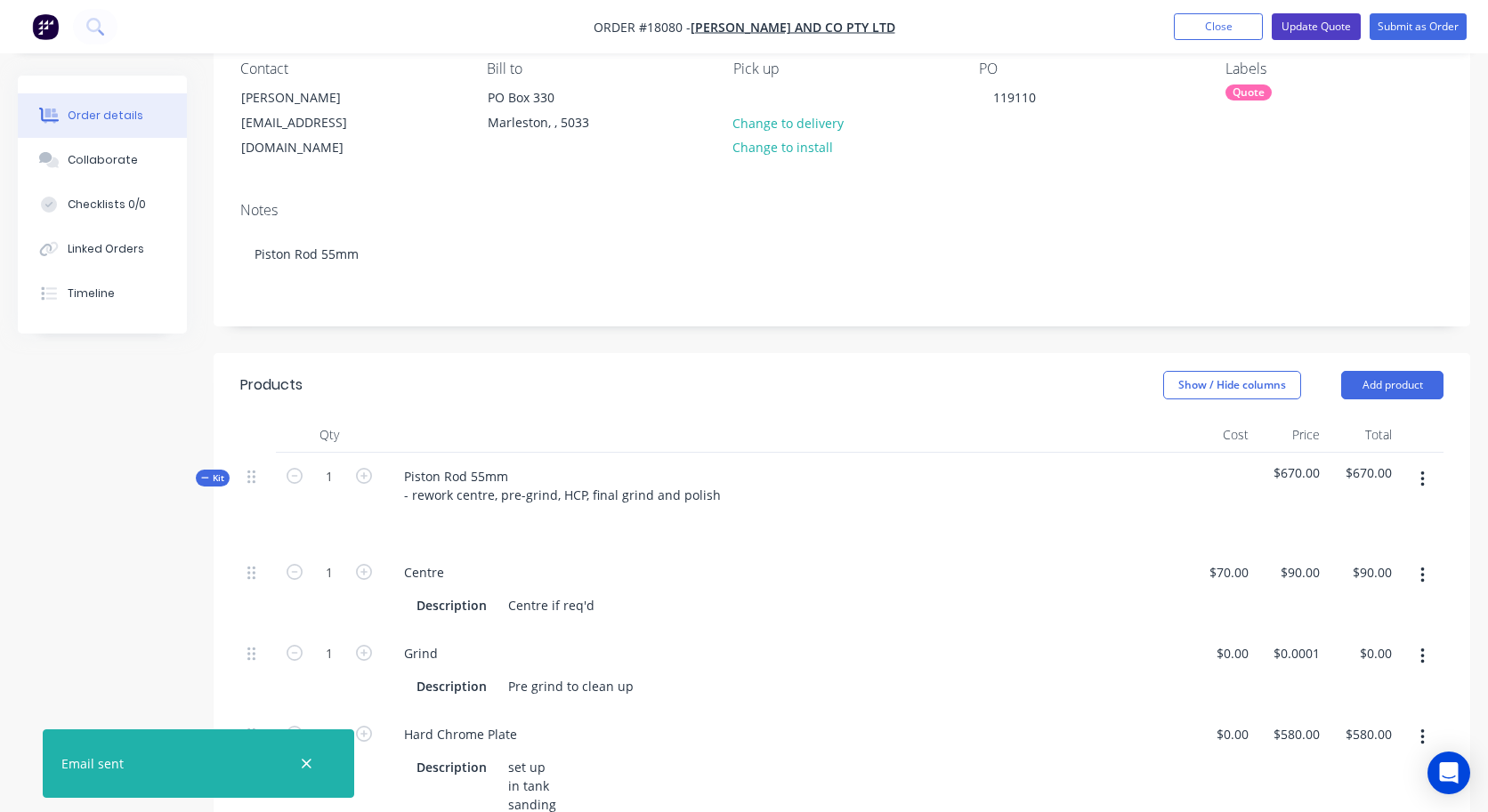
click at [1260, 27] on button "Update Quote" at bounding box center [1316, 26] width 89 height 27
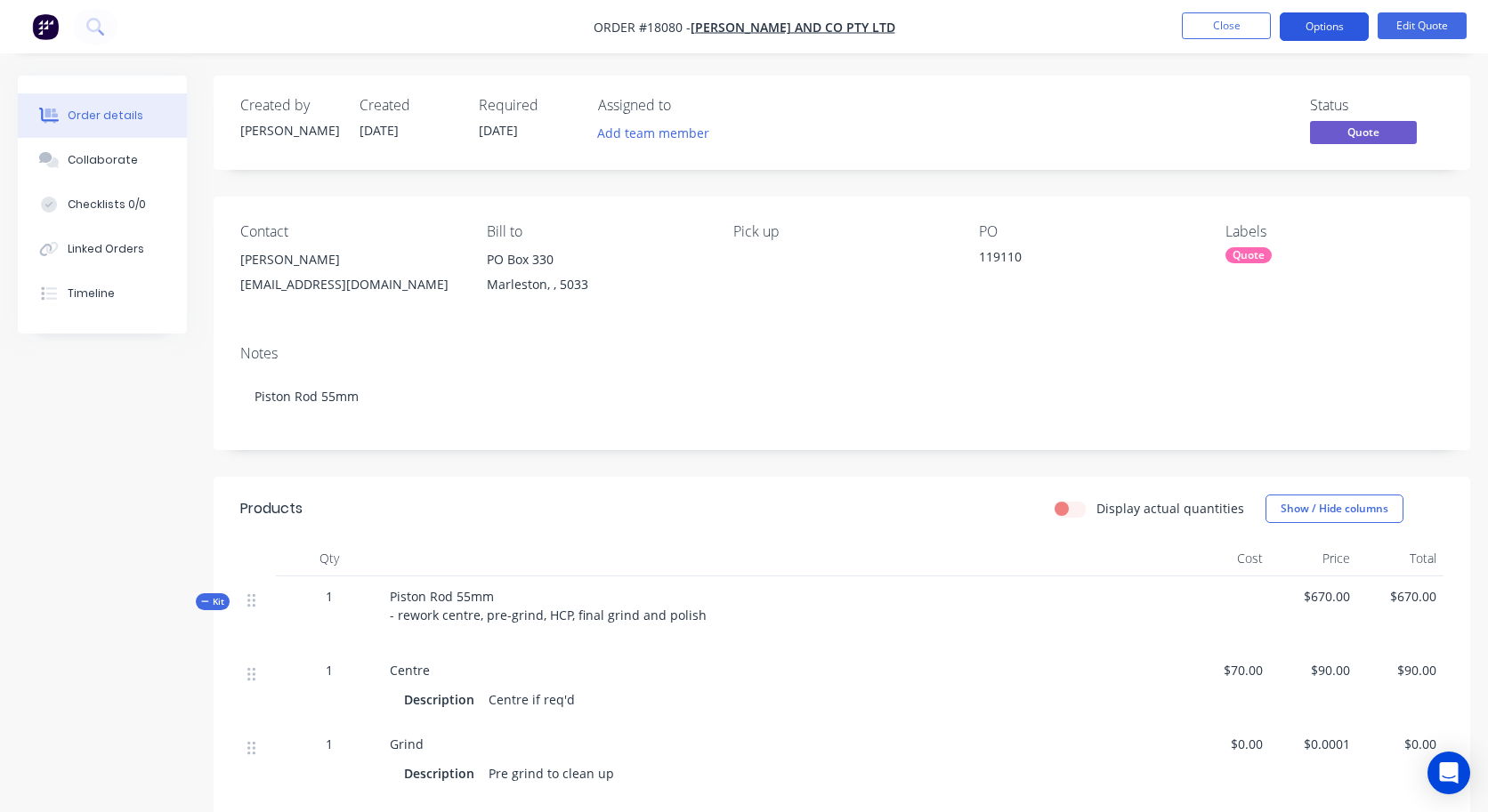
click at [1260, 27] on button "Options" at bounding box center [1324, 27] width 89 height 29
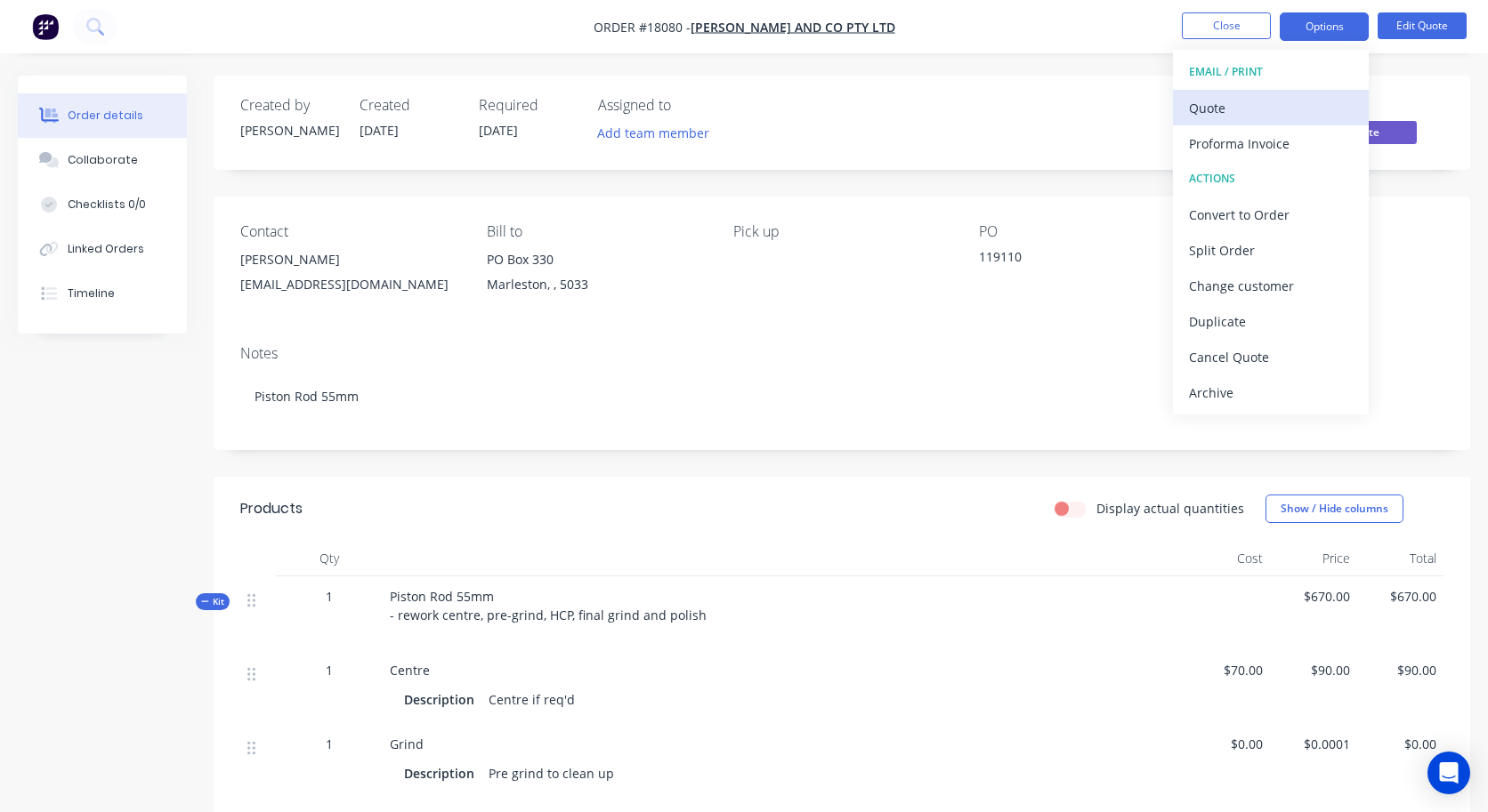
click at [1252, 100] on div "Quote" at bounding box center [1270, 108] width 164 height 26
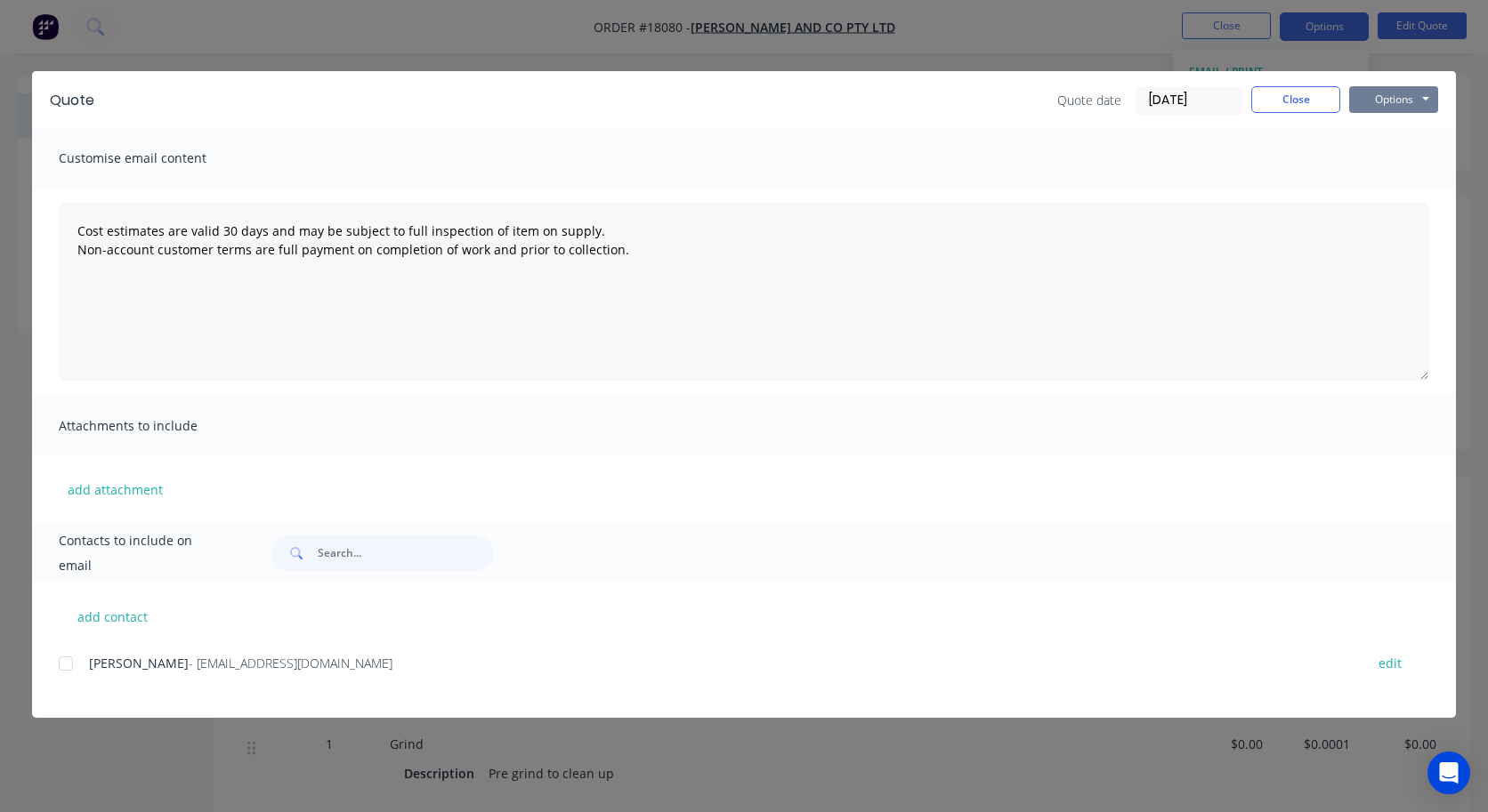
click at [1260, 95] on button "Options" at bounding box center [1394, 99] width 89 height 27
click at [1260, 130] on button "Preview" at bounding box center [1406, 131] width 114 height 30
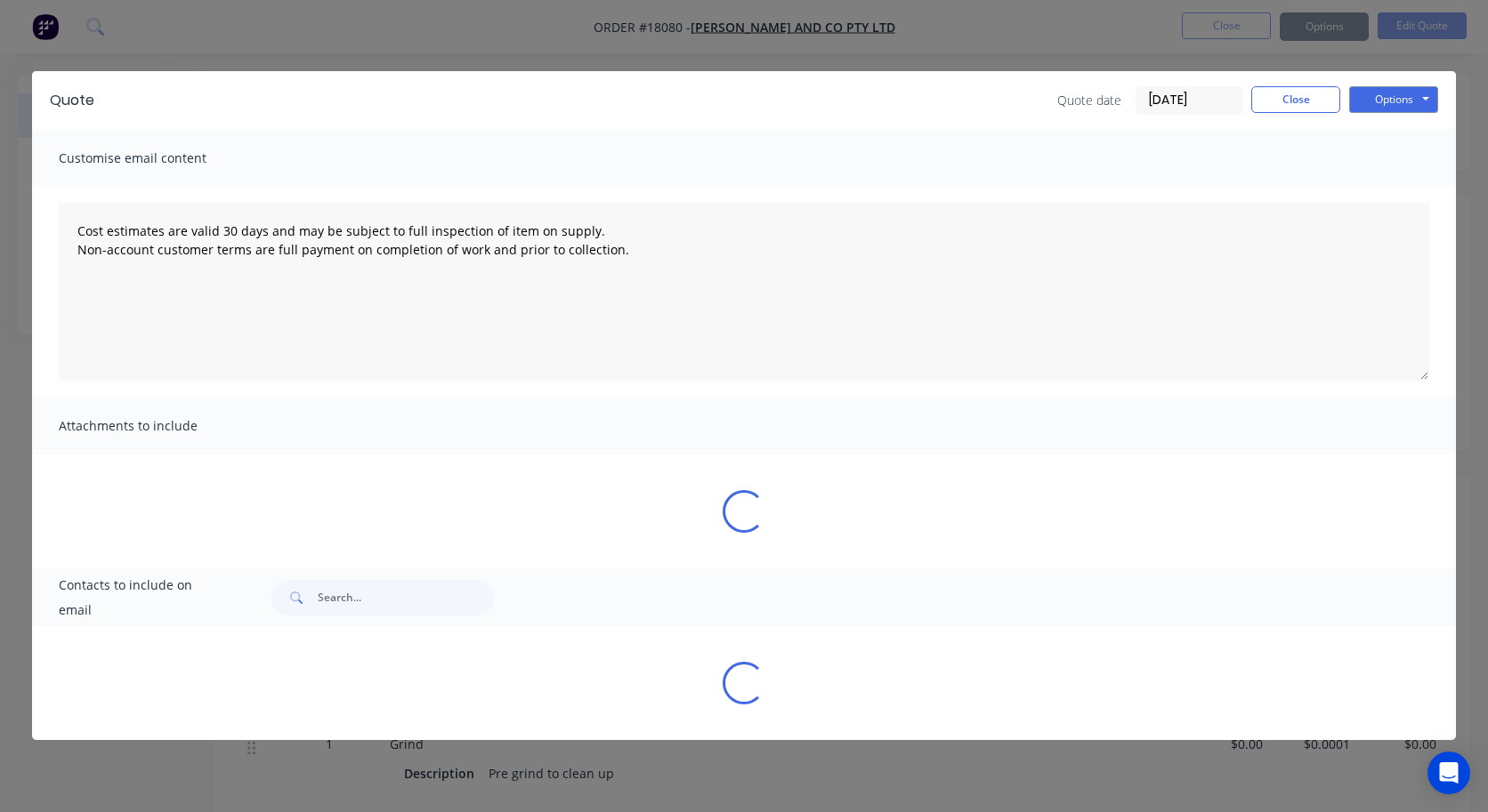
type textarea "Cost estimates are valid 30 days and may be subject to full inspection of item …"
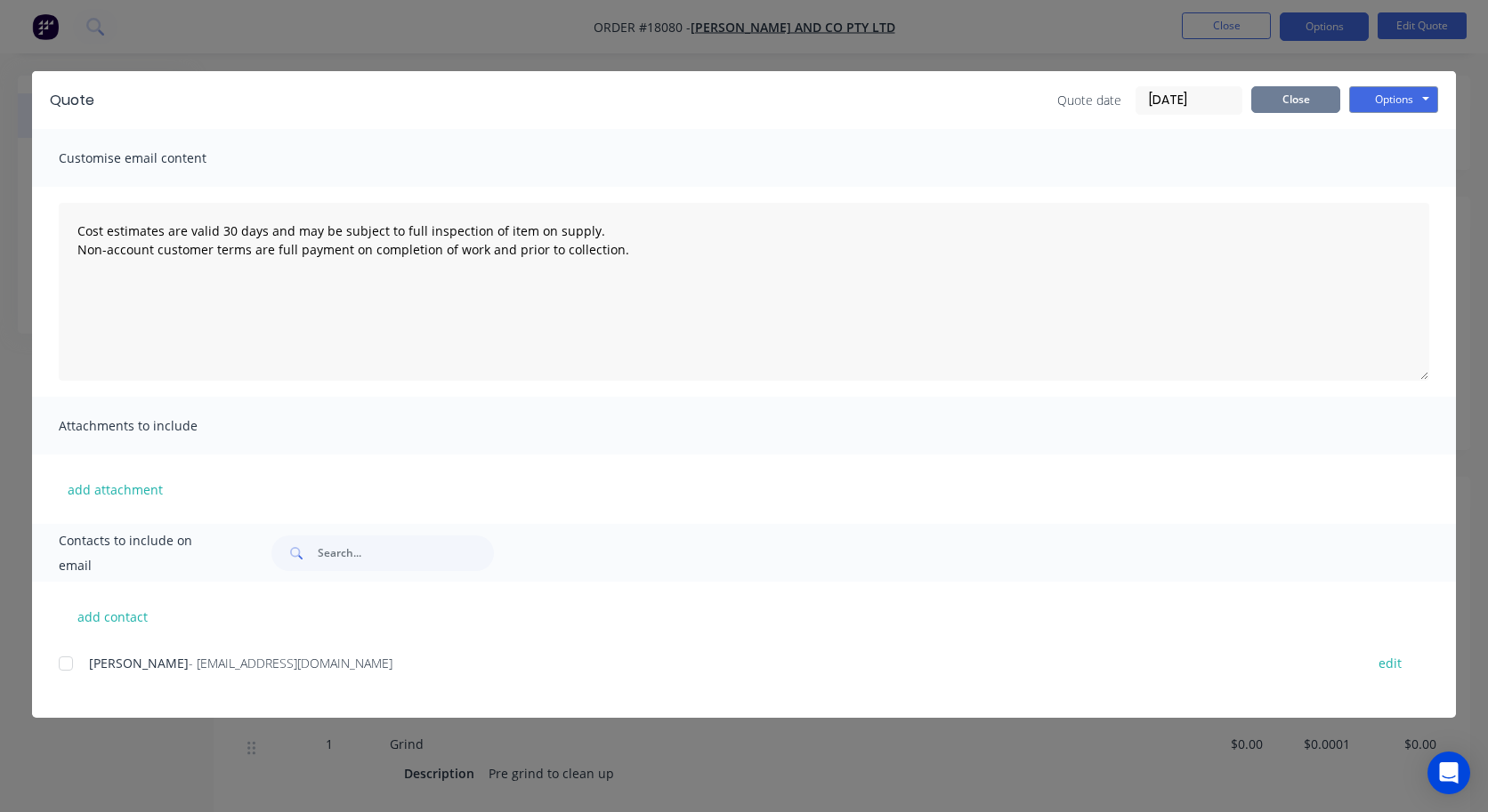
click at [1260, 97] on button "Close" at bounding box center [1296, 99] width 89 height 27
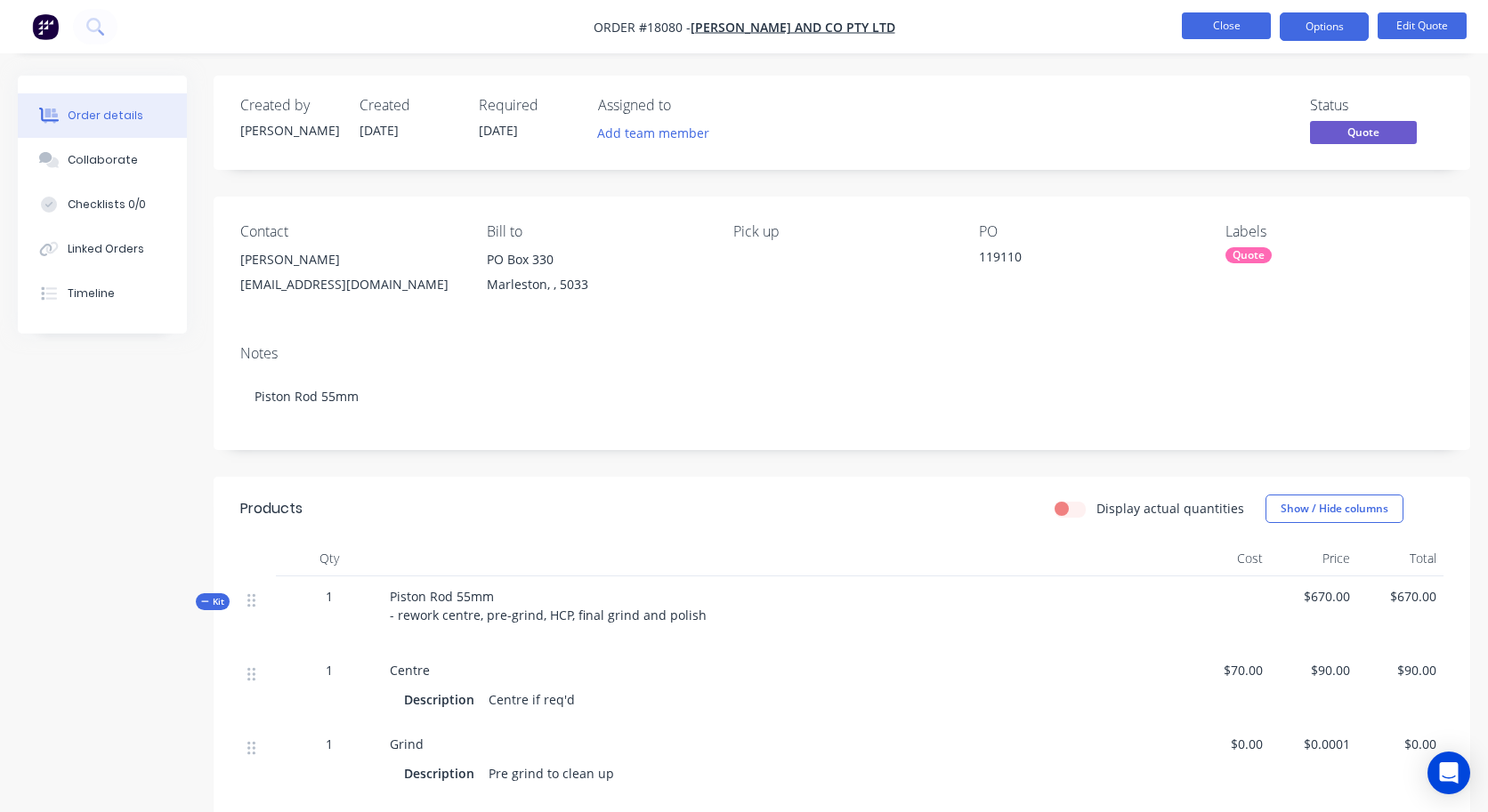
click at [1232, 29] on button "Close" at bounding box center [1226, 26] width 89 height 27
